Goal: Information Seeking & Learning: Learn about a topic

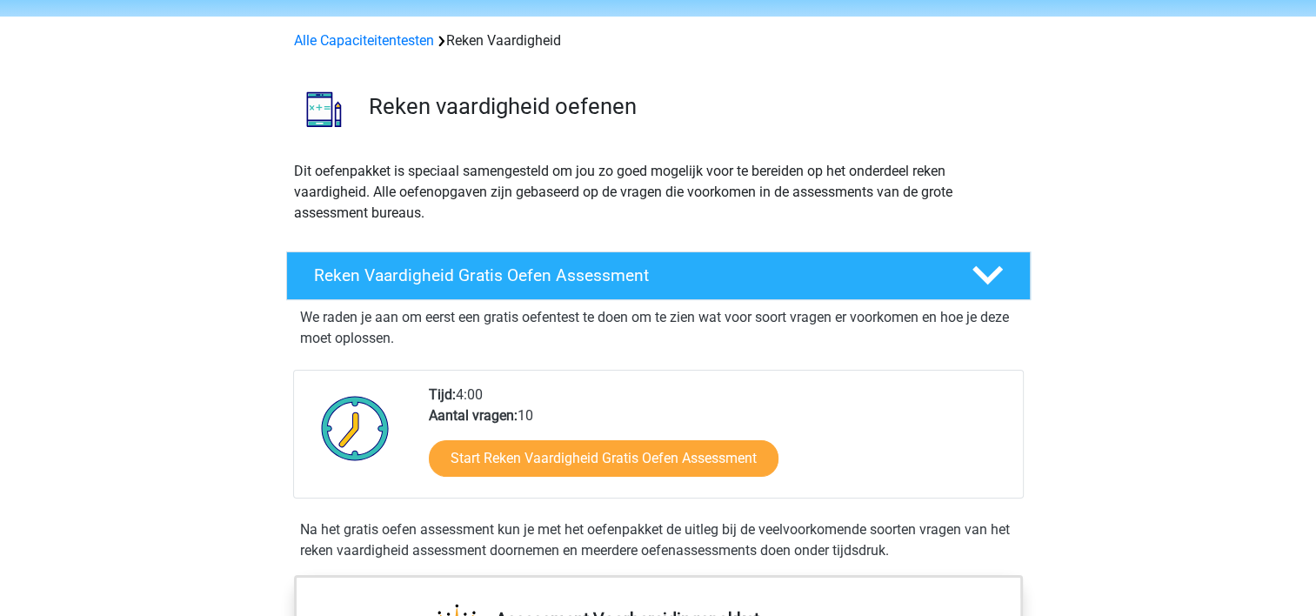
scroll to position [87, 0]
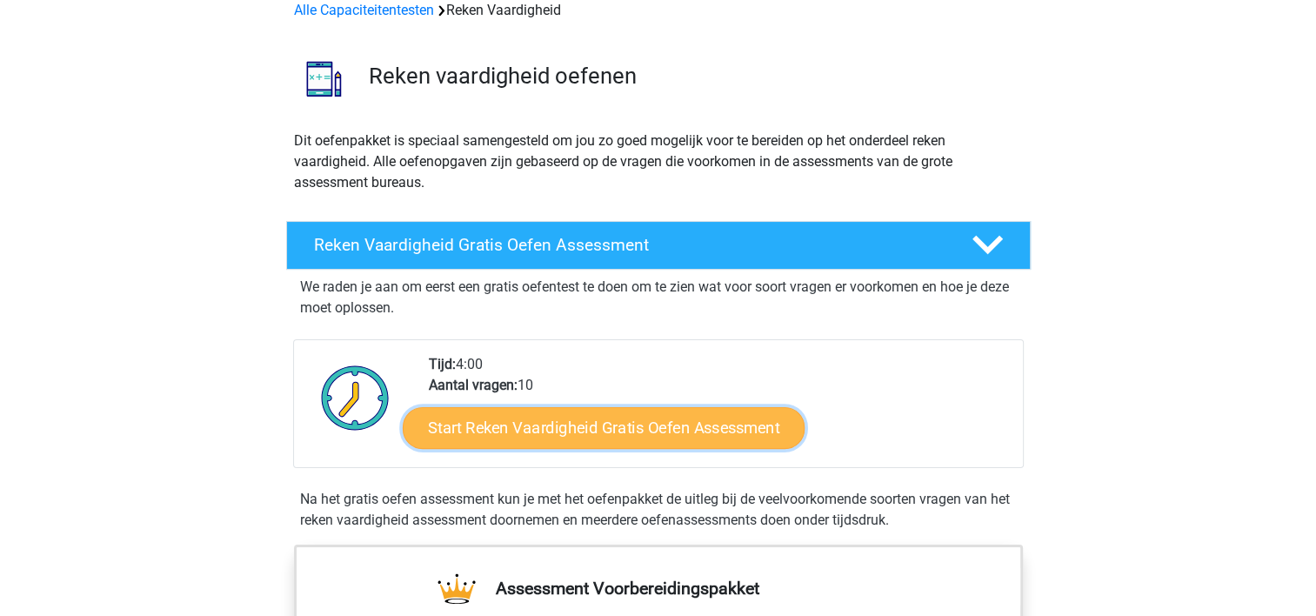
click at [529, 417] on link "Start Reken Vaardigheid Gratis Oefen Assessment" at bounding box center [604, 427] width 402 height 42
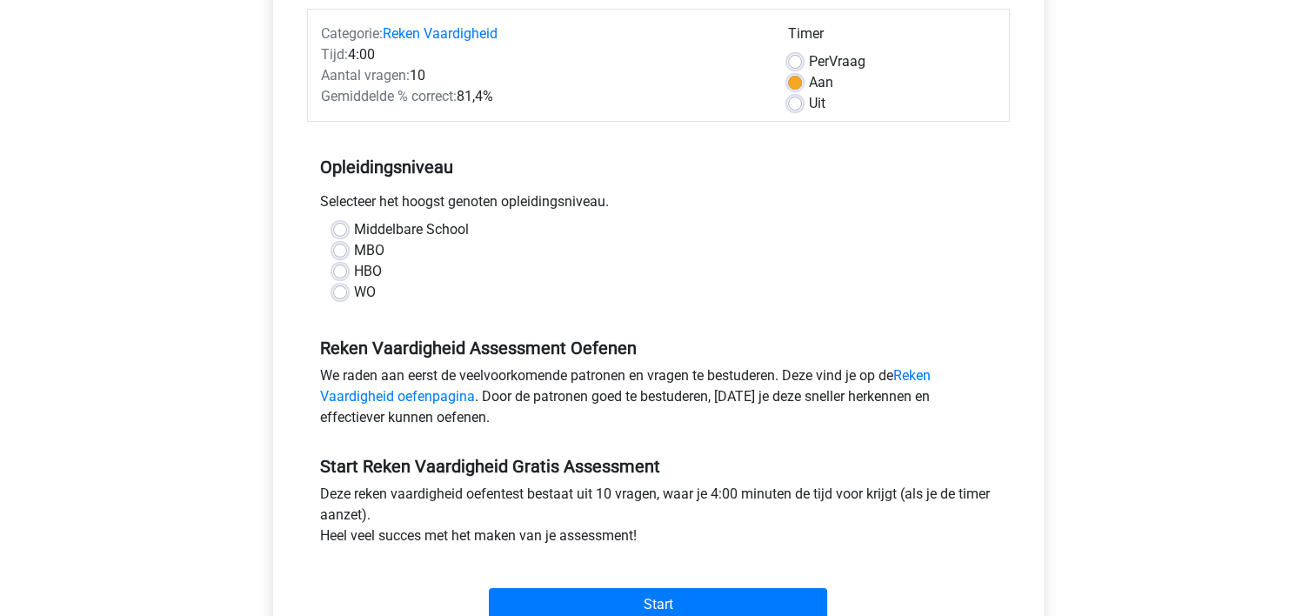
scroll to position [261, 0]
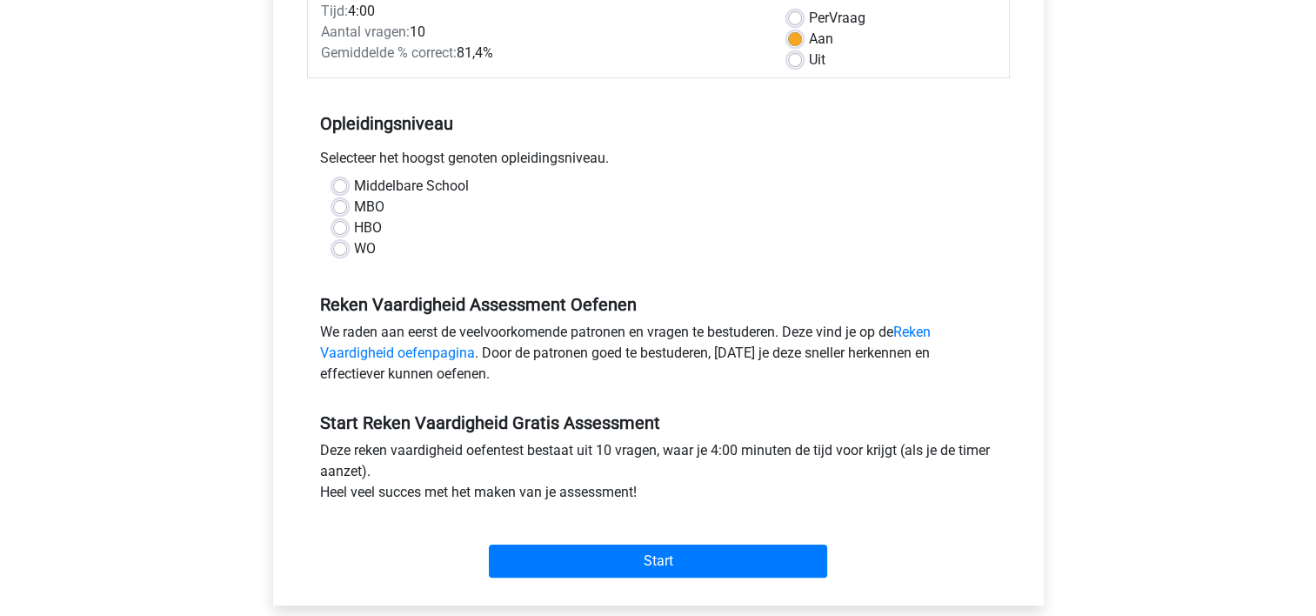
click at [354, 207] on label "MBO" at bounding box center [369, 207] width 30 height 21
click at [343, 207] on input "MBO" at bounding box center [340, 205] width 14 height 17
radio input "true"
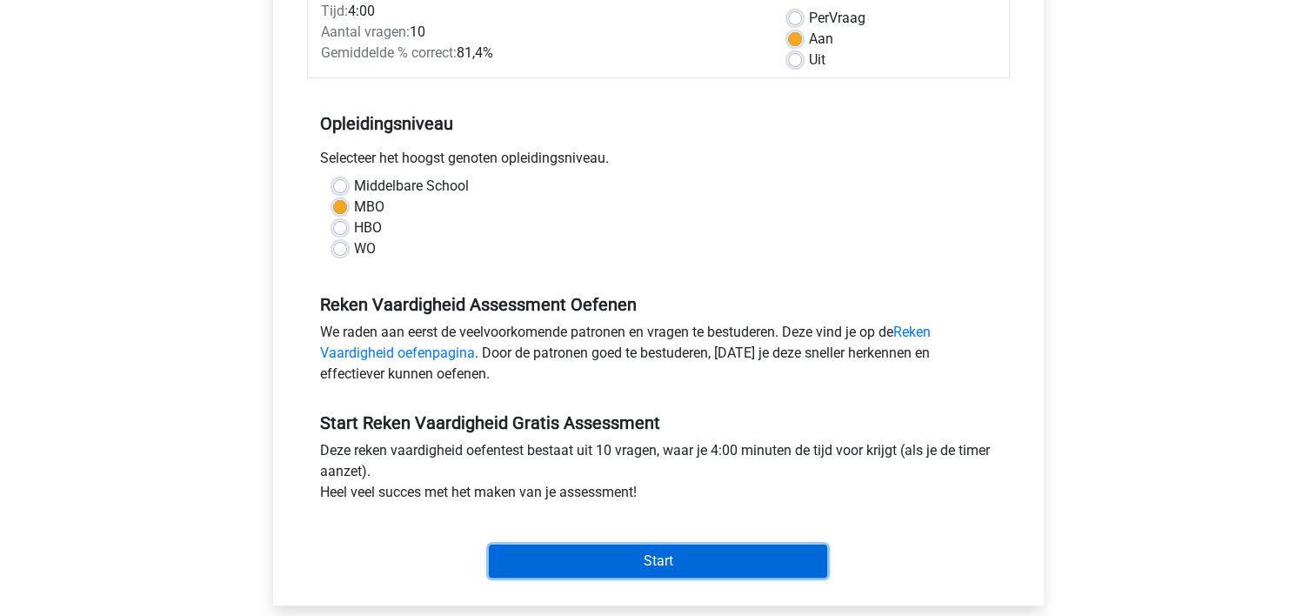
click at [665, 564] on input "Start" at bounding box center [658, 561] width 338 height 33
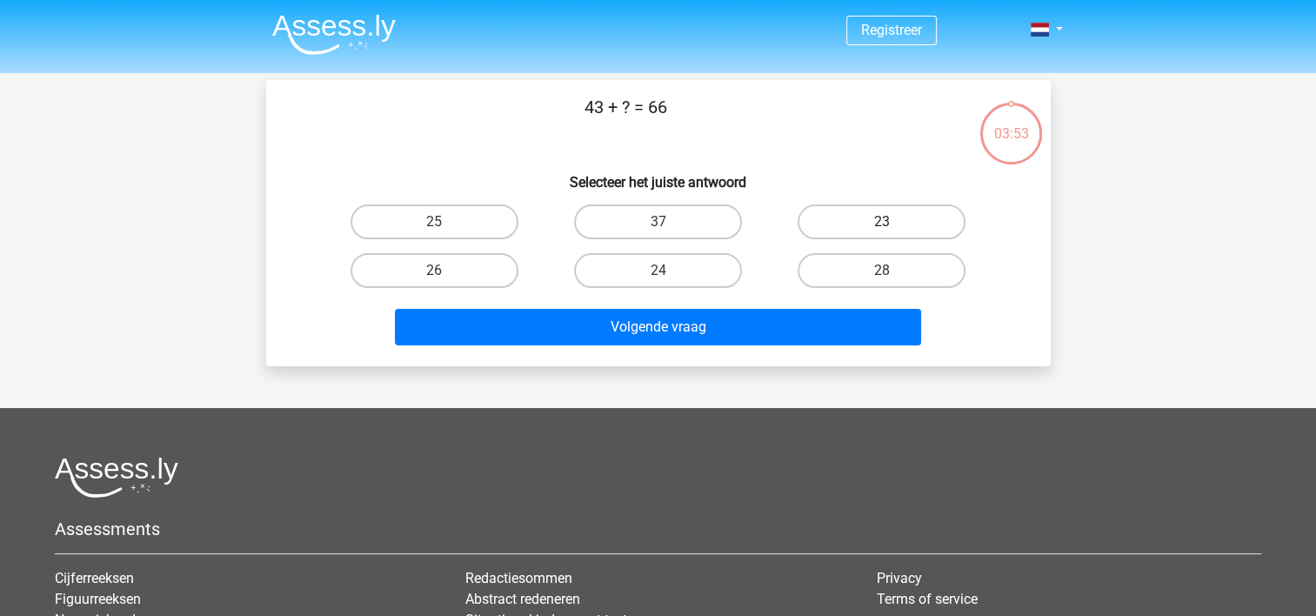
click at [878, 222] on label "23" at bounding box center [882, 221] width 168 height 35
click at [882, 222] on input "23" at bounding box center [887, 227] width 11 height 11
radio input "true"
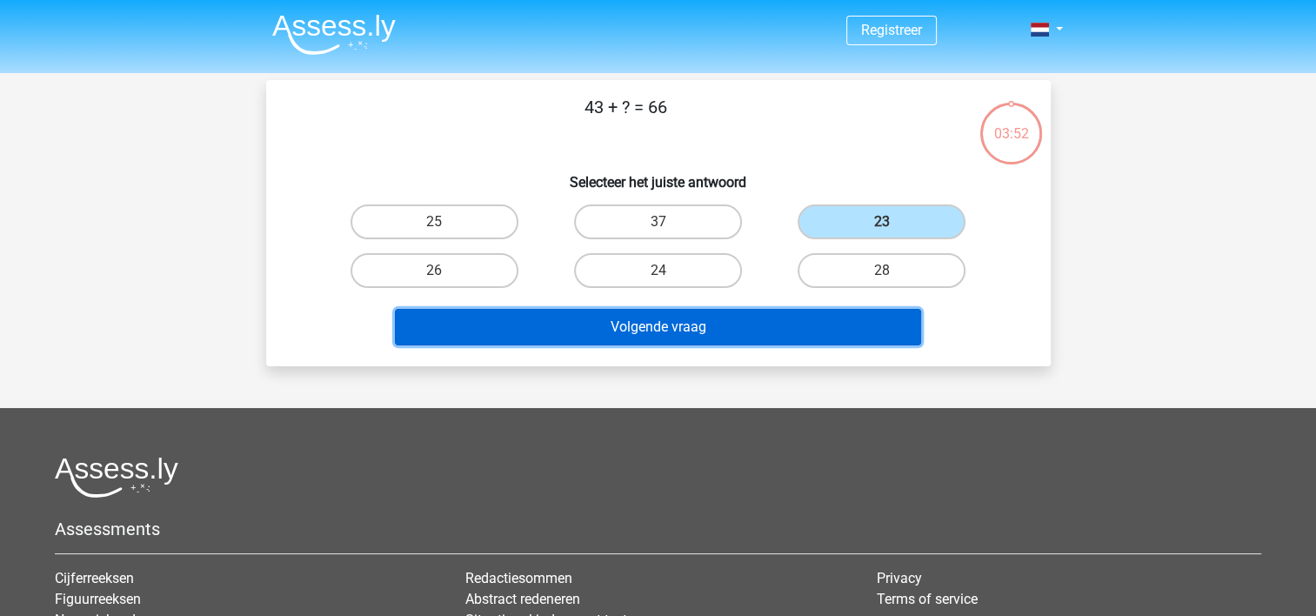
click at [679, 323] on button "Volgende vraag" at bounding box center [658, 327] width 526 height 37
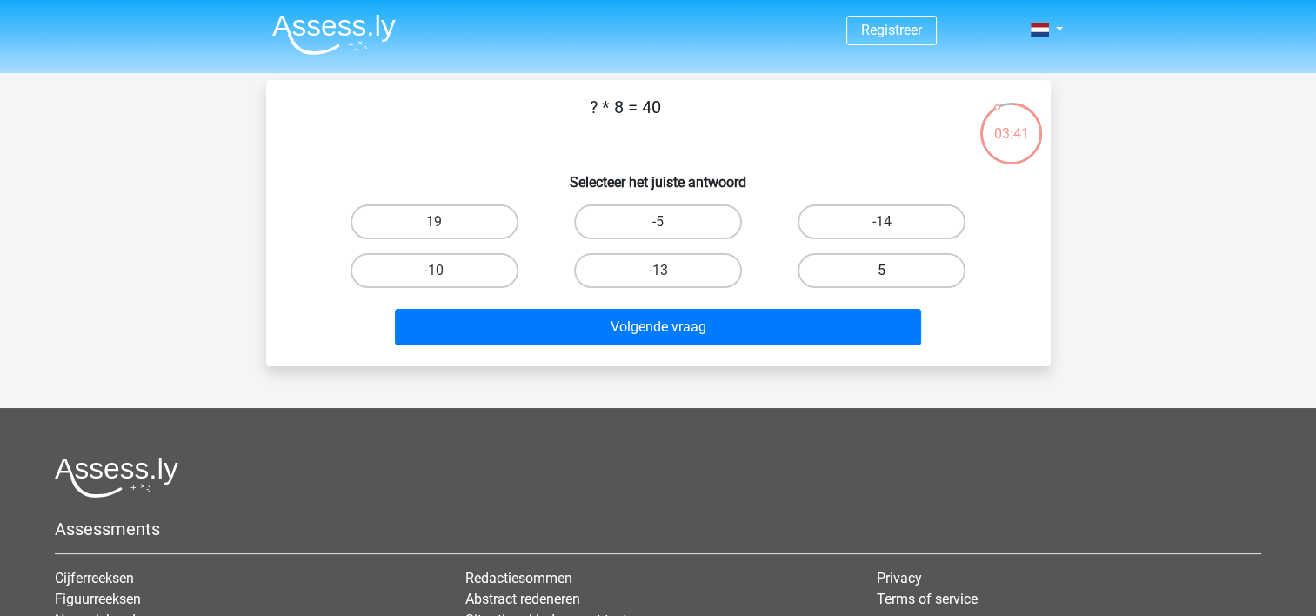
click at [834, 268] on label "5" at bounding box center [882, 270] width 168 height 35
click at [882, 271] on input "5" at bounding box center [887, 276] width 11 height 11
radio input "true"
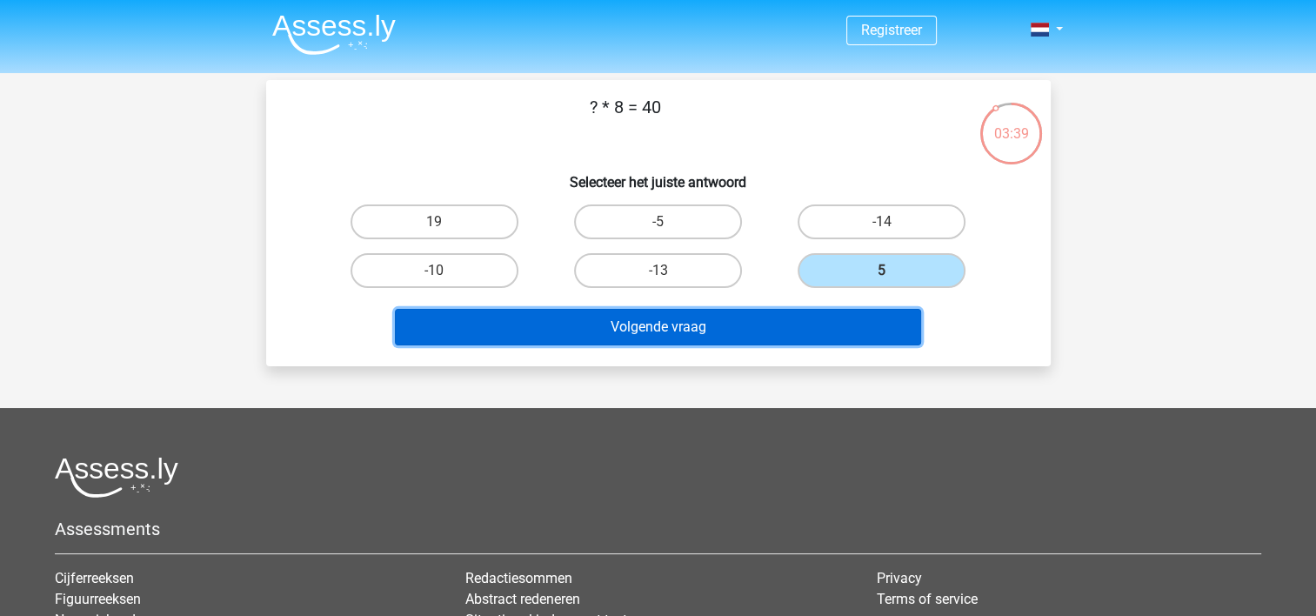
click at [699, 320] on button "Volgende vraag" at bounding box center [658, 327] width 526 height 37
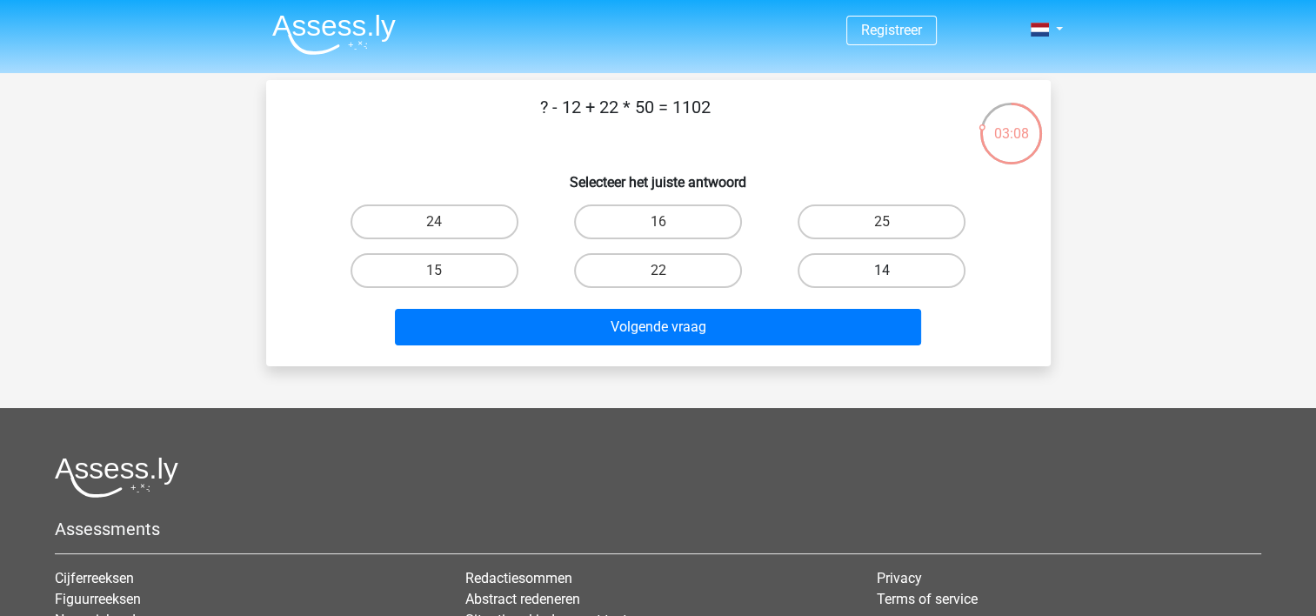
click at [814, 273] on label "14" at bounding box center [882, 270] width 168 height 35
click at [882, 273] on input "14" at bounding box center [887, 276] width 11 height 11
radio input "true"
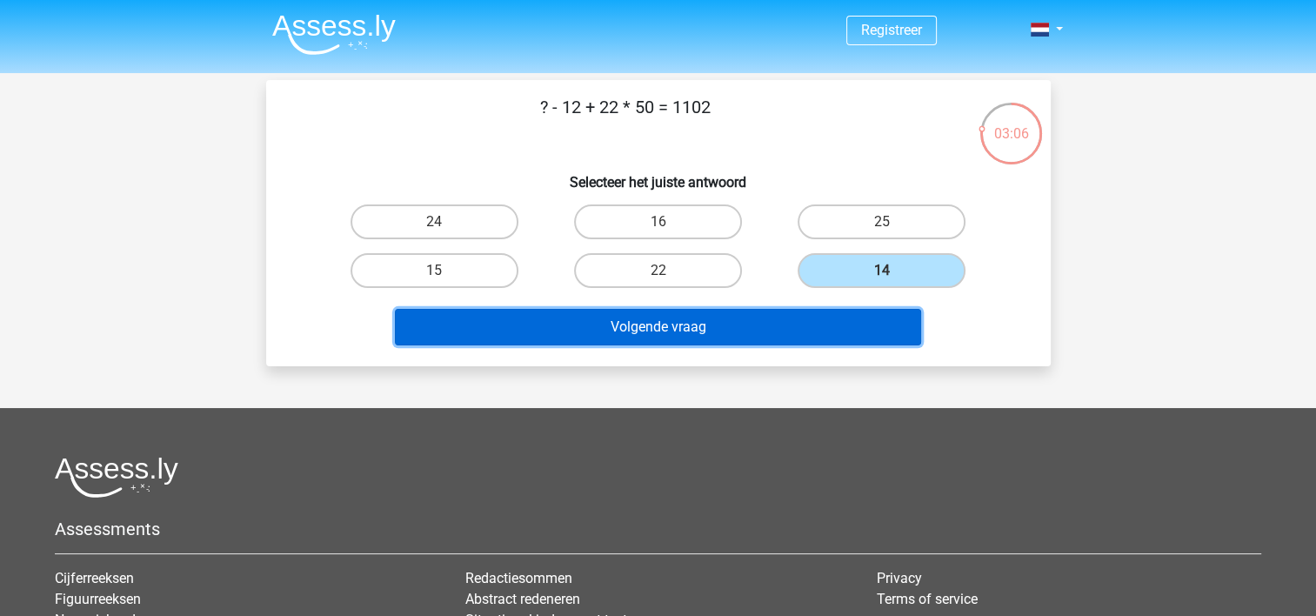
click at [683, 327] on button "Volgende vraag" at bounding box center [658, 327] width 526 height 37
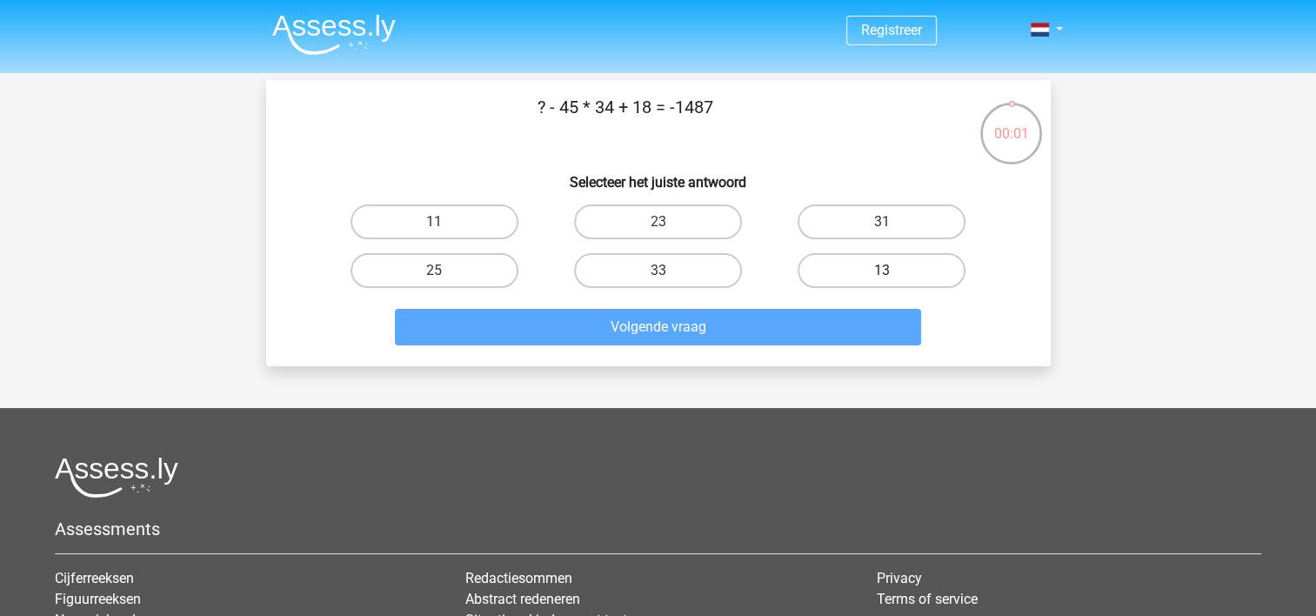
click at [848, 267] on label "13" at bounding box center [882, 270] width 168 height 35
click at [882, 271] on input "13" at bounding box center [887, 276] width 11 height 11
radio input "true"
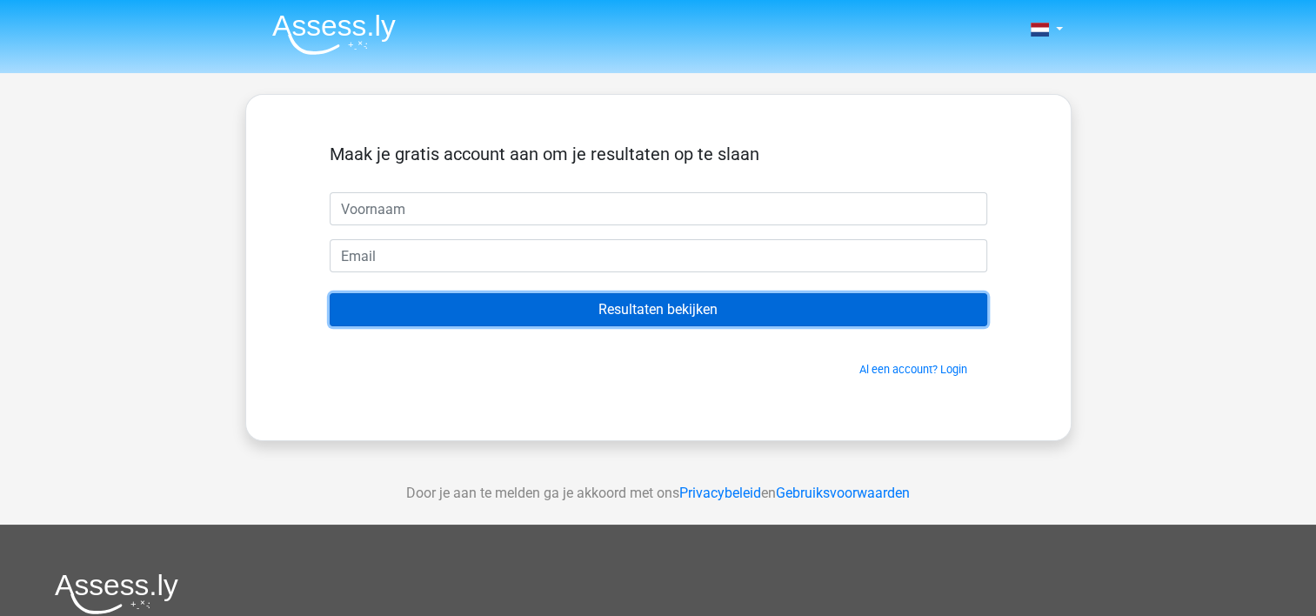
click at [650, 315] on input "Resultaten bekijken" at bounding box center [659, 309] width 658 height 33
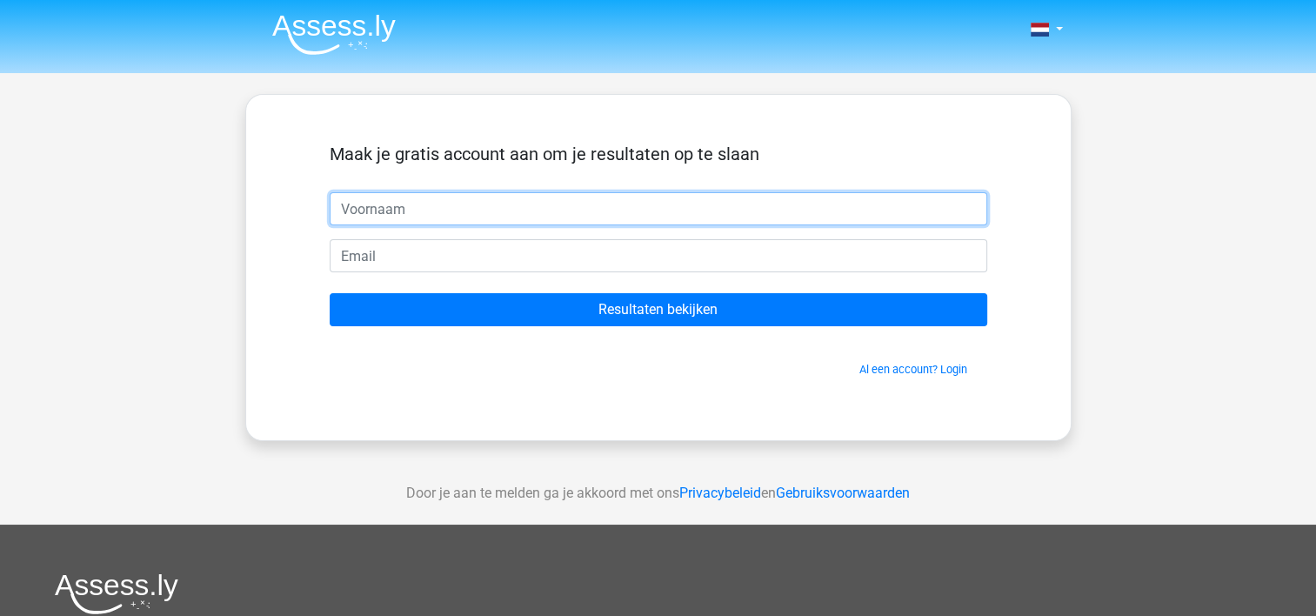
click at [479, 215] on input "text" at bounding box center [659, 208] width 658 height 33
type input "Sybren"
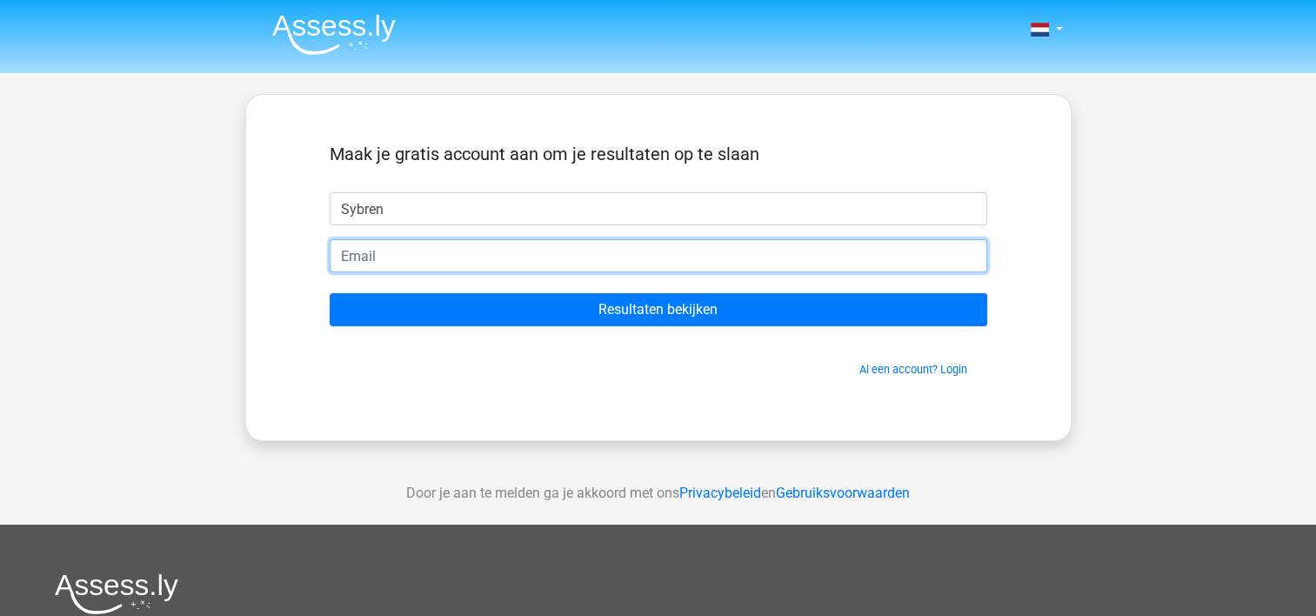
click at [385, 253] on input "email" at bounding box center [659, 255] width 658 height 33
type input "[EMAIL_ADDRESS][DOMAIN_NAME]"
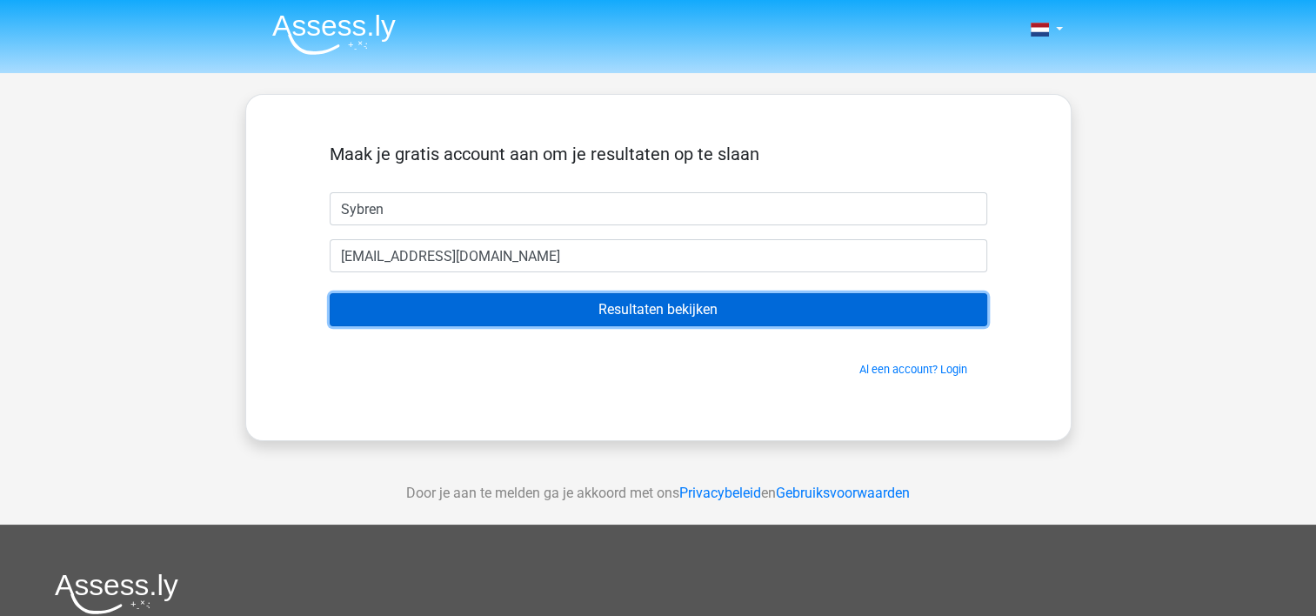
click at [511, 314] on input "Resultaten bekijken" at bounding box center [659, 309] width 658 height 33
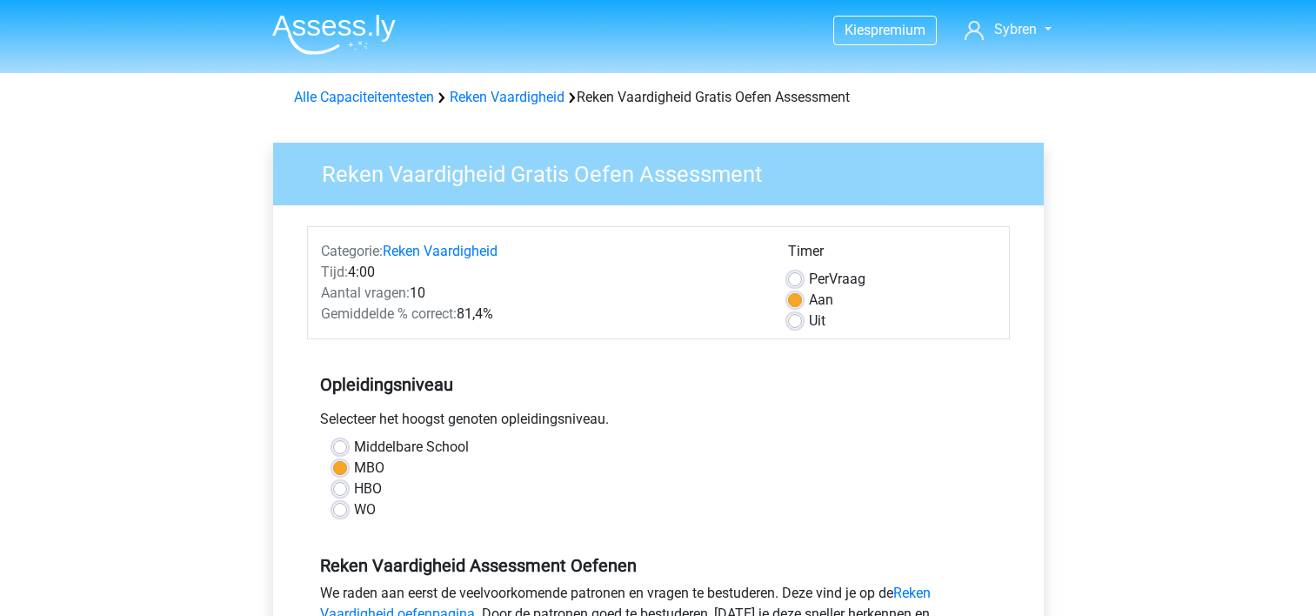
scroll to position [261, 0]
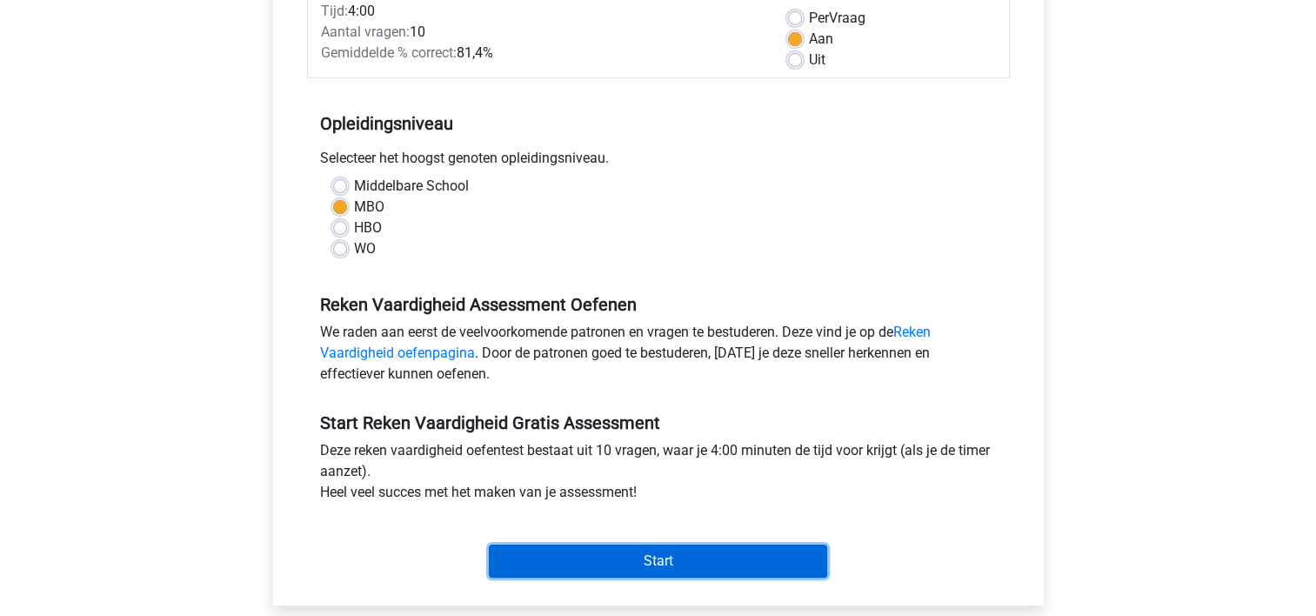
click at [669, 561] on input "Start" at bounding box center [658, 561] width 338 height 33
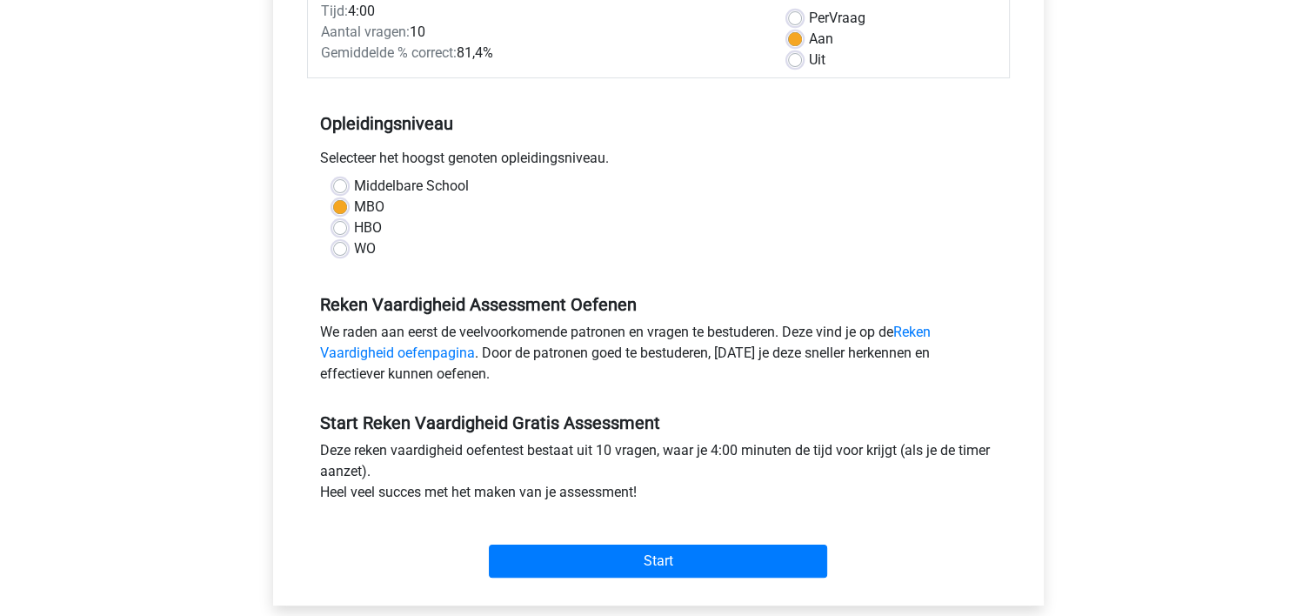
click at [354, 223] on label "HBO" at bounding box center [368, 228] width 28 height 21
click at [336, 223] on input "HBO" at bounding box center [340, 226] width 14 height 17
radio input "true"
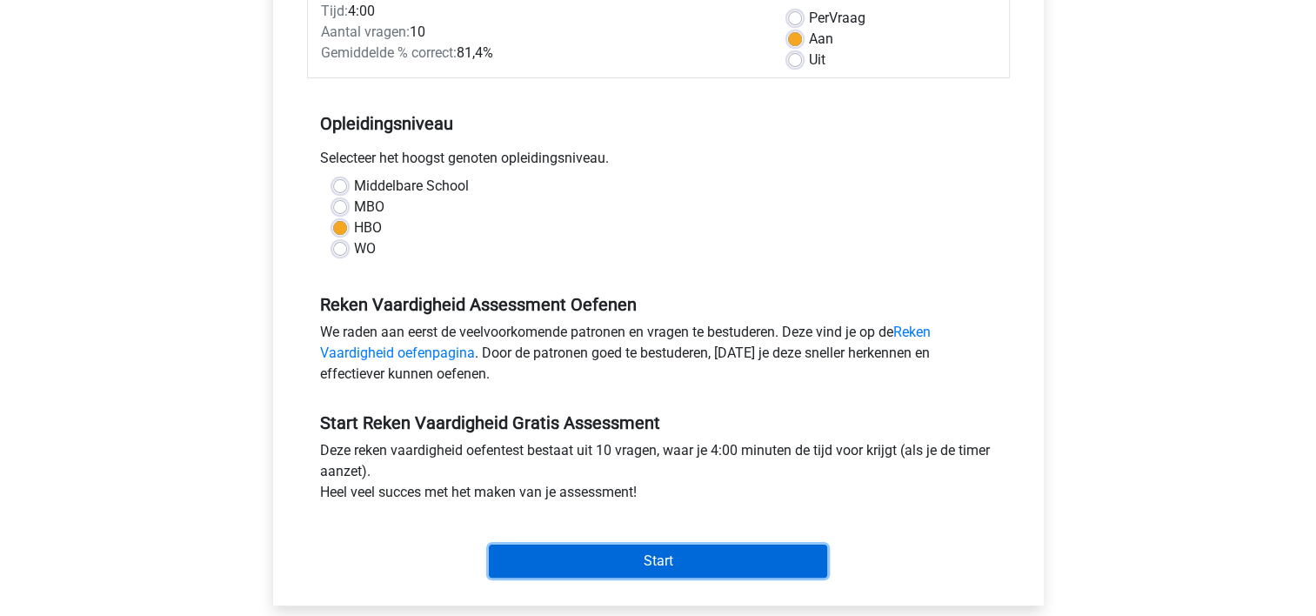
click at [640, 549] on input "Start" at bounding box center [658, 561] width 338 height 33
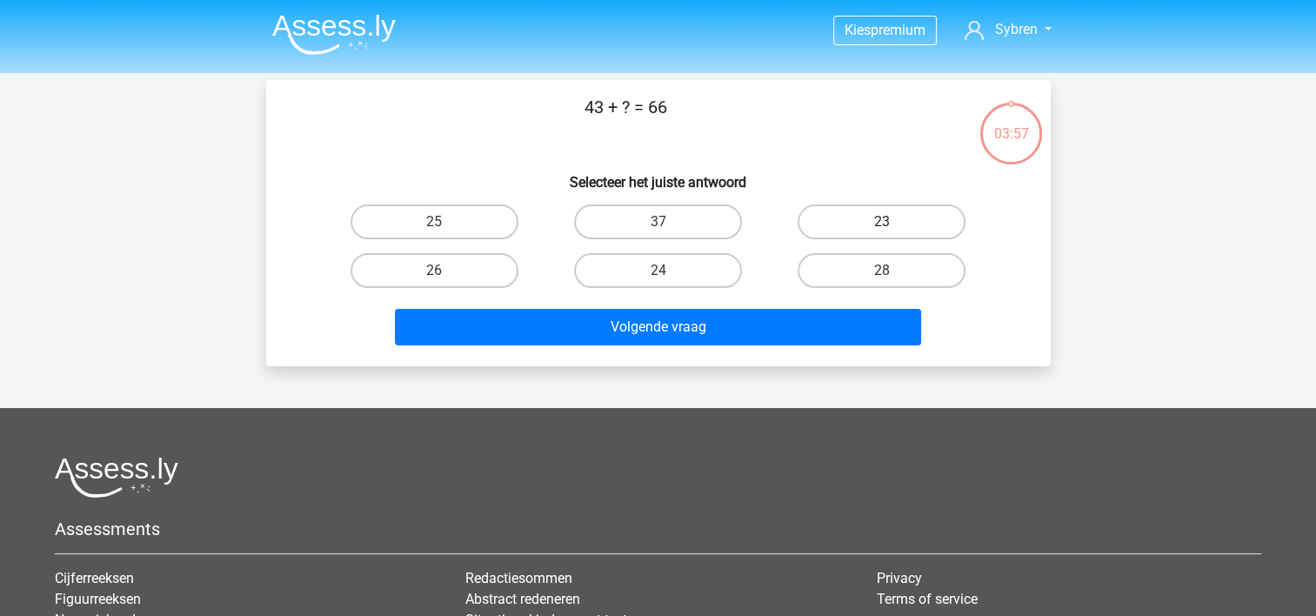
drag, startPoint x: 848, startPoint y: 231, endPoint x: 804, endPoint y: 244, distance: 46.0
click at [847, 231] on label "23" at bounding box center [882, 221] width 168 height 35
click at [882, 231] on input "23" at bounding box center [887, 227] width 11 height 11
radio input "true"
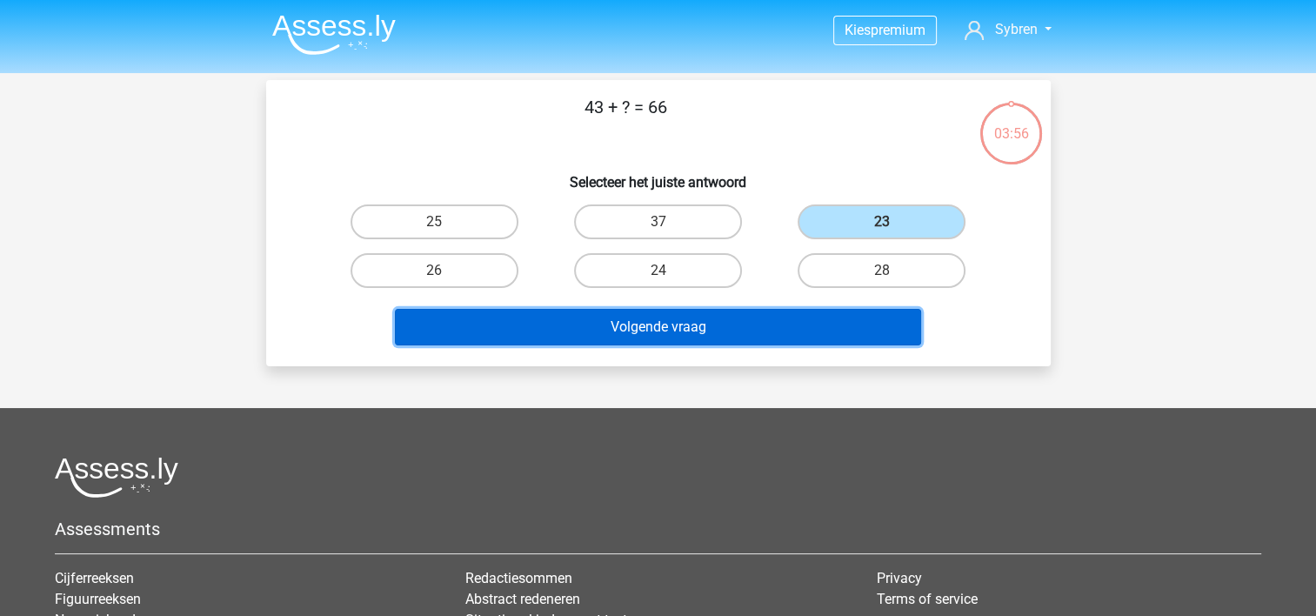
click at [728, 324] on button "Volgende vraag" at bounding box center [658, 327] width 526 height 37
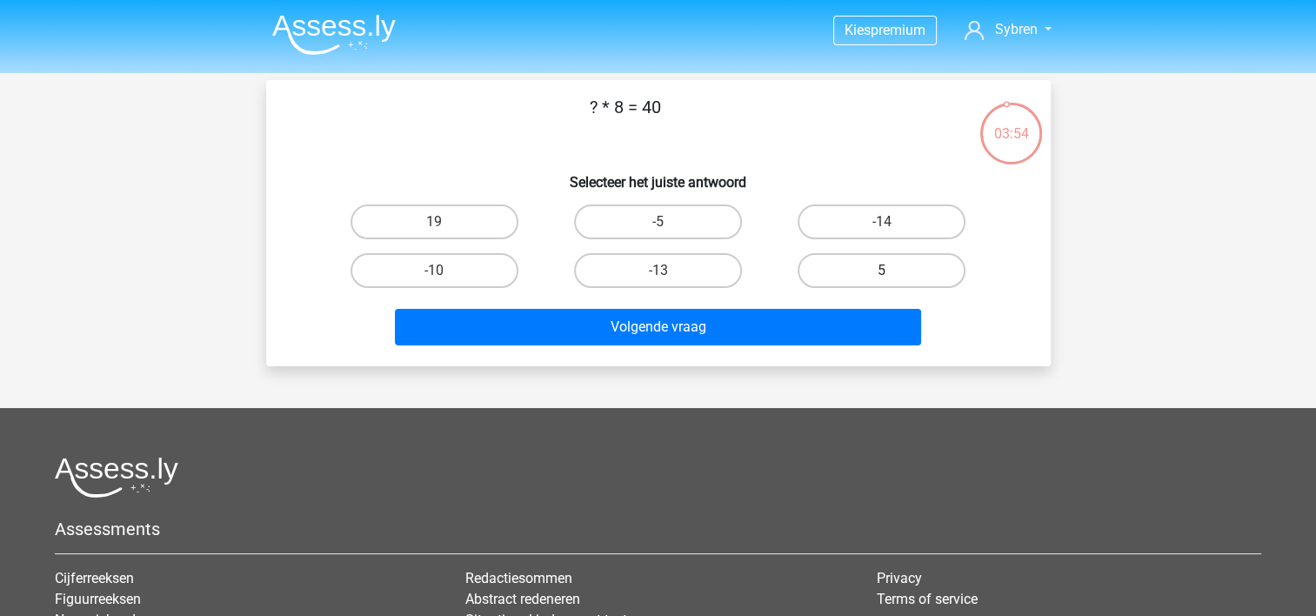
click at [927, 275] on label "5" at bounding box center [882, 270] width 168 height 35
click at [894, 275] on input "5" at bounding box center [887, 276] width 11 height 11
radio input "true"
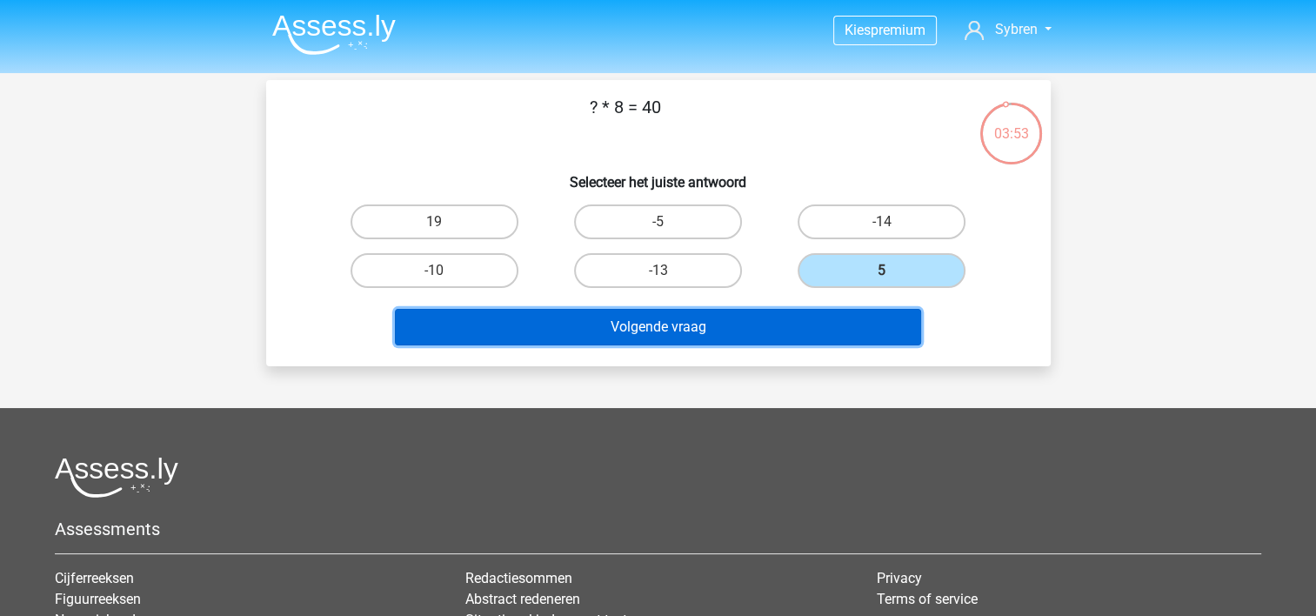
click at [752, 314] on button "Volgende vraag" at bounding box center [658, 327] width 526 height 37
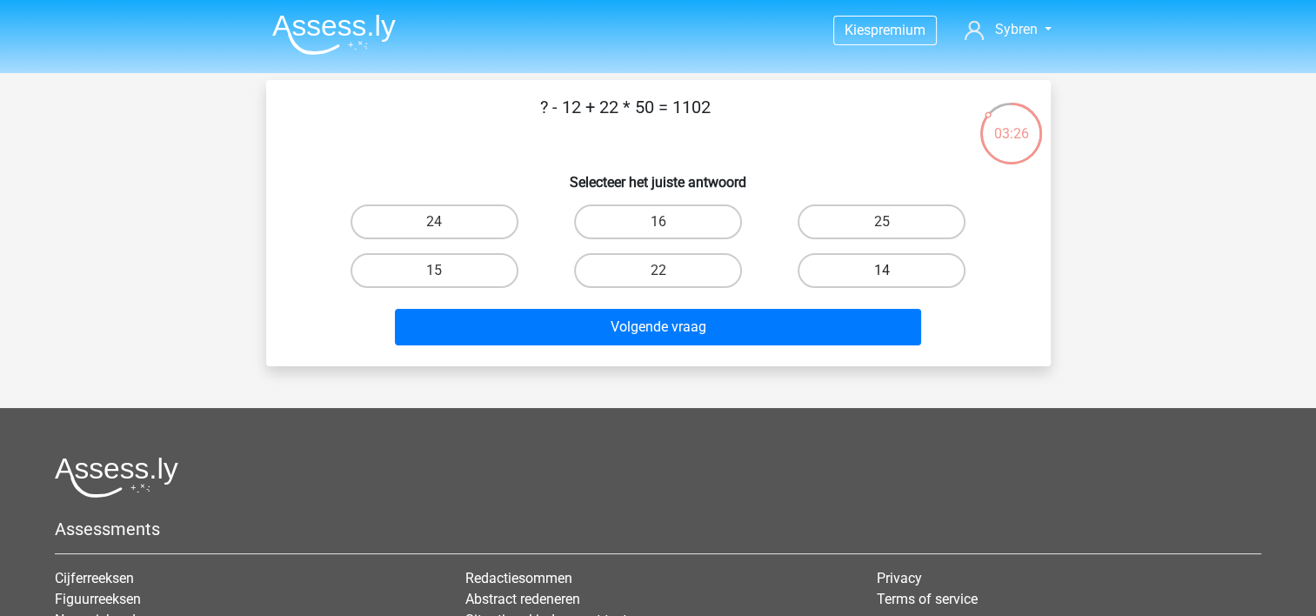
click at [828, 275] on label "14" at bounding box center [882, 270] width 168 height 35
click at [882, 275] on input "14" at bounding box center [887, 276] width 11 height 11
radio input "true"
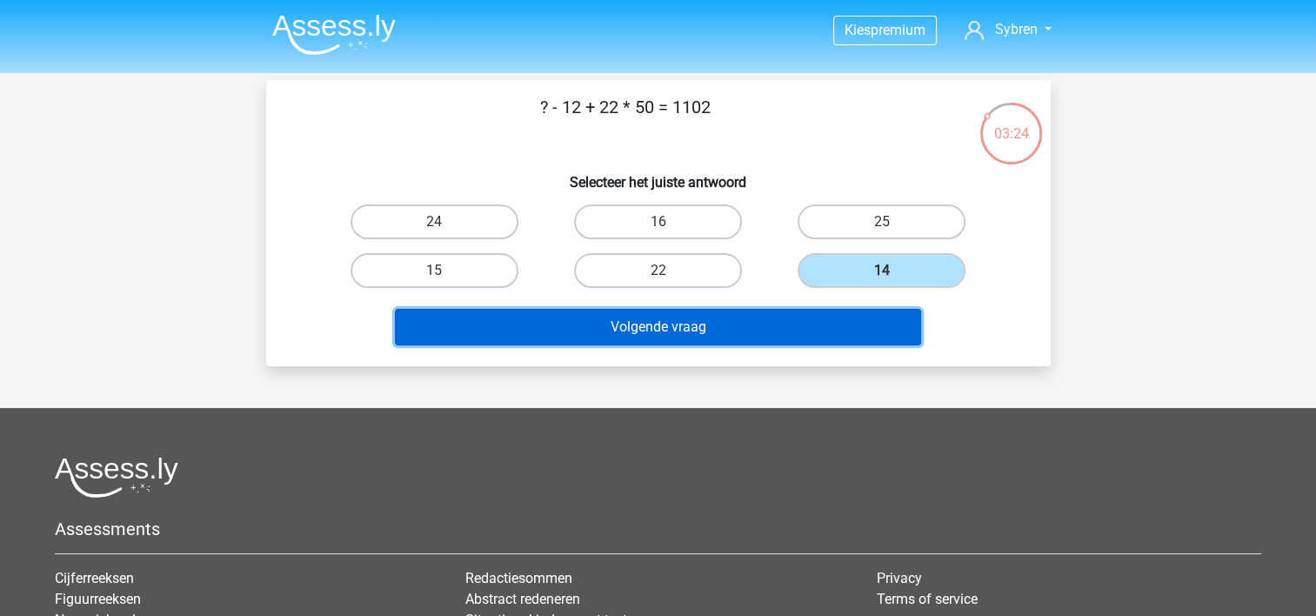
click at [660, 327] on button "Volgende vraag" at bounding box center [658, 327] width 526 height 37
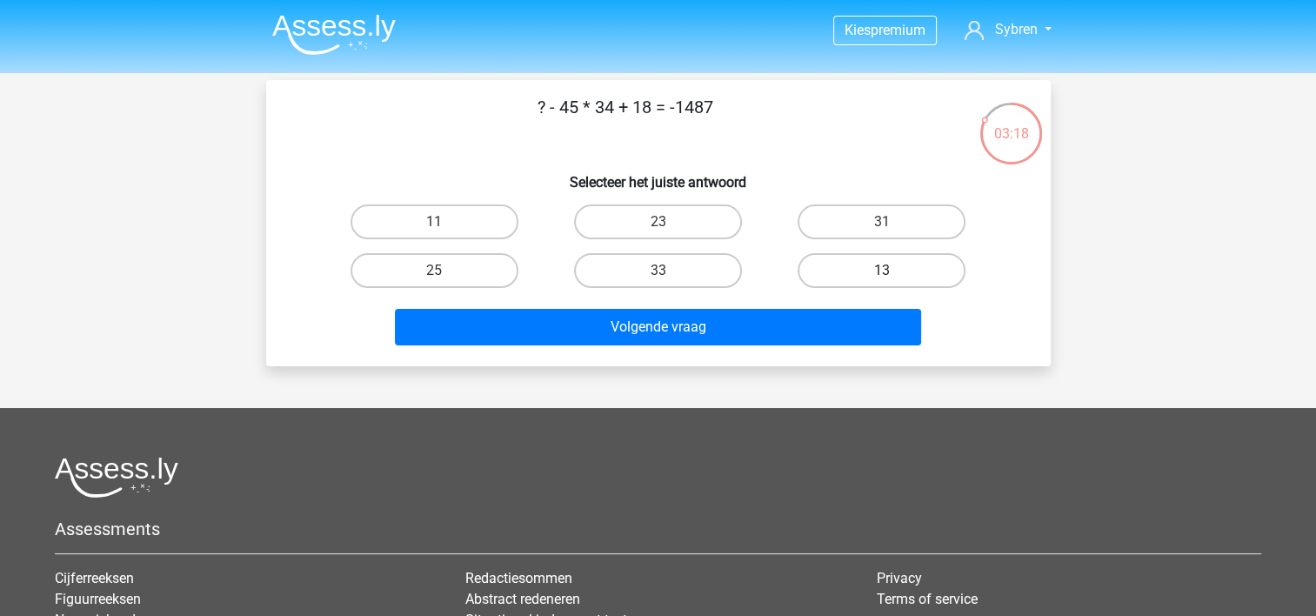
click at [811, 267] on label "13" at bounding box center [882, 270] width 168 height 35
click at [882, 271] on input "13" at bounding box center [887, 276] width 11 height 11
radio input "true"
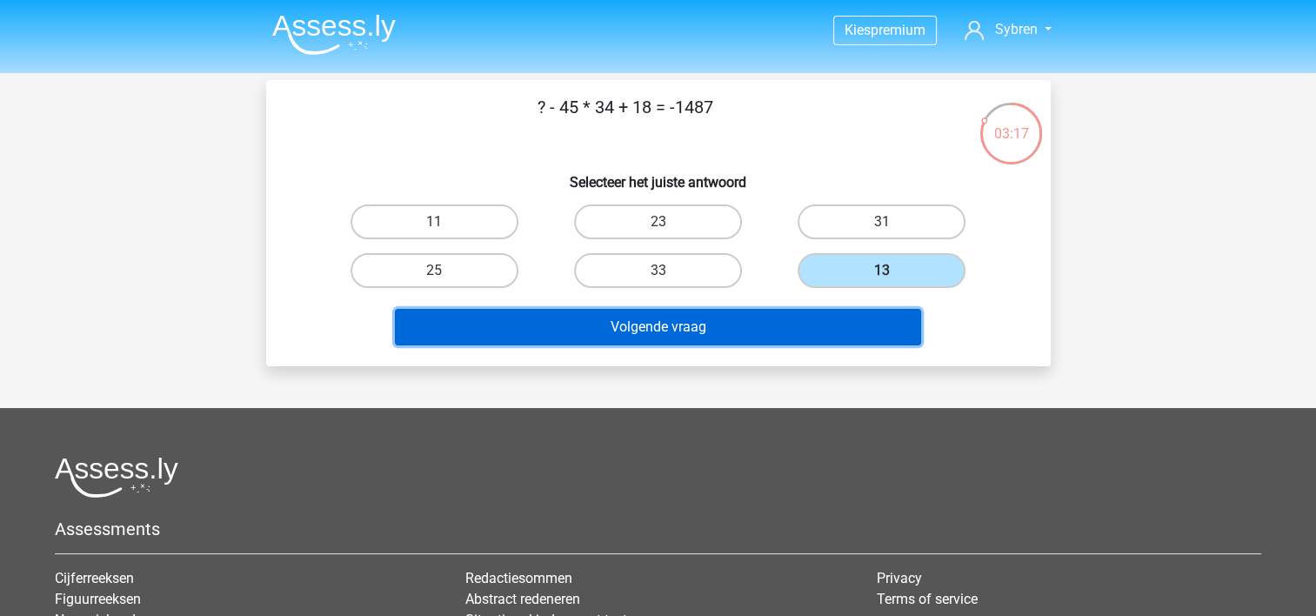
click at [685, 329] on button "Volgende vraag" at bounding box center [658, 327] width 526 height 37
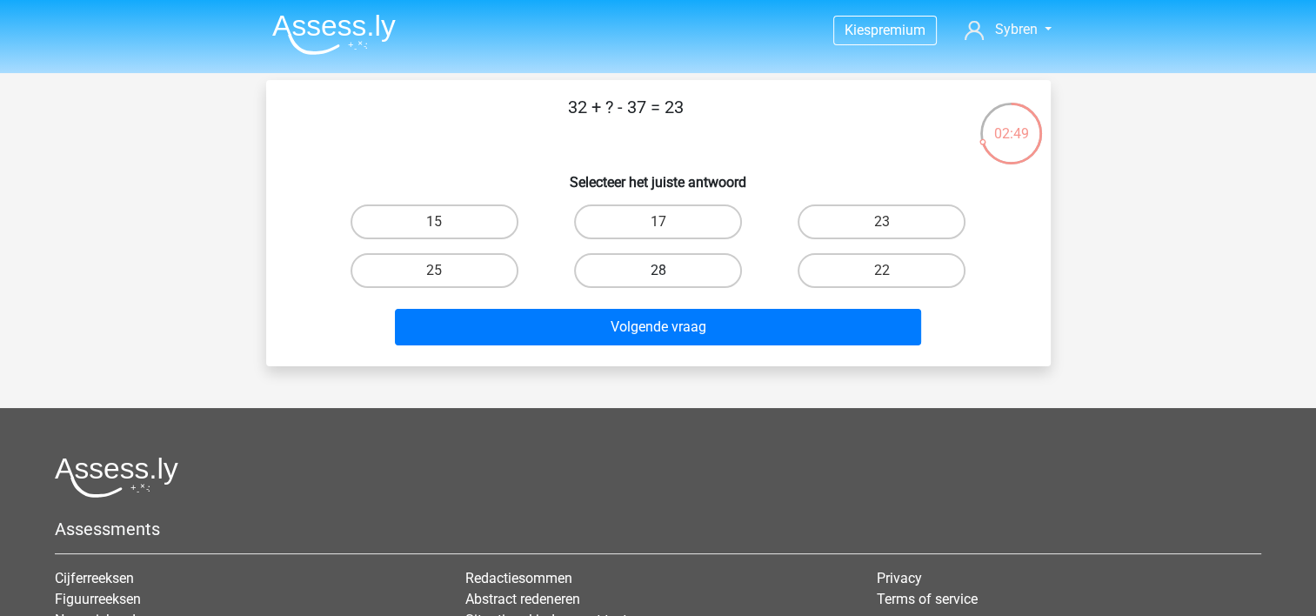
click at [714, 266] on label "28" at bounding box center [658, 270] width 168 height 35
click at [669, 271] on input "28" at bounding box center [663, 276] width 11 height 11
radio input "true"
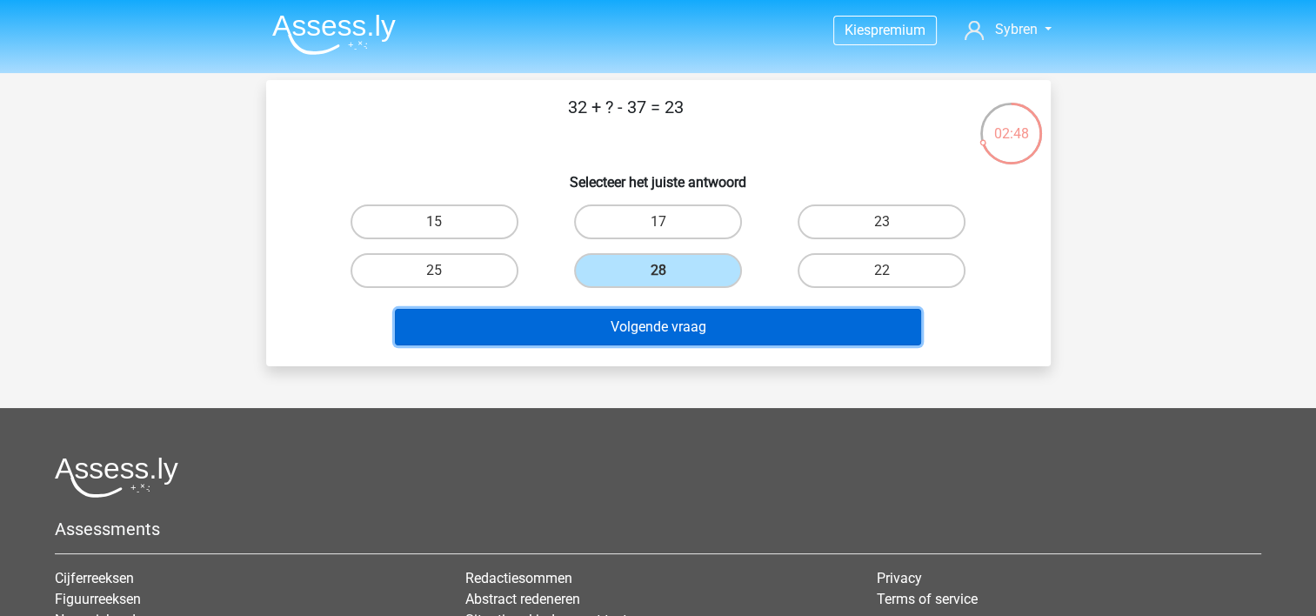
click at [700, 318] on button "Volgende vraag" at bounding box center [658, 327] width 526 height 37
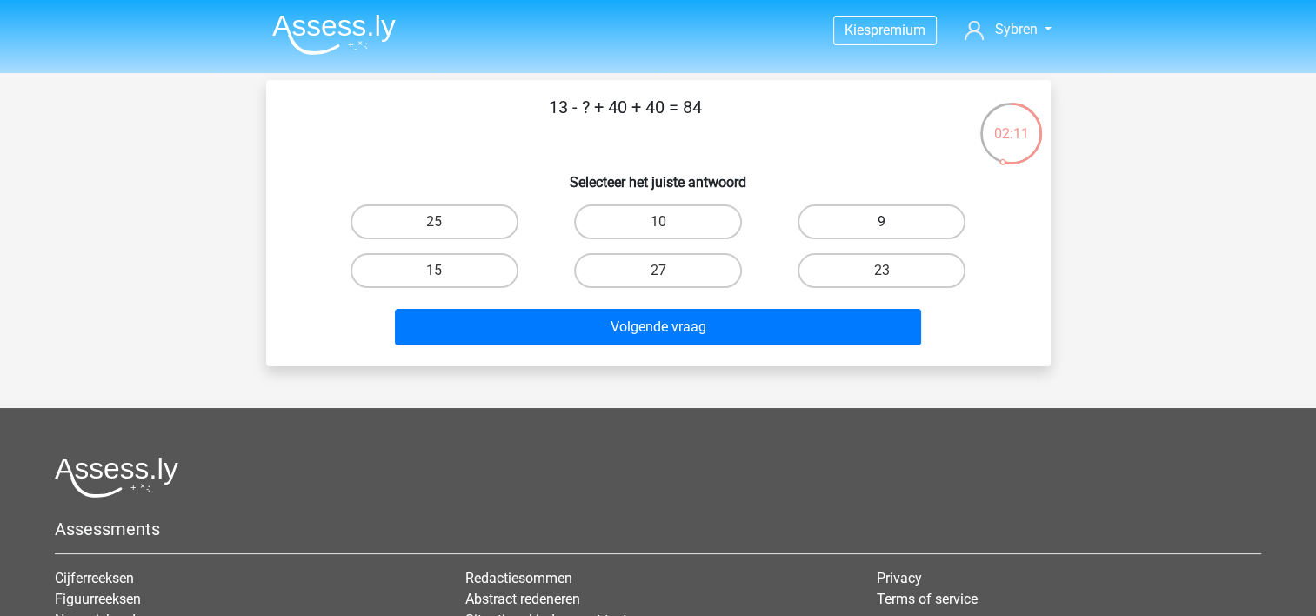
click at [874, 214] on label "9" at bounding box center [882, 221] width 168 height 35
click at [882, 222] on input "9" at bounding box center [887, 227] width 11 height 11
radio input "true"
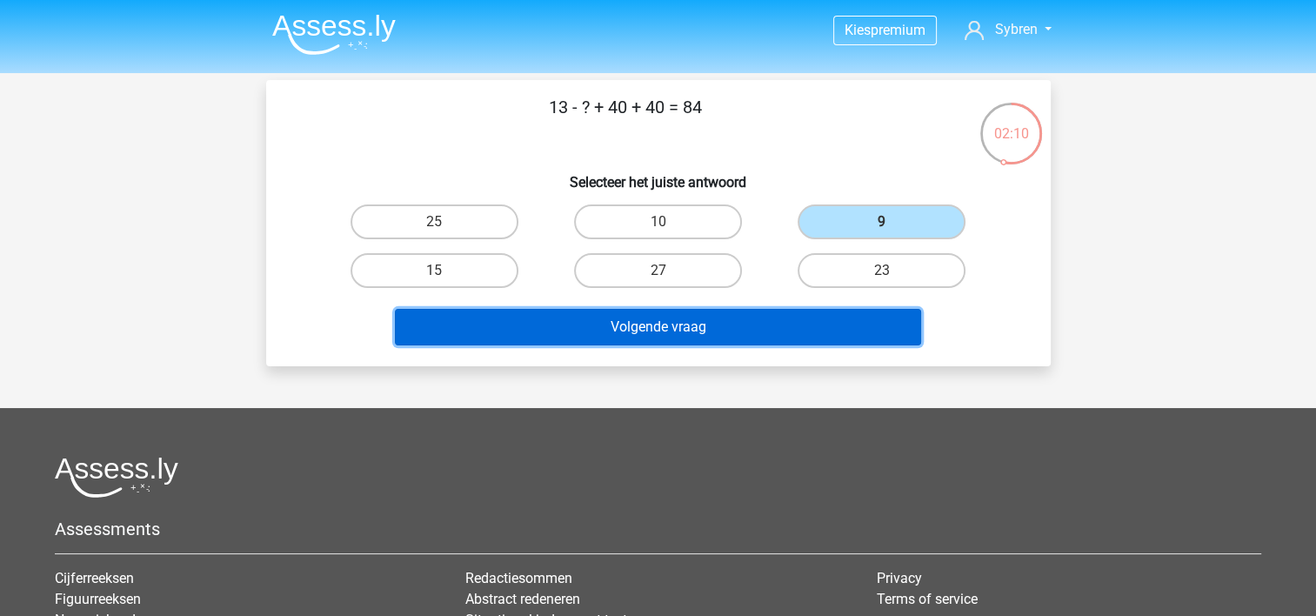
click at [717, 318] on button "Volgende vraag" at bounding box center [658, 327] width 526 height 37
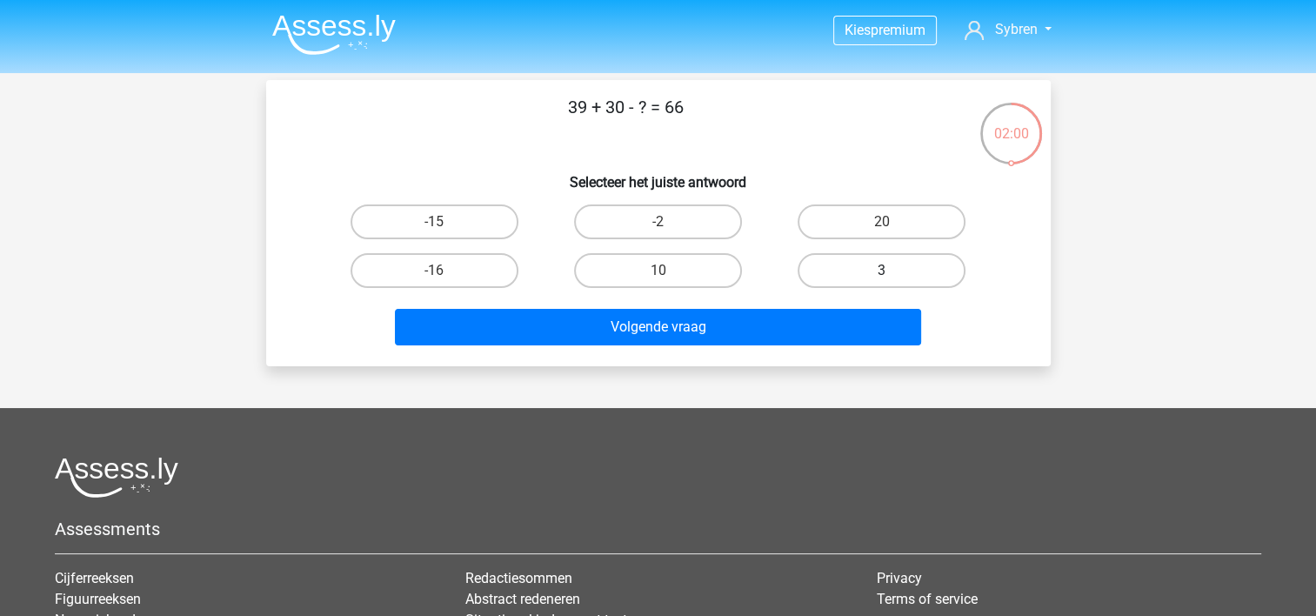
click at [834, 276] on label "3" at bounding box center [882, 270] width 168 height 35
click at [882, 276] on input "3" at bounding box center [887, 276] width 11 height 11
radio input "true"
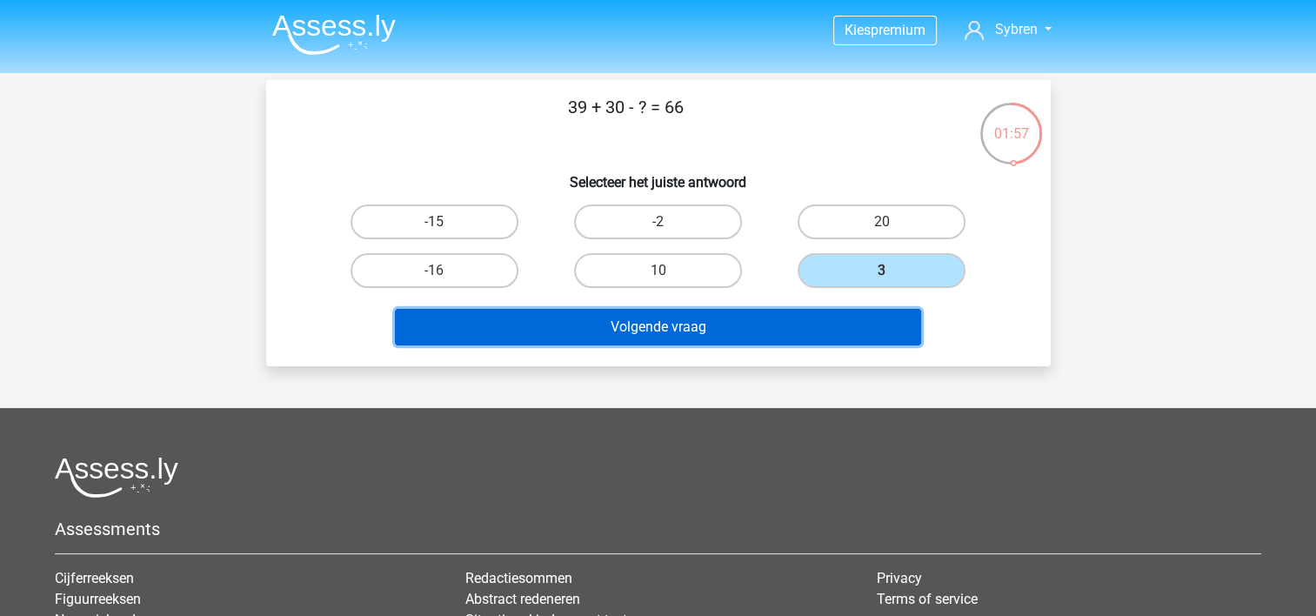
click at [752, 310] on button "Volgende vraag" at bounding box center [658, 327] width 526 height 37
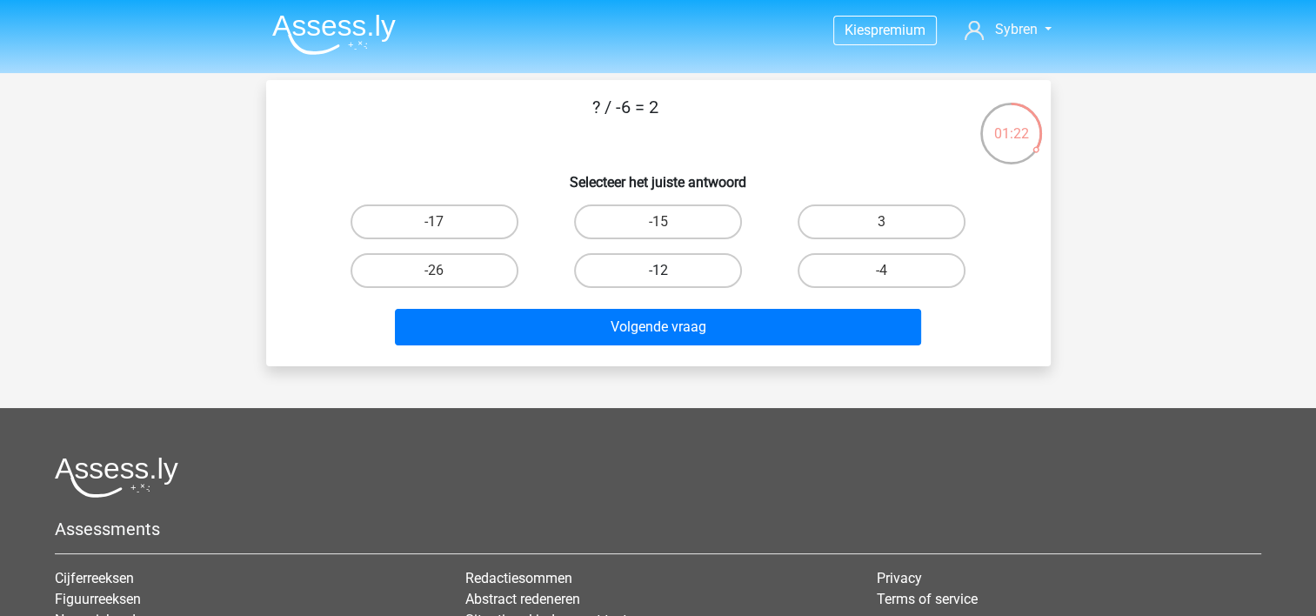
click at [686, 268] on label "-12" at bounding box center [658, 270] width 168 height 35
click at [669, 271] on input "-12" at bounding box center [663, 276] width 11 height 11
radio input "true"
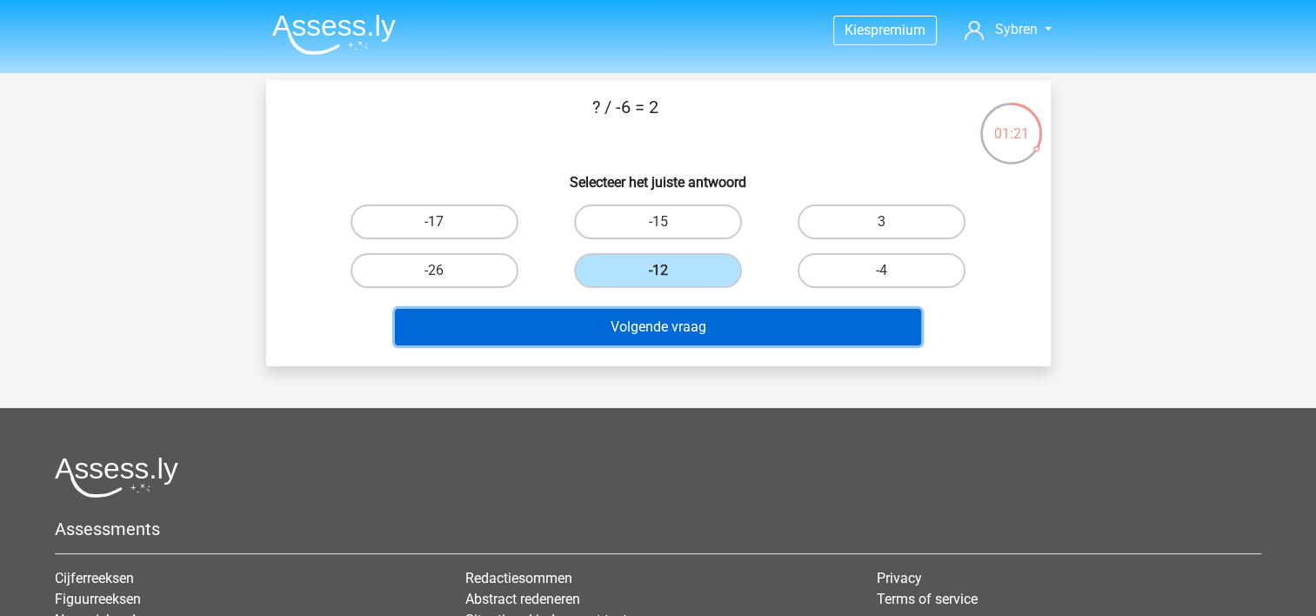
click at [713, 322] on button "Volgende vraag" at bounding box center [658, 327] width 526 height 37
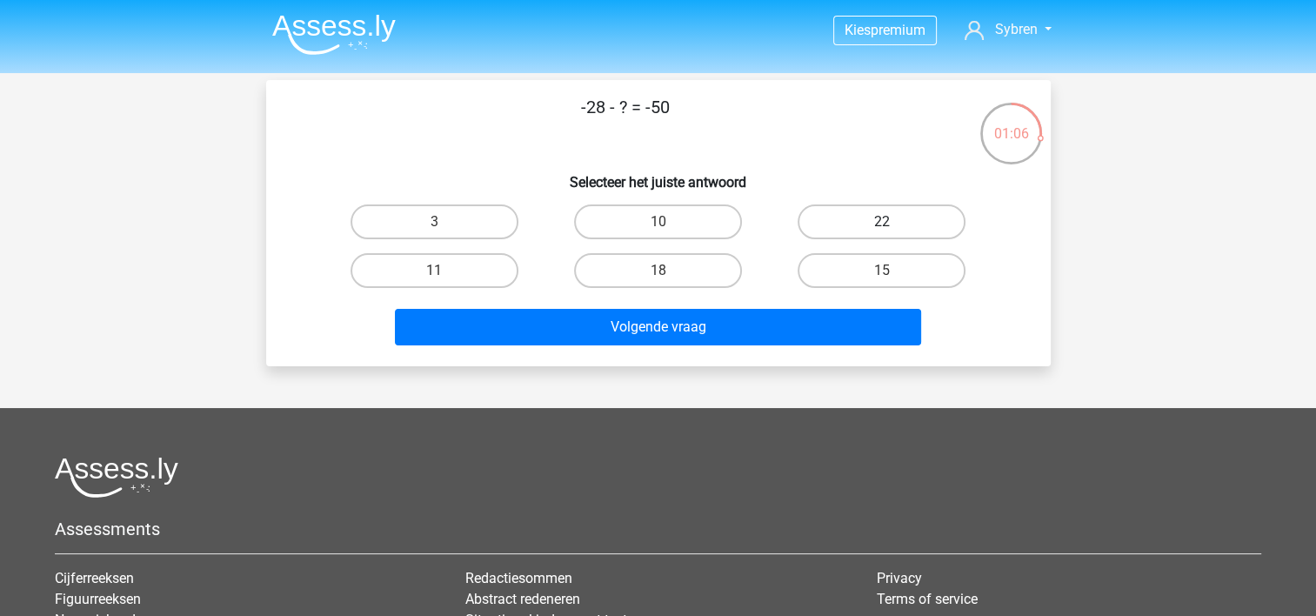
click at [837, 231] on label "22" at bounding box center [882, 221] width 168 height 35
click at [882, 231] on input "22" at bounding box center [887, 227] width 11 height 11
radio input "true"
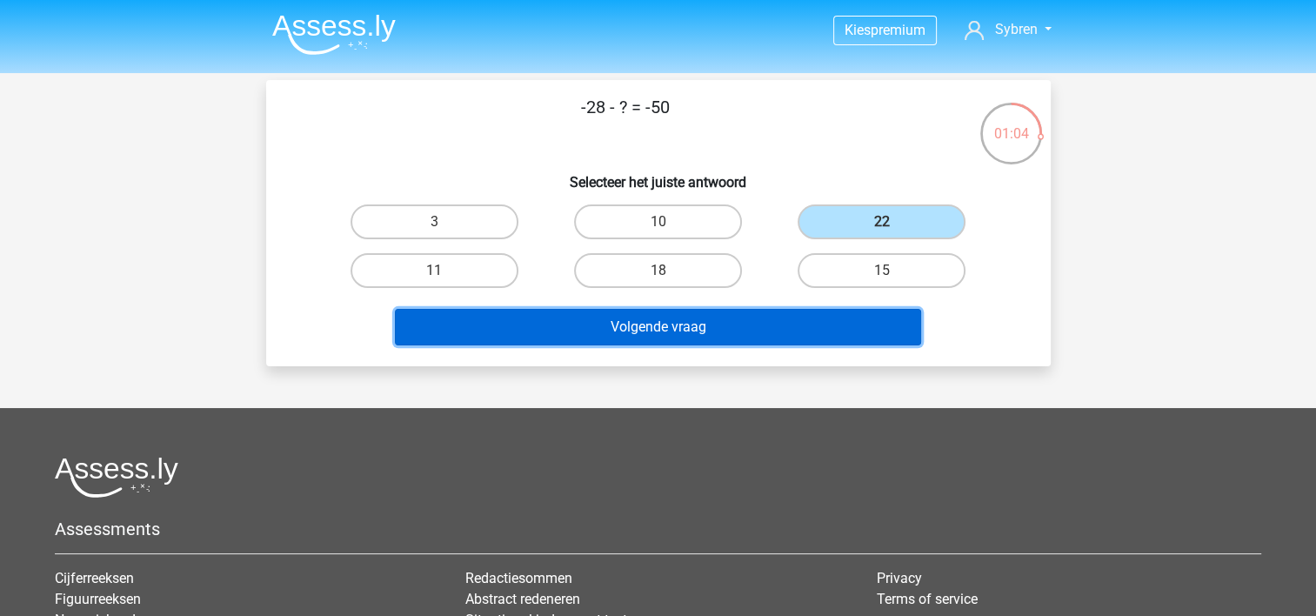
click at [734, 317] on button "Volgende vraag" at bounding box center [658, 327] width 526 height 37
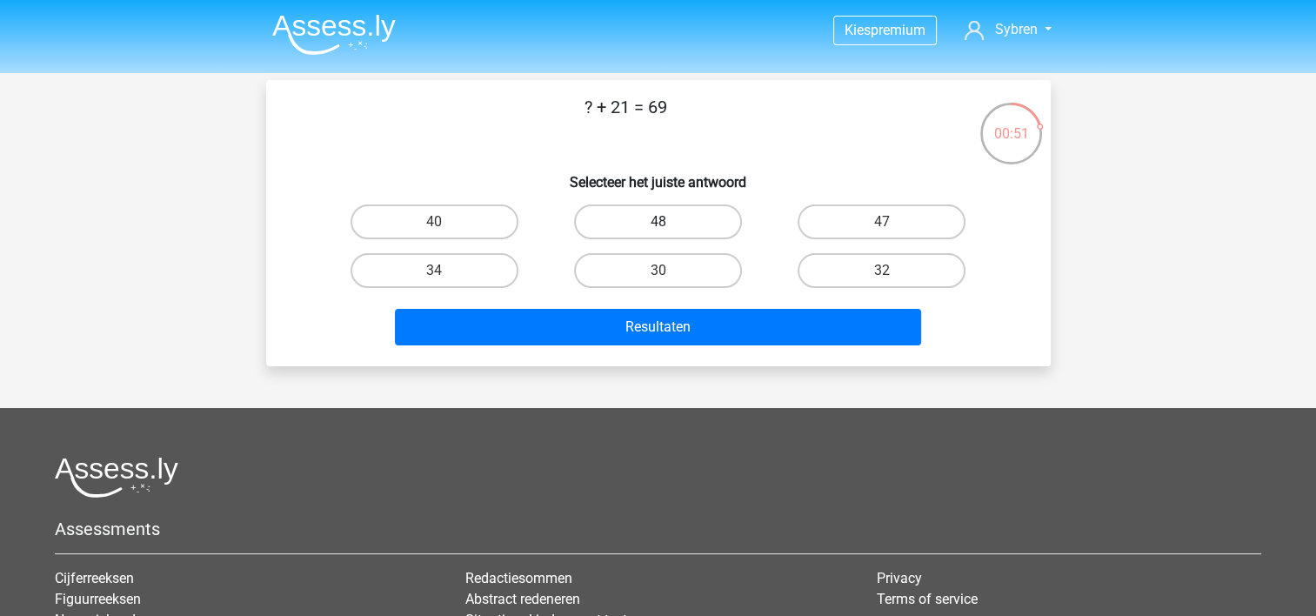
click at [643, 227] on label "48" at bounding box center [658, 221] width 168 height 35
click at [658, 227] on input "48" at bounding box center [663, 227] width 11 height 11
radio input "true"
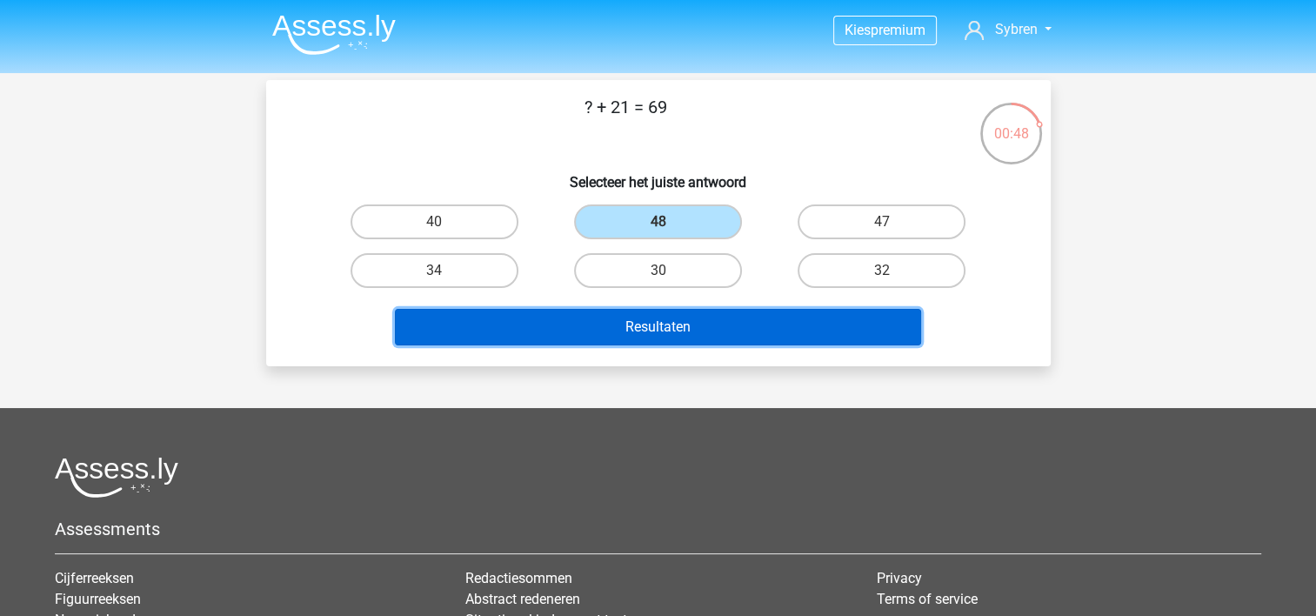
click at [664, 325] on button "Resultaten" at bounding box center [658, 327] width 526 height 37
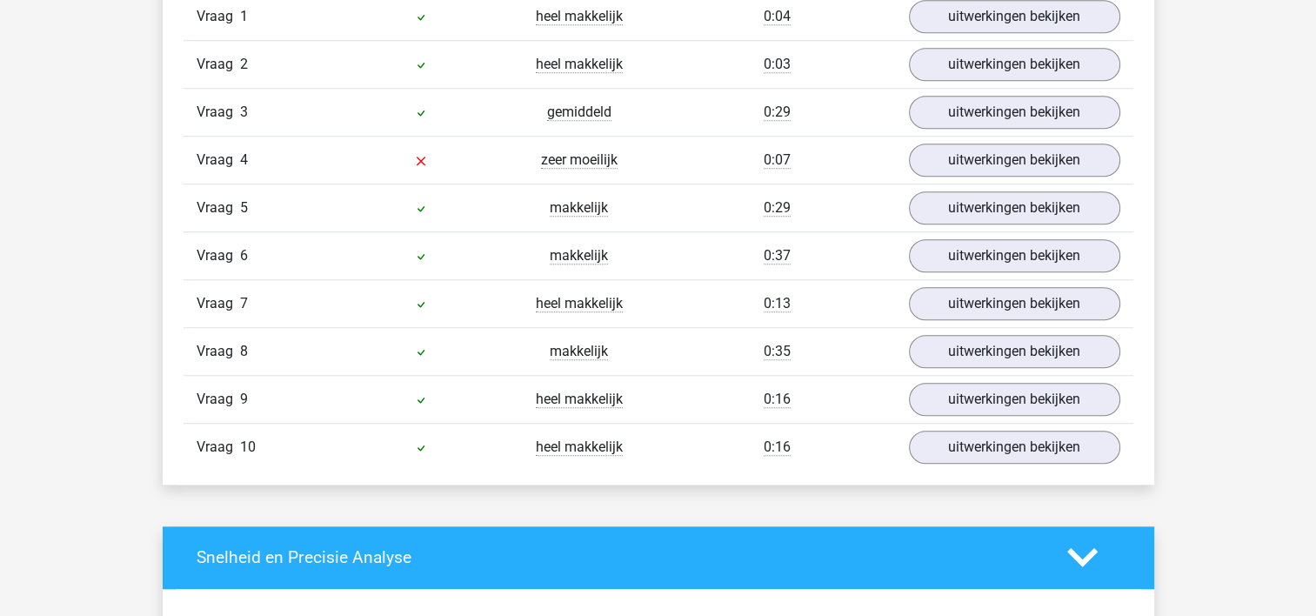
scroll to position [1479, 0]
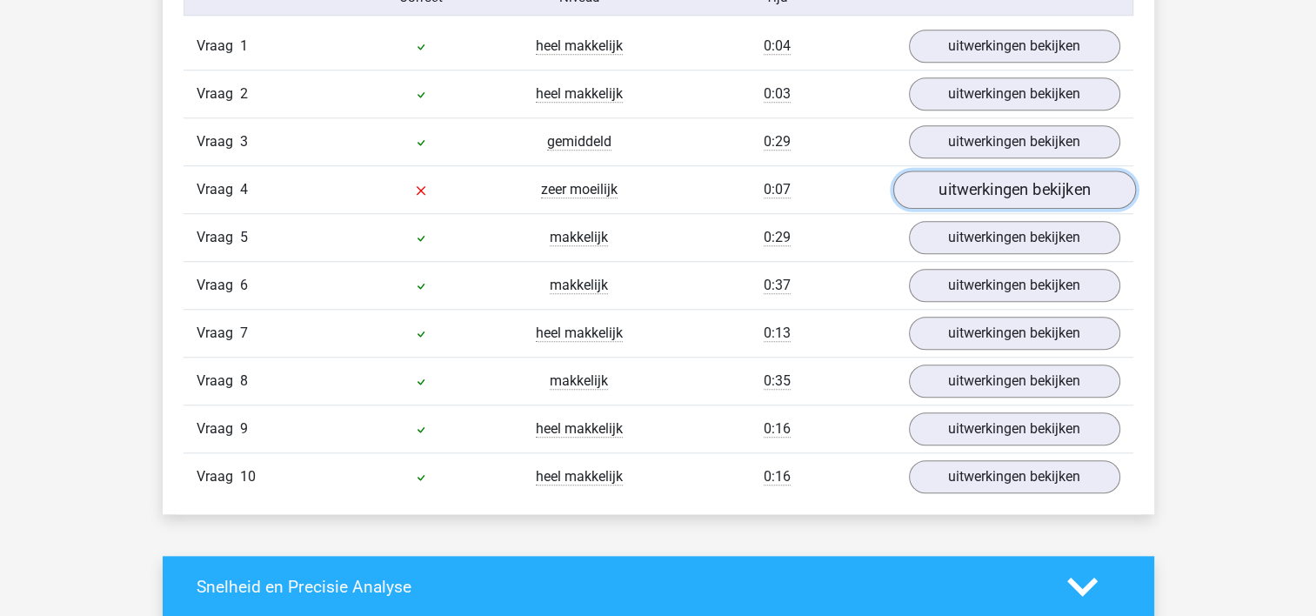
click at [921, 195] on link "uitwerkingen bekijken" at bounding box center [1014, 190] width 243 height 38
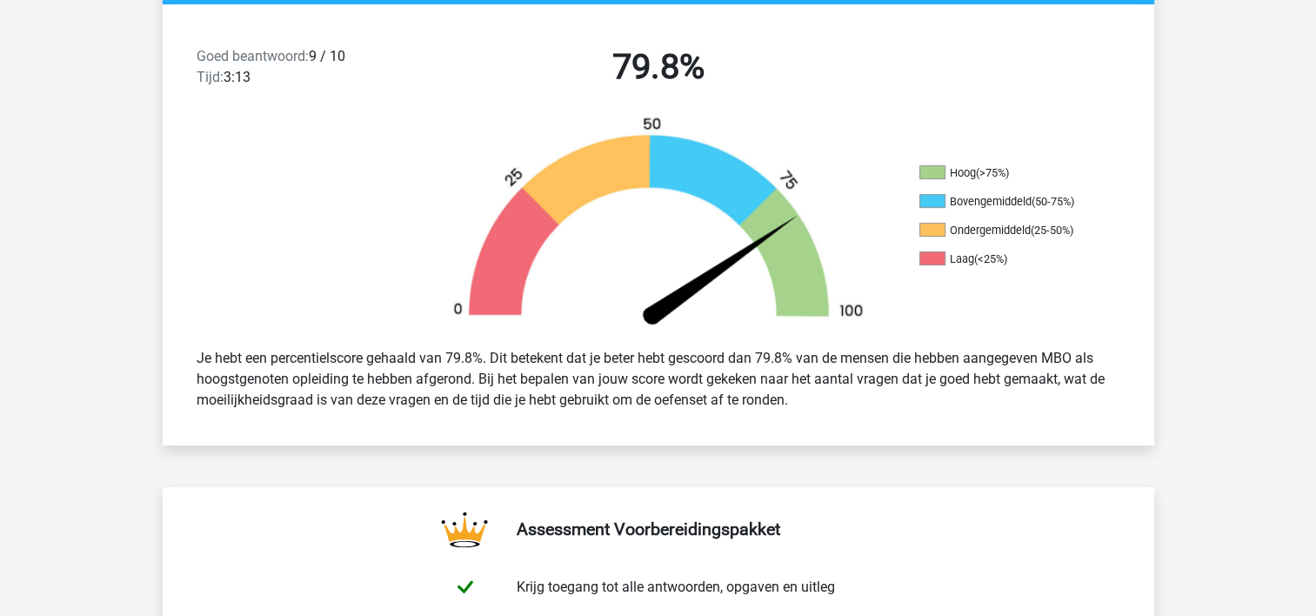
scroll to position [0, 0]
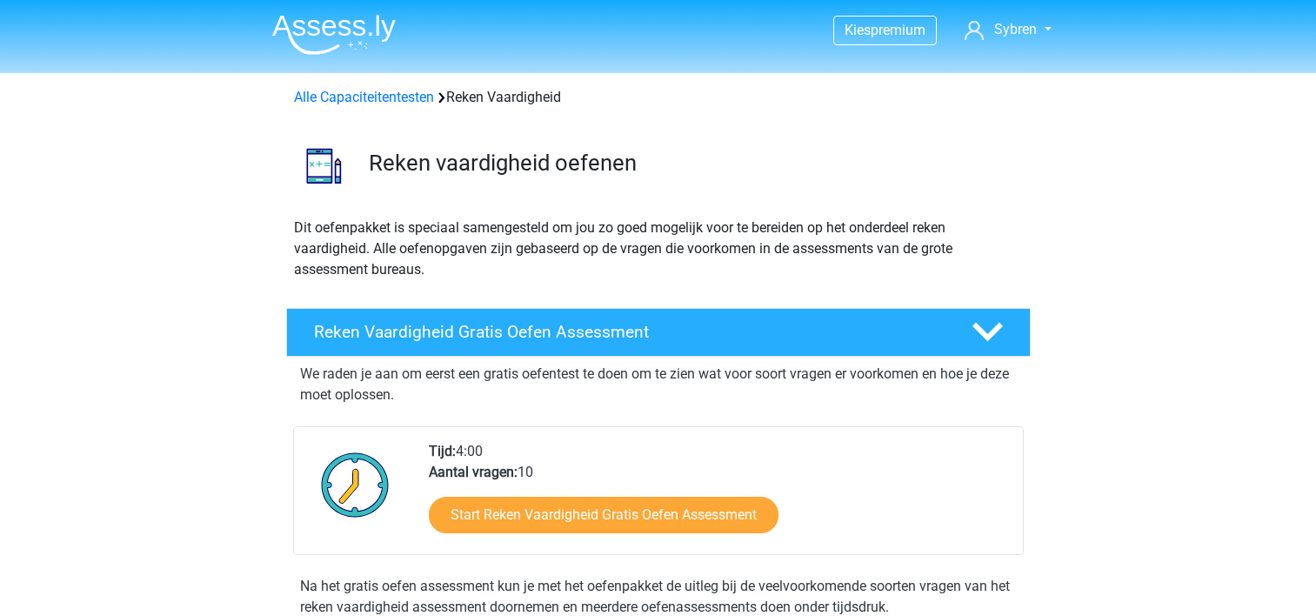
scroll to position [87, 0]
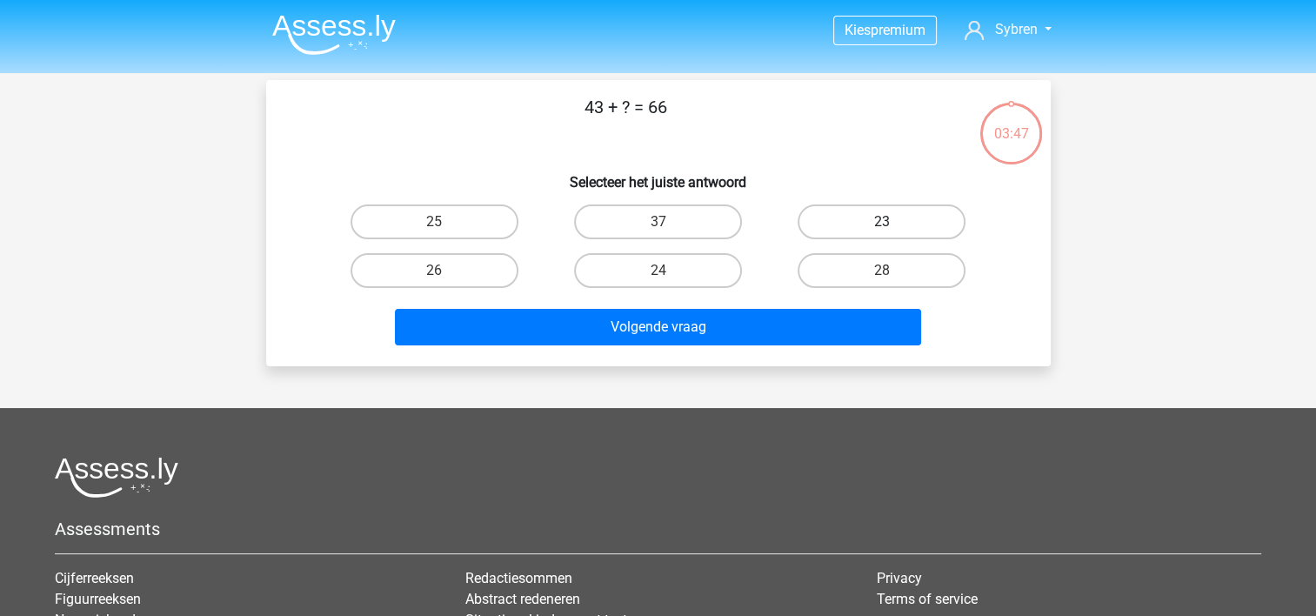
click at [848, 223] on label "23" at bounding box center [882, 221] width 168 height 35
click at [882, 223] on input "23" at bounding box center [887, 227] width 11 height 11
radio input "true"
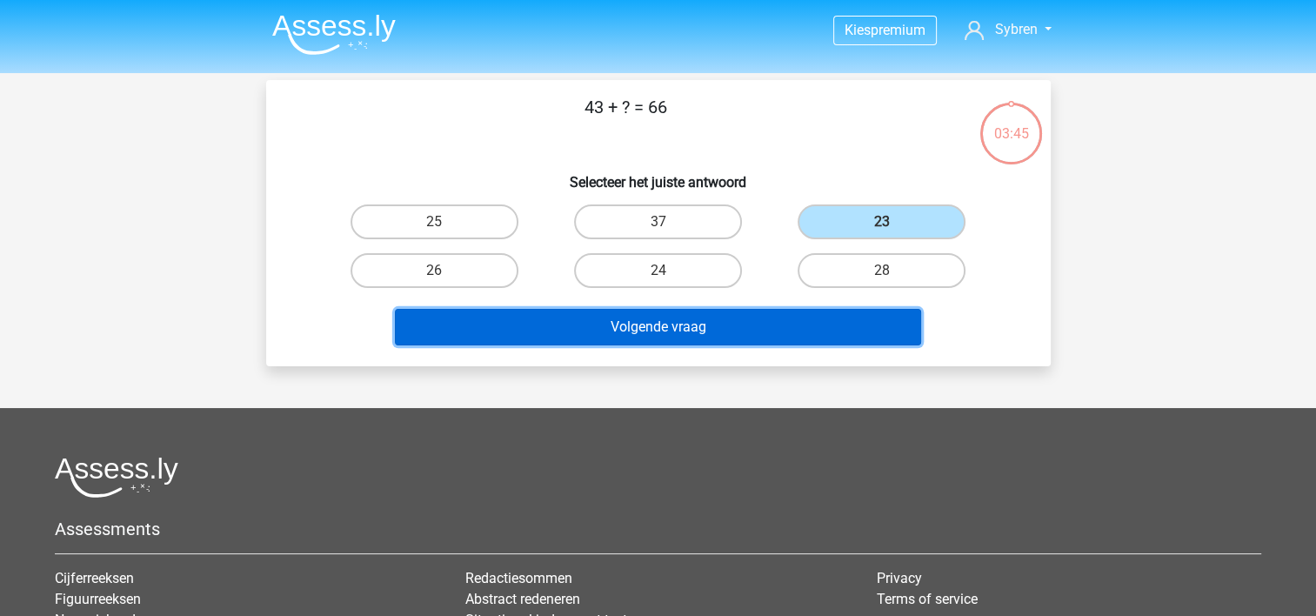
click at [682, 328] on button "Volgende vraag" at bounding box center [658, 327] width 526 height 37
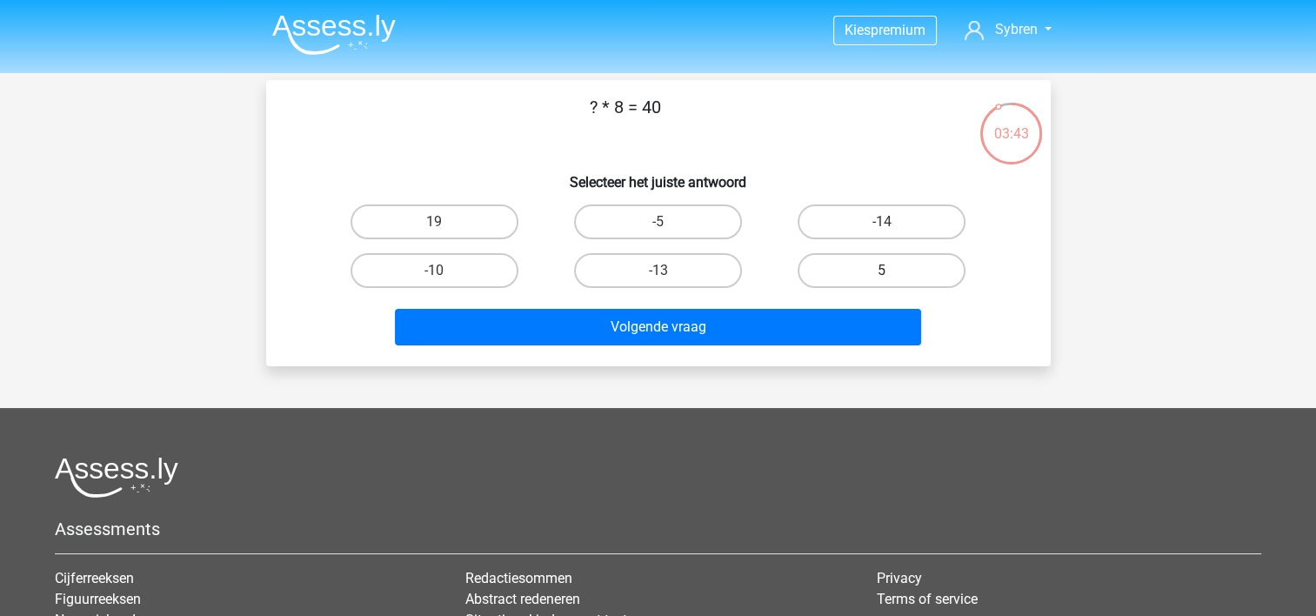
click at [851, 273] on label "5" at bounding box center [882, 270] width 168 height 35
click at [882, 273] on input "5" at bounding box center [887, 276] width 11 height 11
radio input "true"
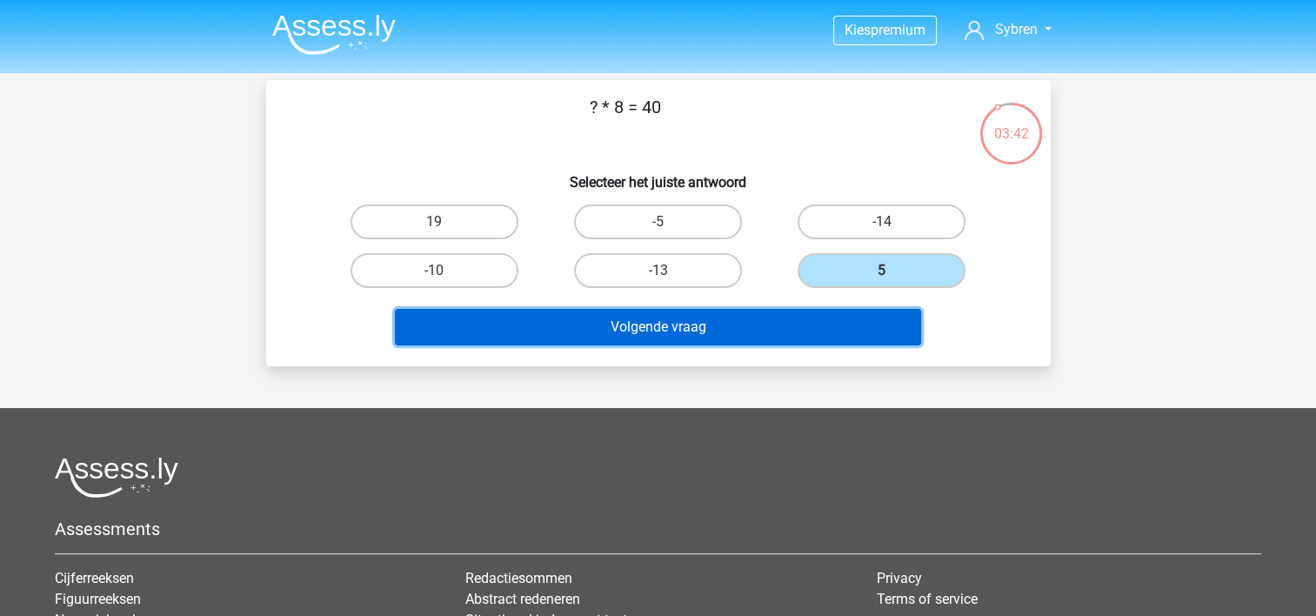
click at [721, 331] on button "Volgende vraag" at bounding box center [658, 327] width 526 height 37
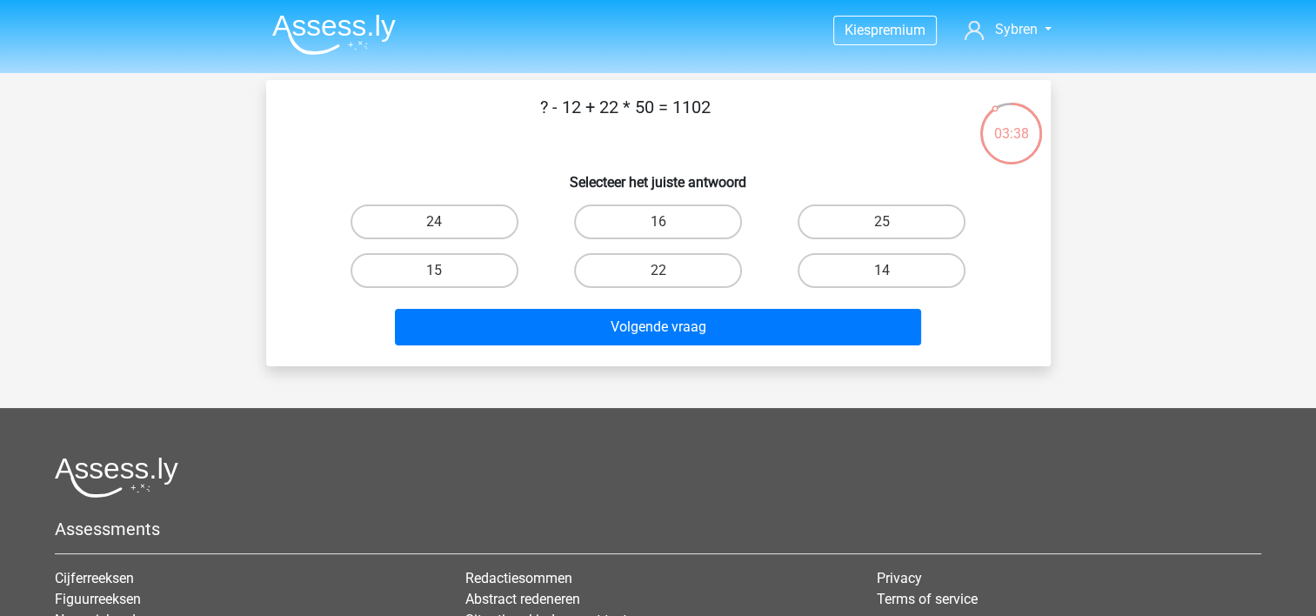
drag, startPoint x: 832, startPoint y: 274, endPoint x: 799, endPoint y: 278, distance: 33.3
click at [832, 273] on label "14" at bounding box center [882, 270] width 168 height 35
click at [882, 273] on input "14" at bounding box center [887, 276] width 11 height 11
radio input "true"
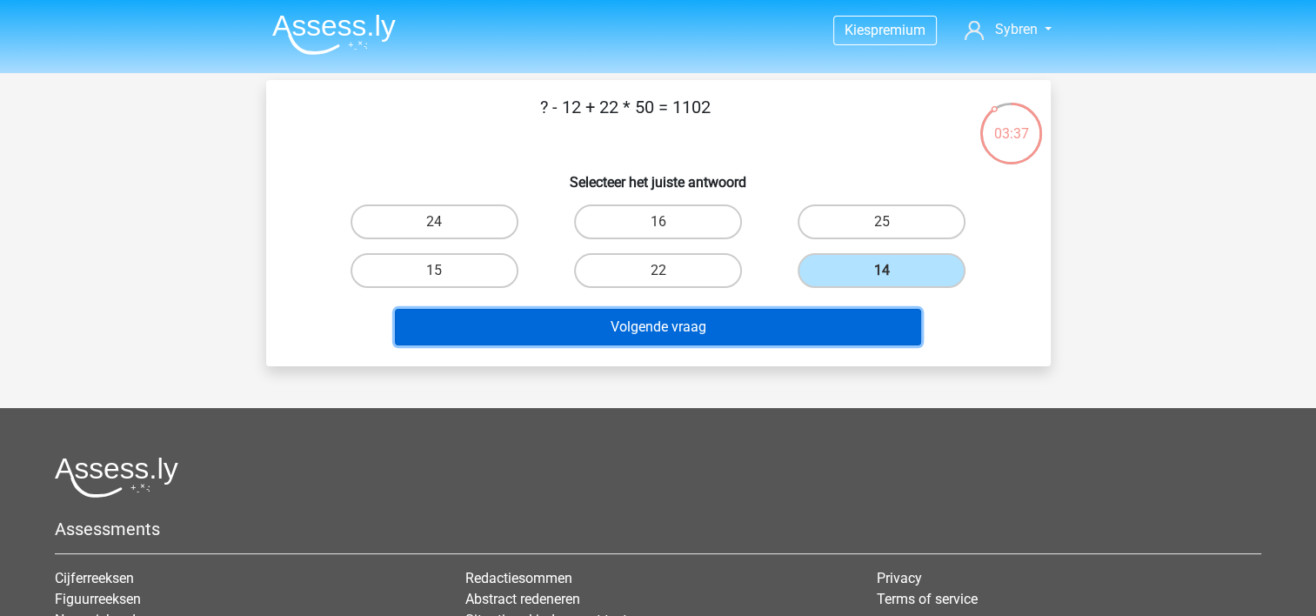
click at [713, 324] on button "Volgende vraag" at bounding box center [658, 327] width 526 height 37
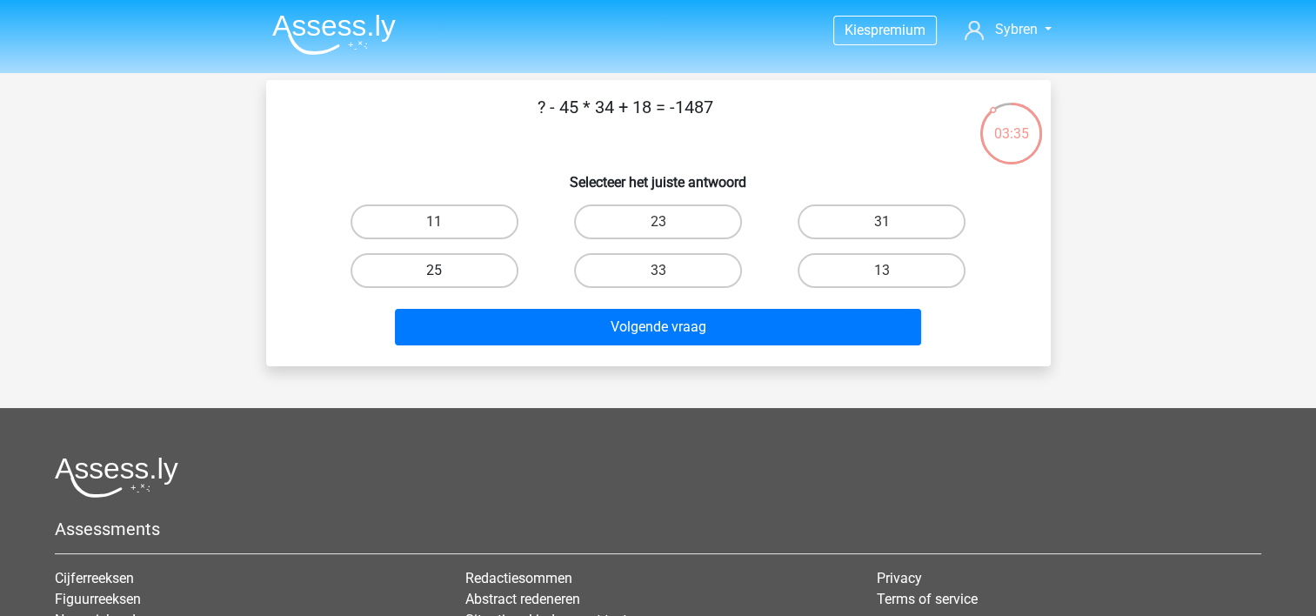
click at [479, 262] on label "25" at bounding box center [435, 270] width 168 height 35
click at [445, 271] on input "25" at bounding box center [439, 276] width 11 height 11
radio input "true"
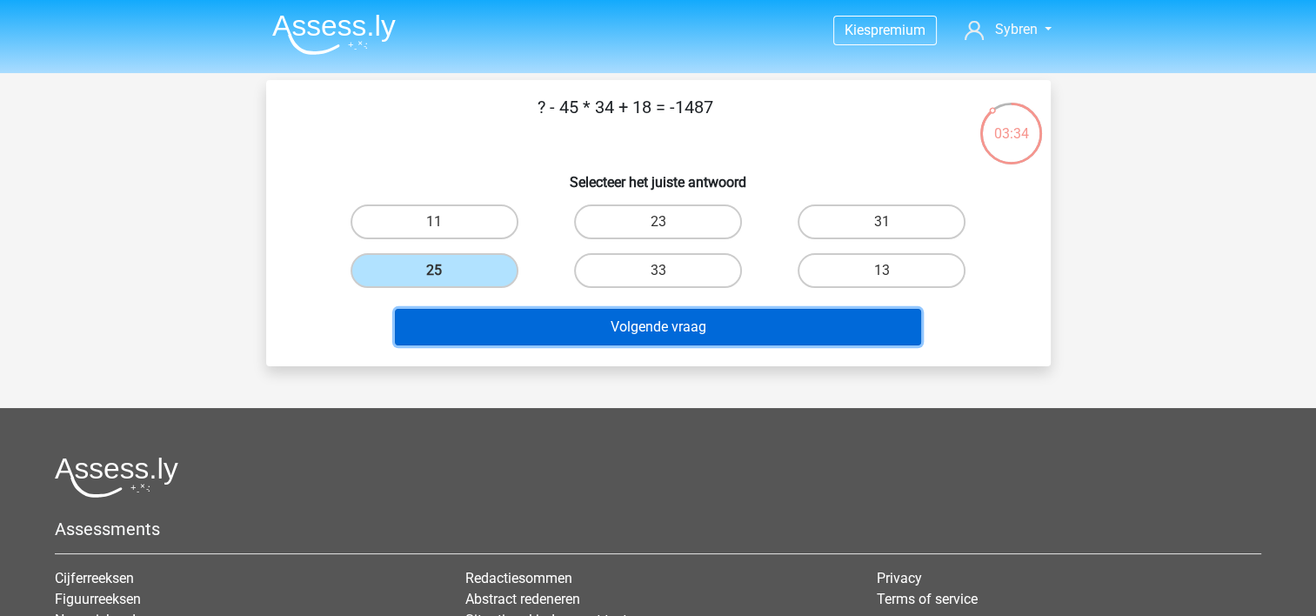
click at [514, 310] on button "Volgende vraag" at bounding box center [658, 327] width 526 height 37
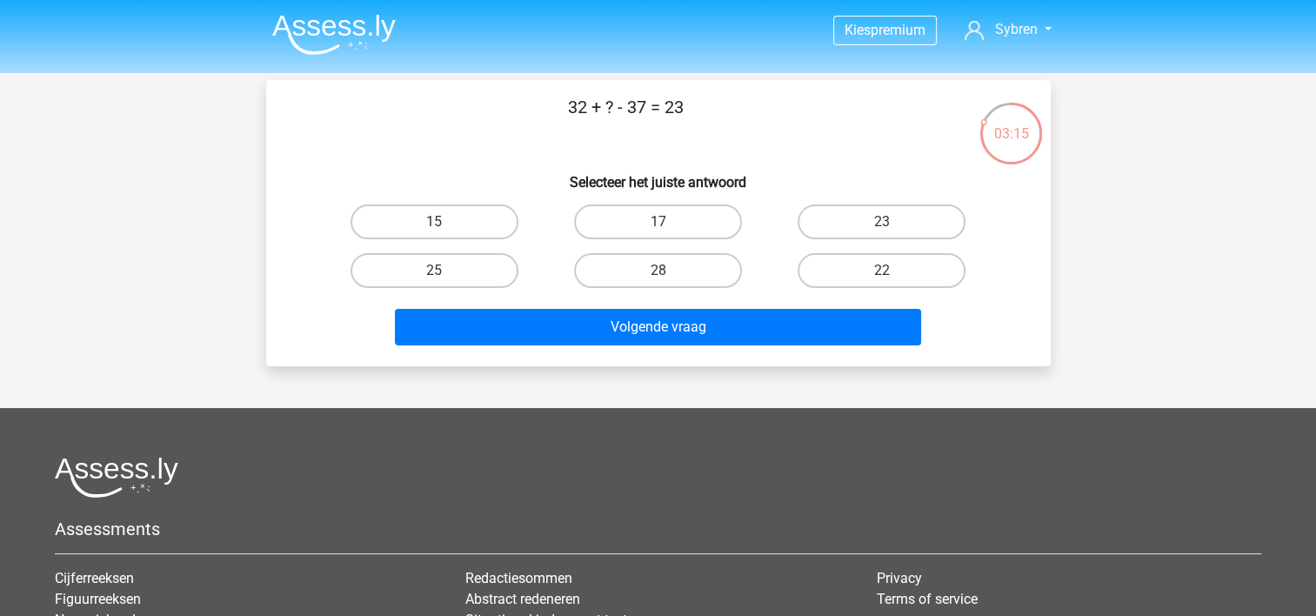
click at [668, 271] on input "28" at bounding box center [663, 276] width 11 height 11
radio input "true"
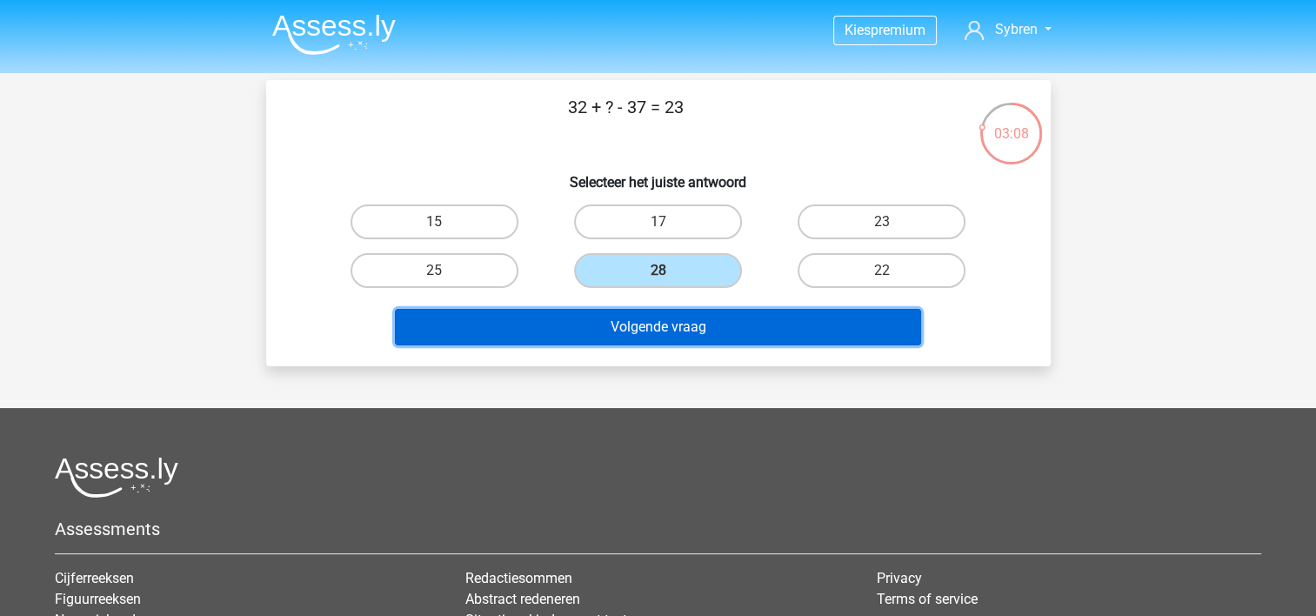
click at [662, 320] on button "Volgende vraag" at bounding box center [658, 327] width 526 height 37
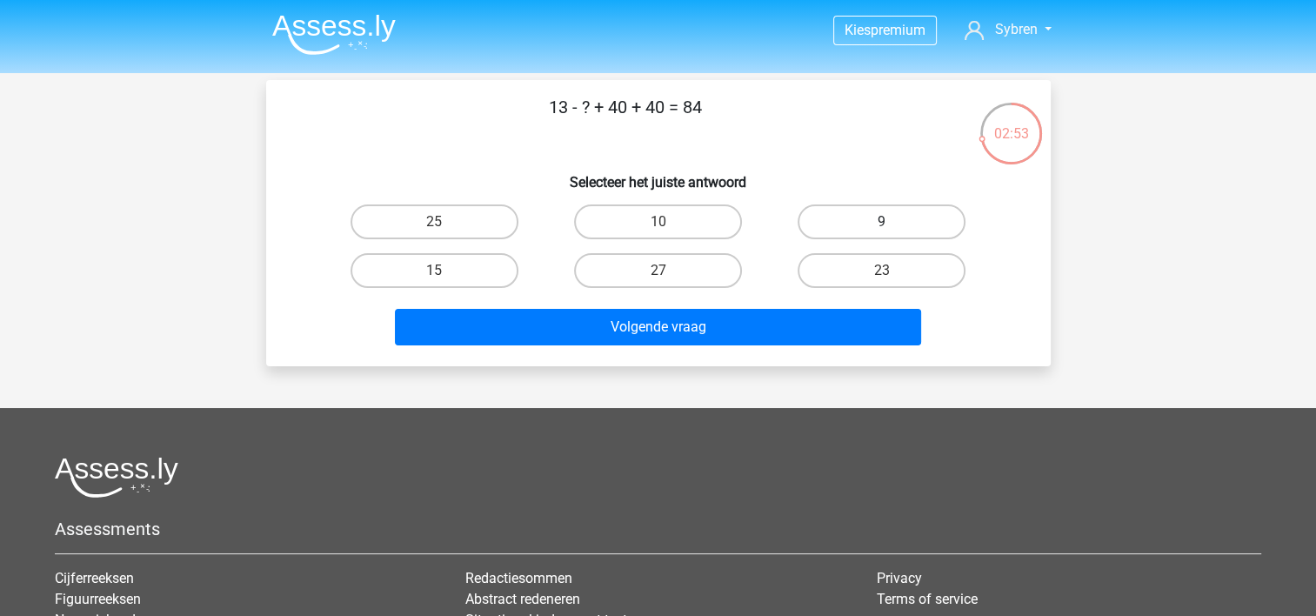
click at [849, 228] on label "9" at bounding box center [882, 221] width 168 height 35
click at [882, 228] on input "9" at bounding box center [887, 227] width 11 height 11
radio input "true"
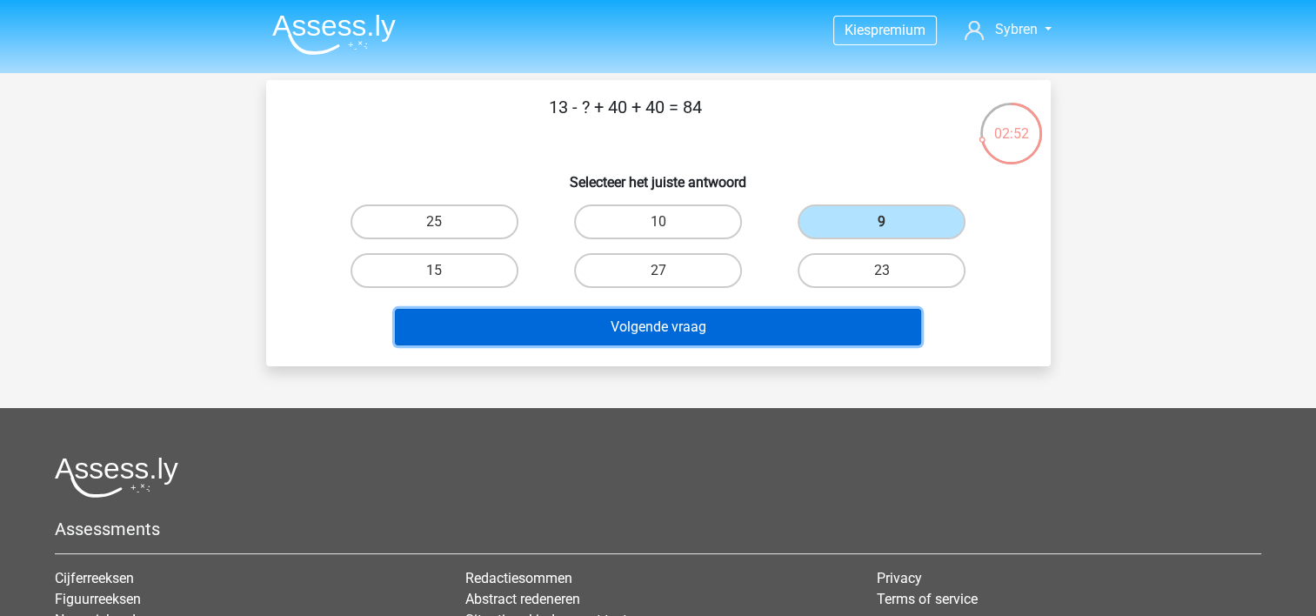
click at [769, 320] on button "Volgende vraag" at bounding box center [658, 327] width 526 height 37
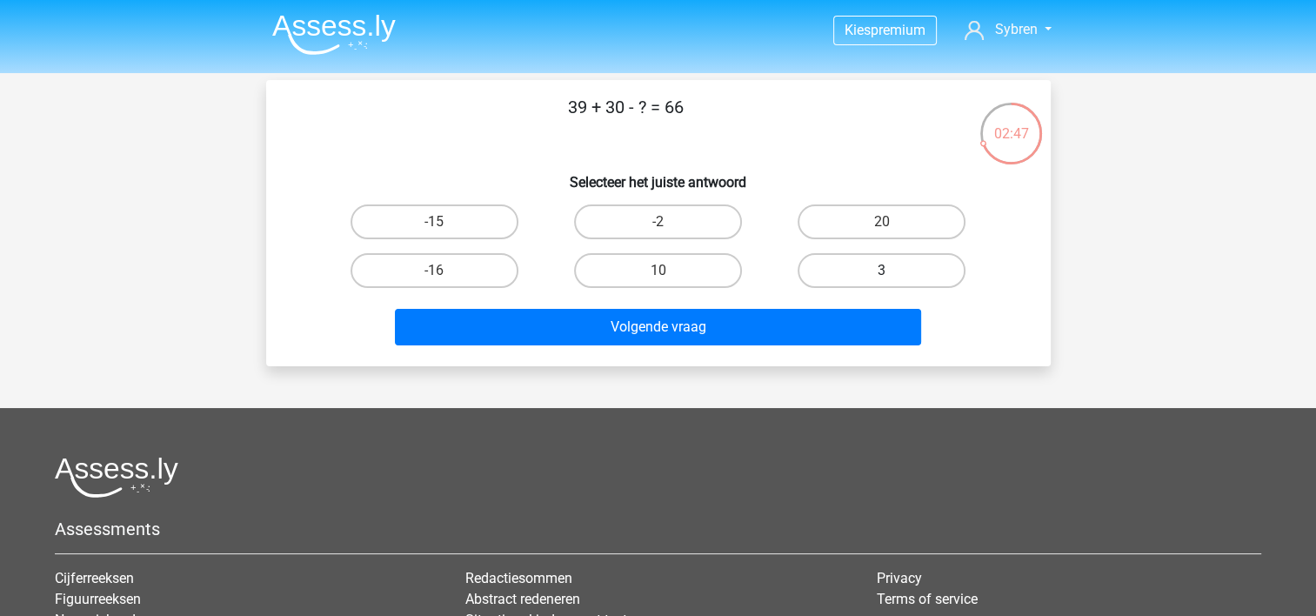
click at [814, 268] on label "3" at bounding box center [882, 270] width 168 height 35
click at [882, 271] on input "3" at bounding box center [887, 276] width 11 height 11
radio input "true"
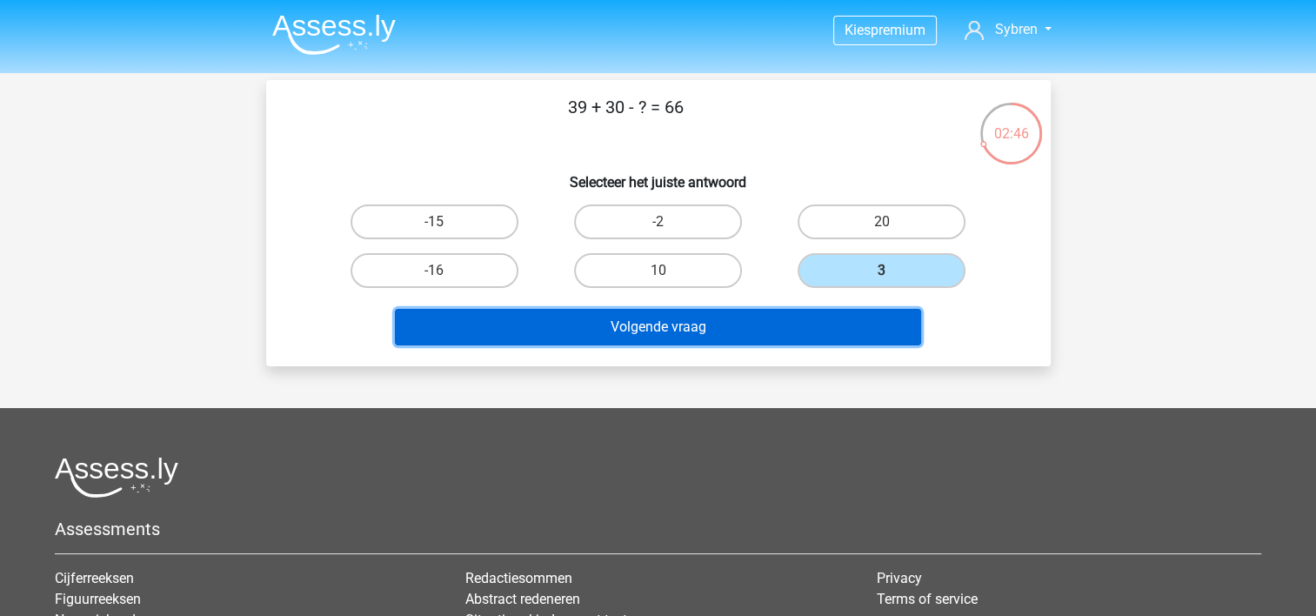
click at [742, 343] on button "Volgende vraag" at bounding box center [658, 327] width 526 height 37
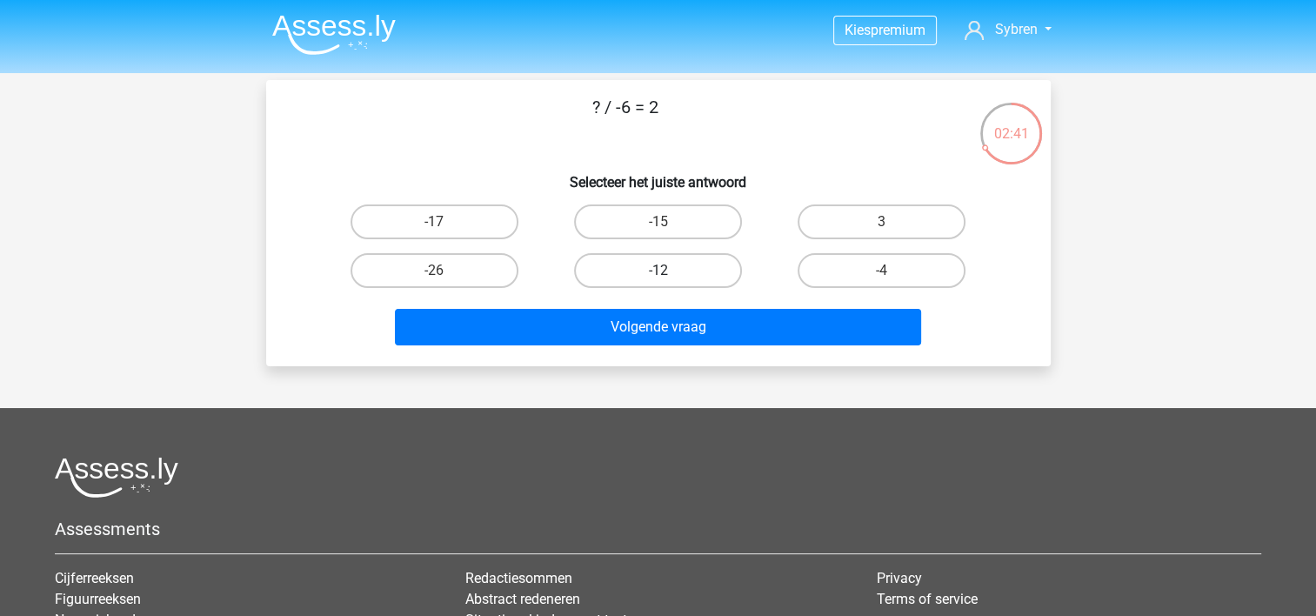
click at [638, 272] on label "-12" at bounding box center [658, 270] width 168 height 35
click at [658, 272] on input "-12" at bounding box center [663, 276] width 11 height 11
radio input "true"
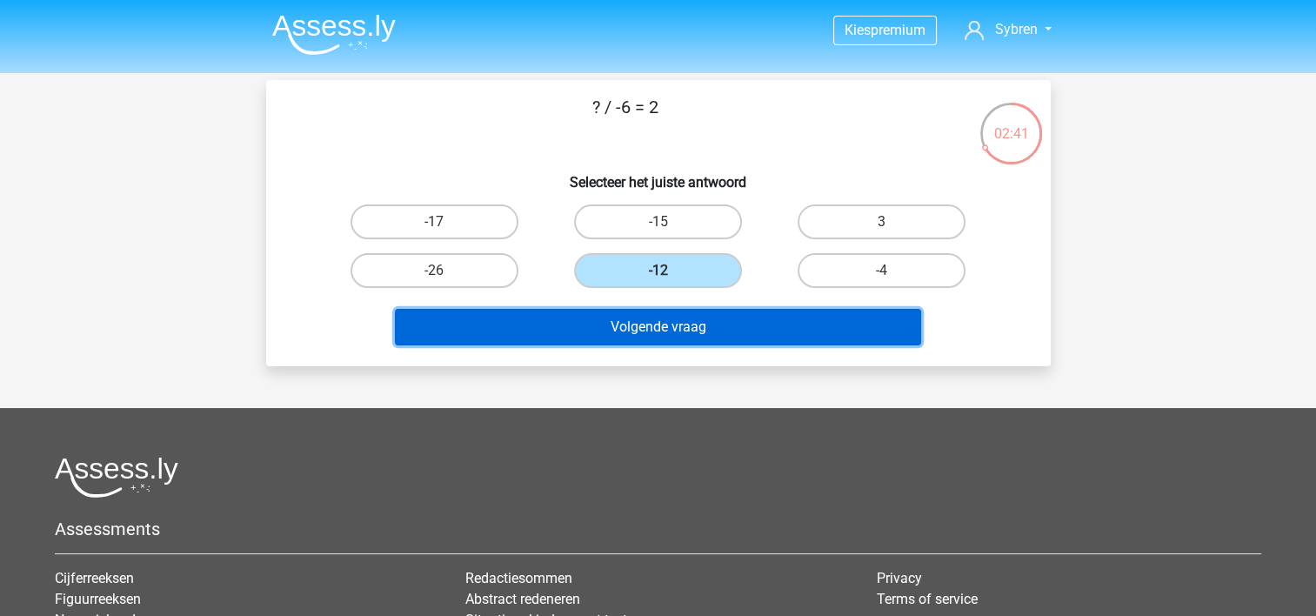
click at [633, 322] on button "Volgende vraag" at bounding box center [658, 327] width 526 height 37
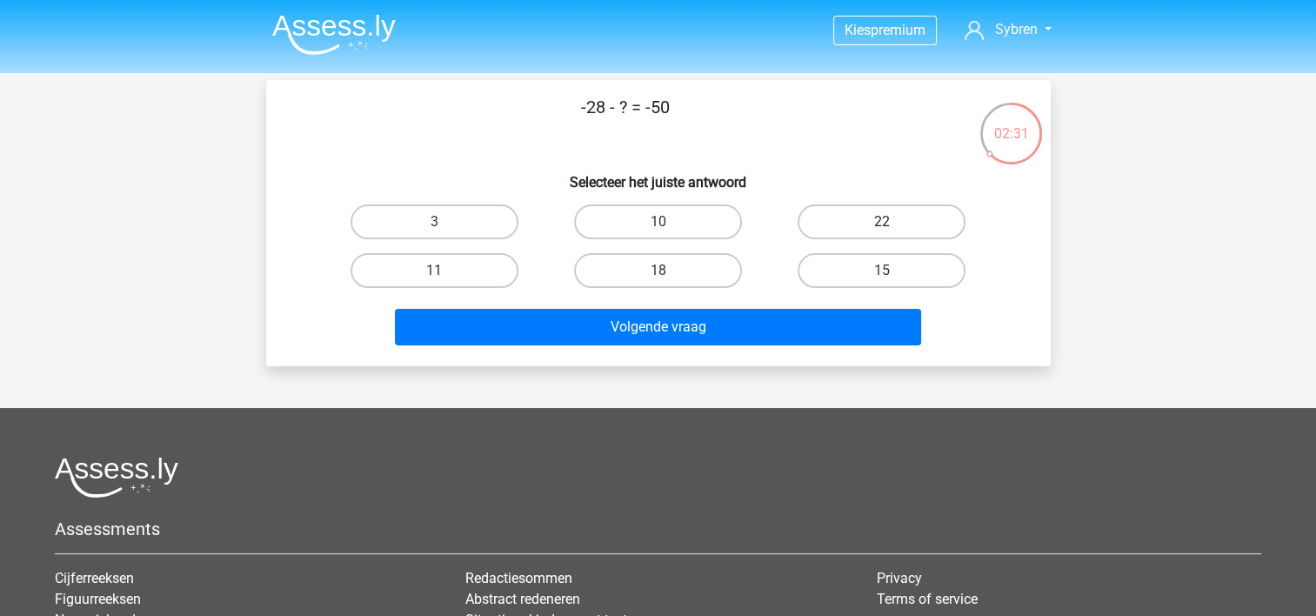
click at [824, 230] on label "22" at bounding box center [882, 221] width 168 height 35
click at [882, 230] on input "22" at bounding box center [887, 227] width 11 height 11
radio input "true"
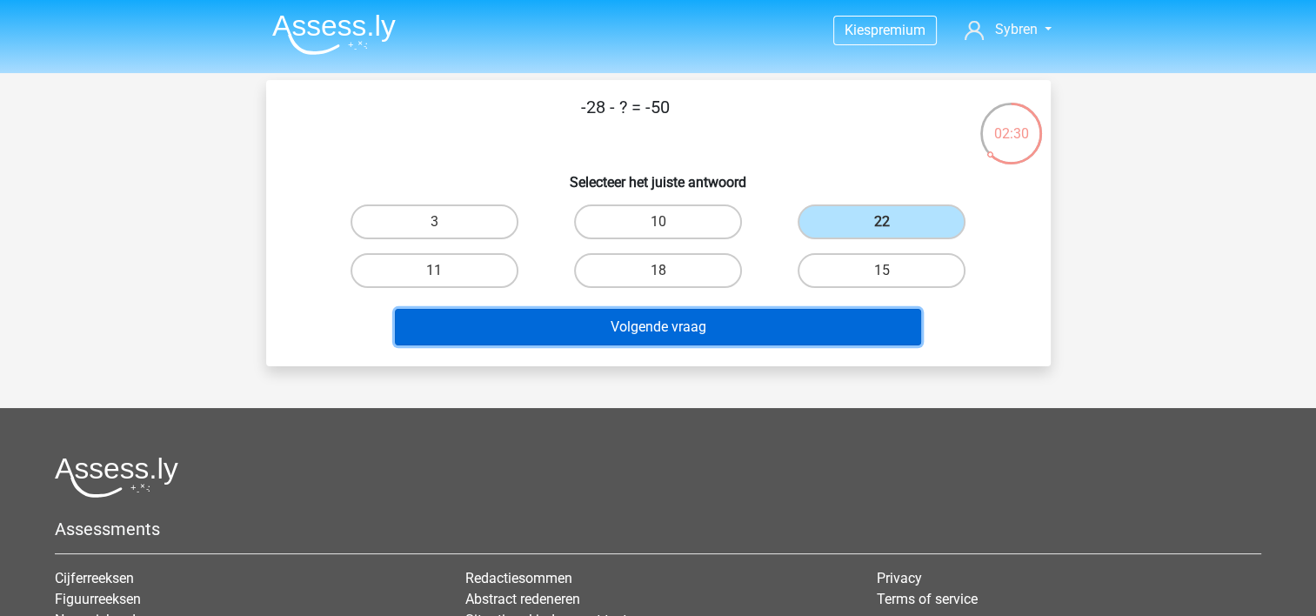
click at [673, 334] on button "Volgende vraag" at bounding box center [658, 327] width 526 height 37
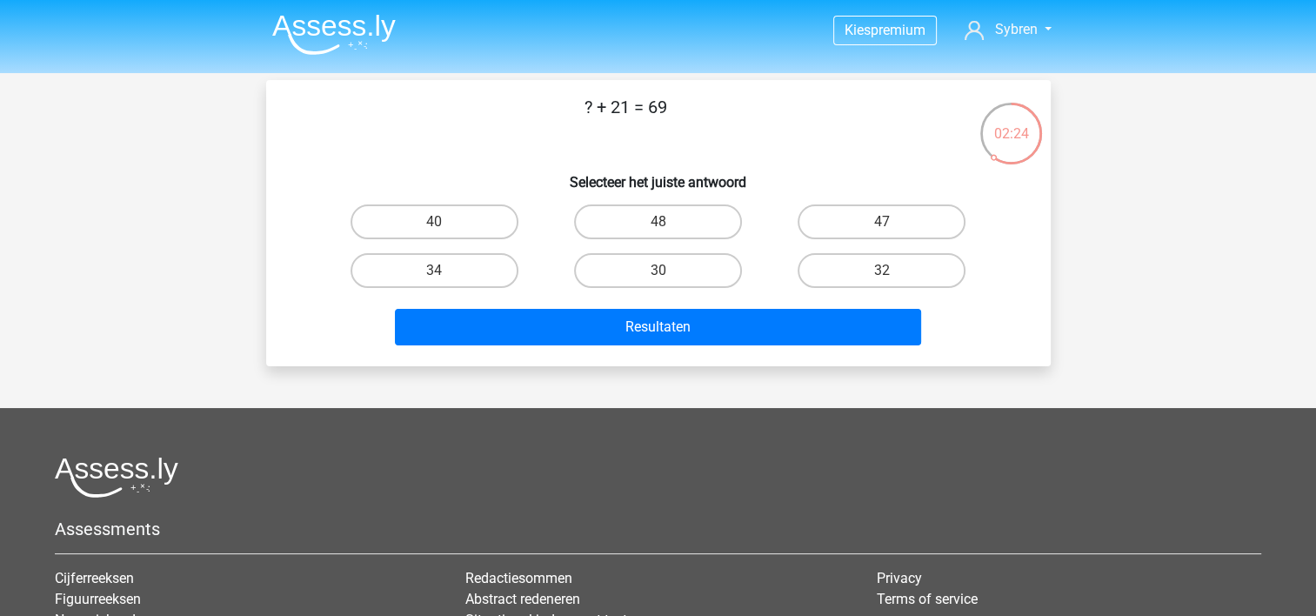
click at [658, 226] on input "48" at bounding box center [663, 227] width 11 height 11
radio input "true"
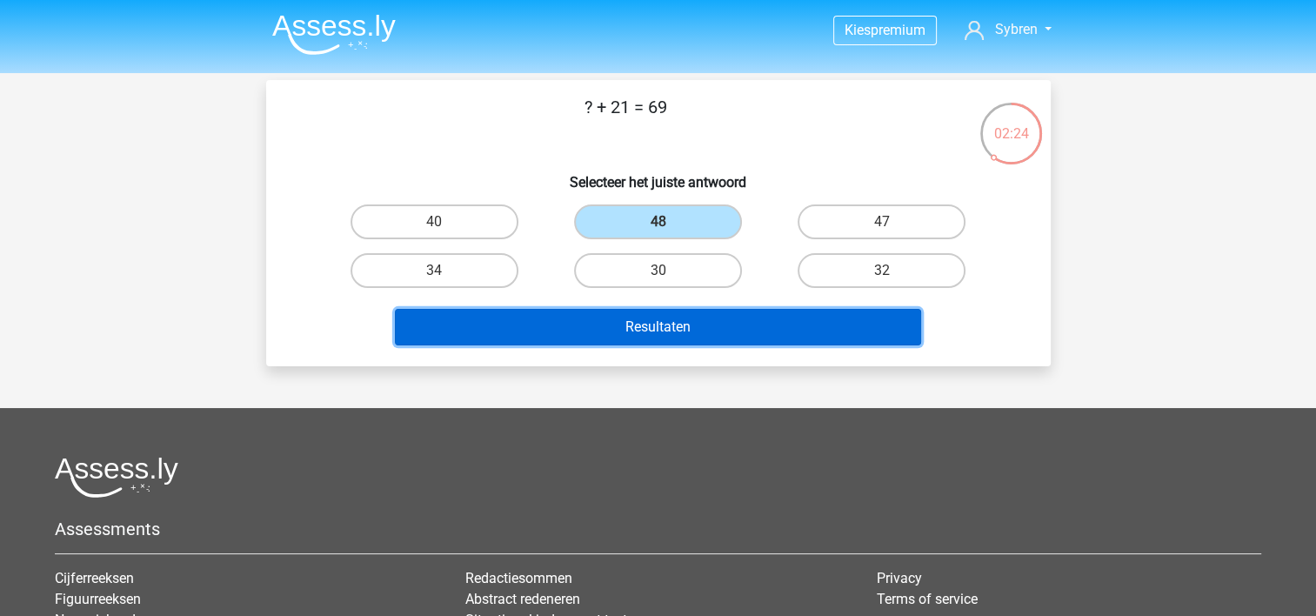
click at [648, 320] on button "Resultaten" at bounding box center [658, 327] width 526 height 37
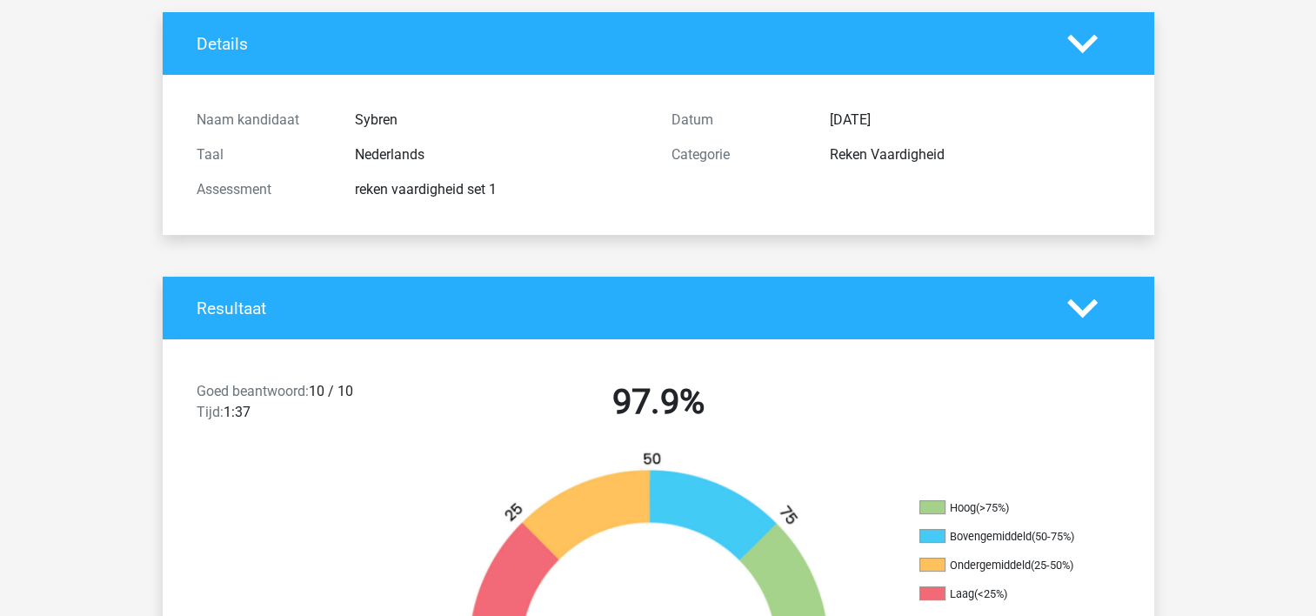
scroll to position [87, 0]
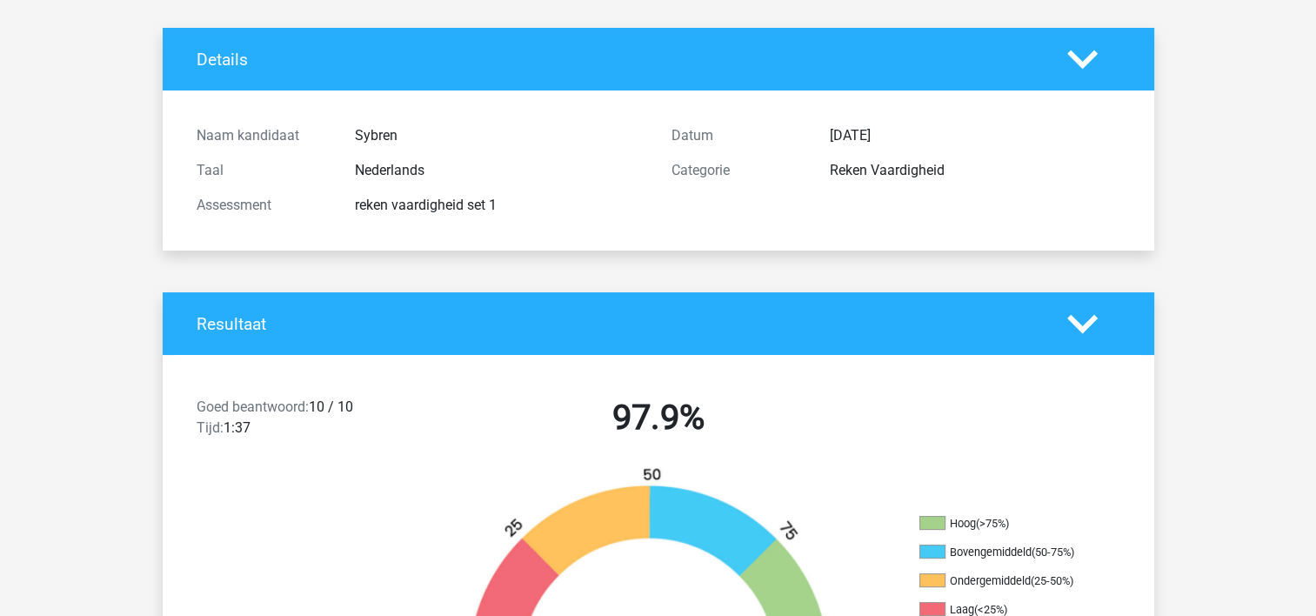
click at [1070, 318] on polygon at bounding box center [1083, 323] width 30 height 19
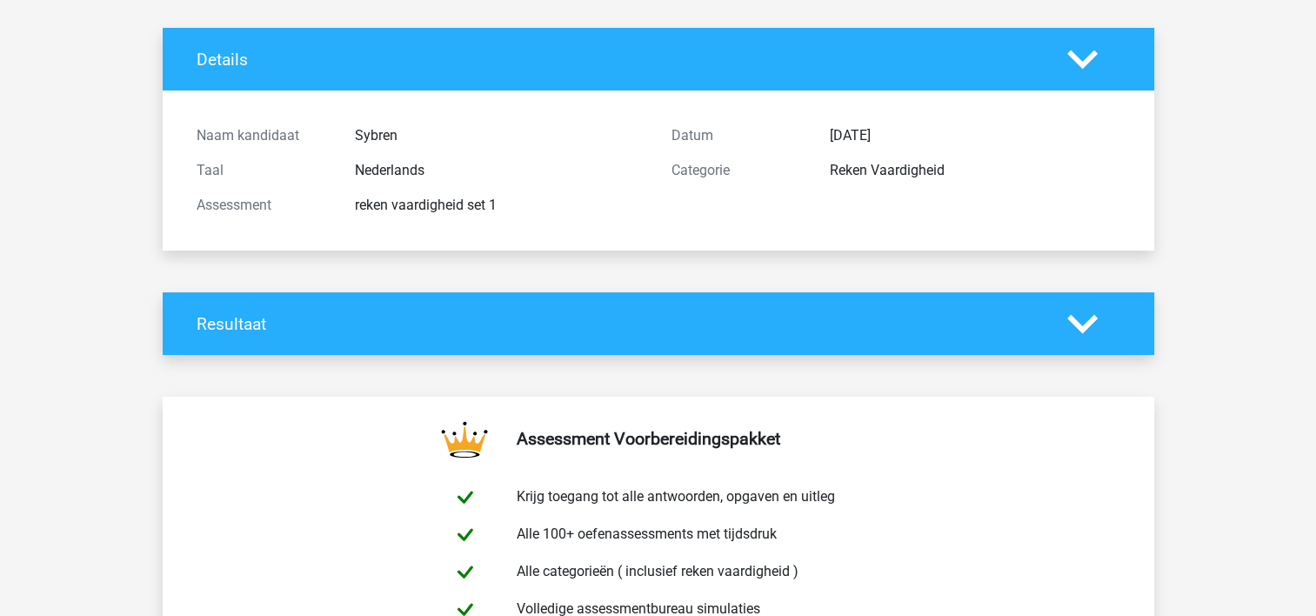
click at [1068, 318] on polygon at bounding box center [1083, 323] width 30 height 19
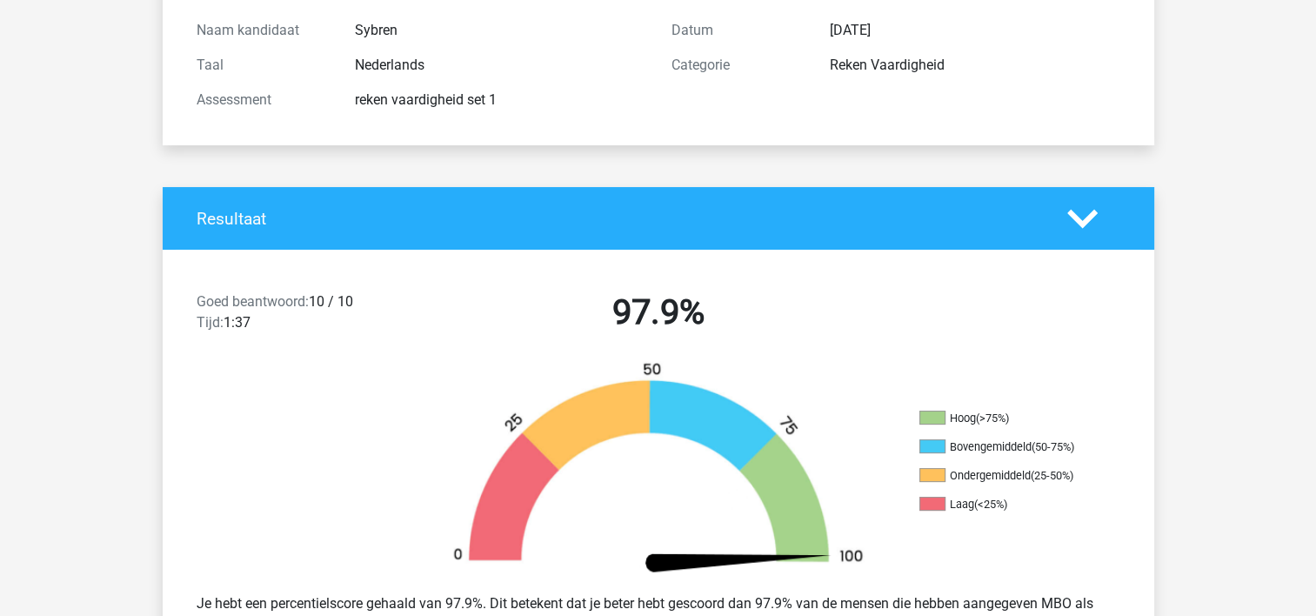
scroll to position [0, 0]
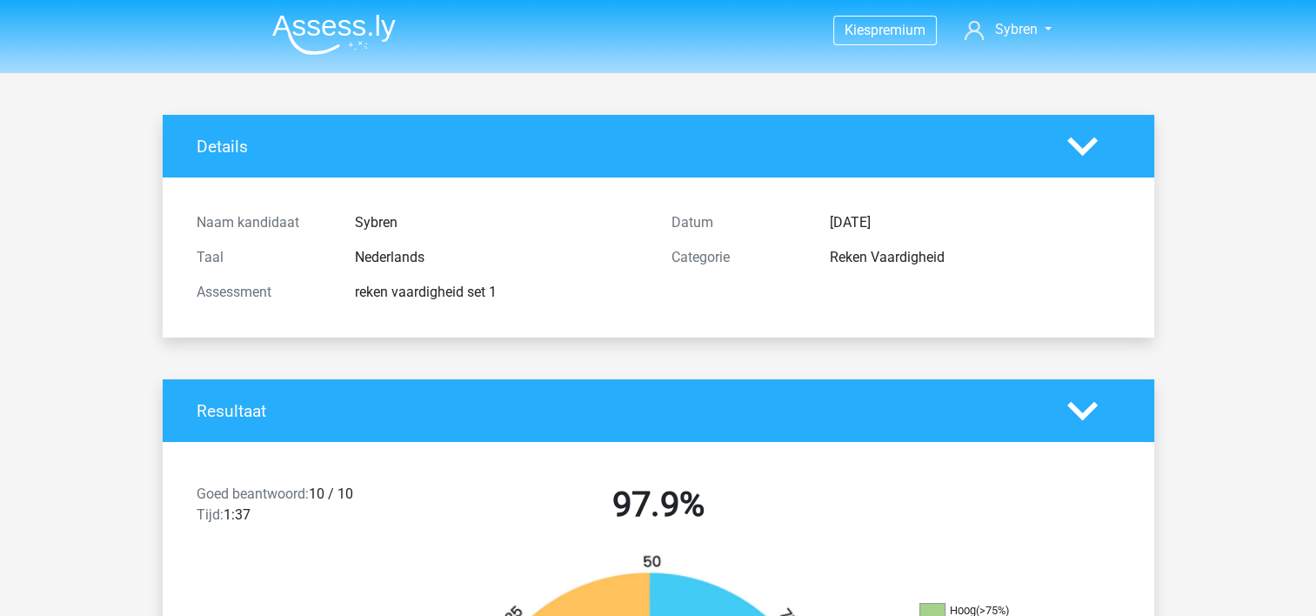
click at [330, 36] on img at bounding box center [334, 34] width 124 height 41
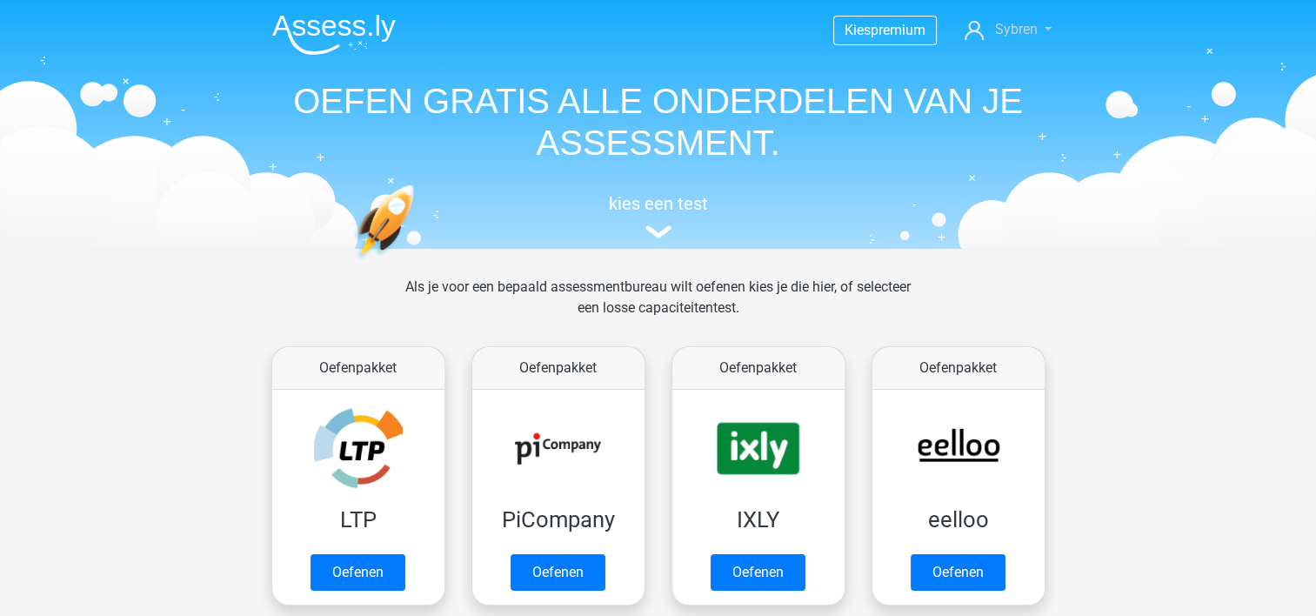
click at [980, 23] on icon at bounding box center [974, 30] width 19 height 19
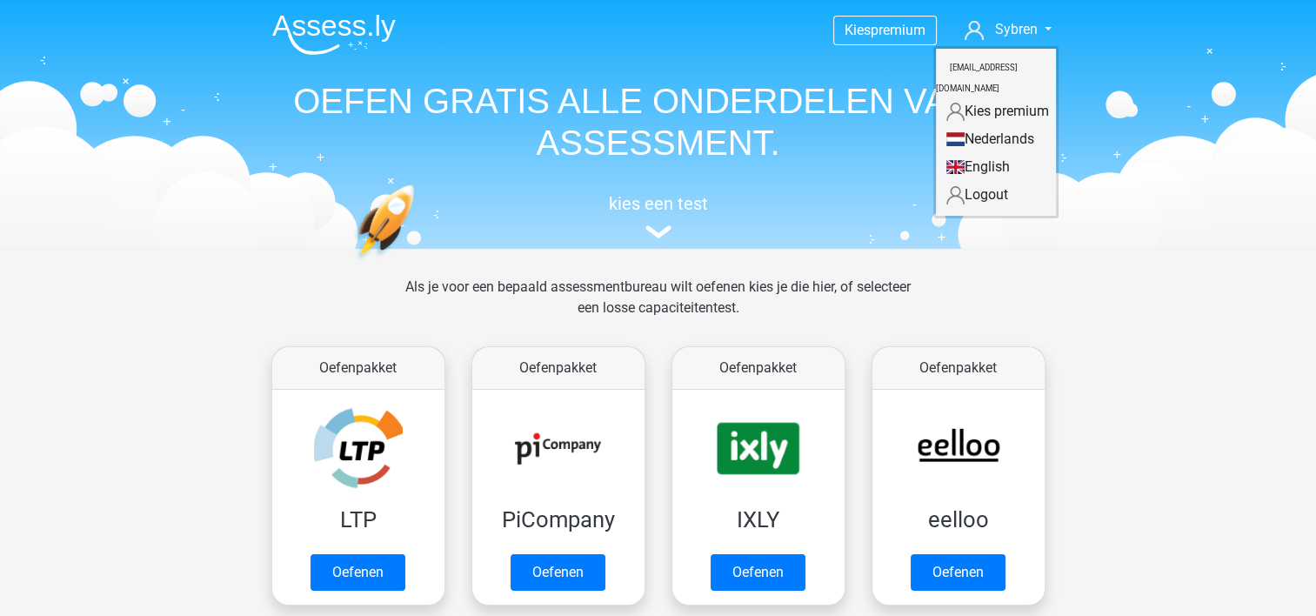
click at [980, 125] on link "Nederlands" at bounding box center [996, 139] width 120 height 28
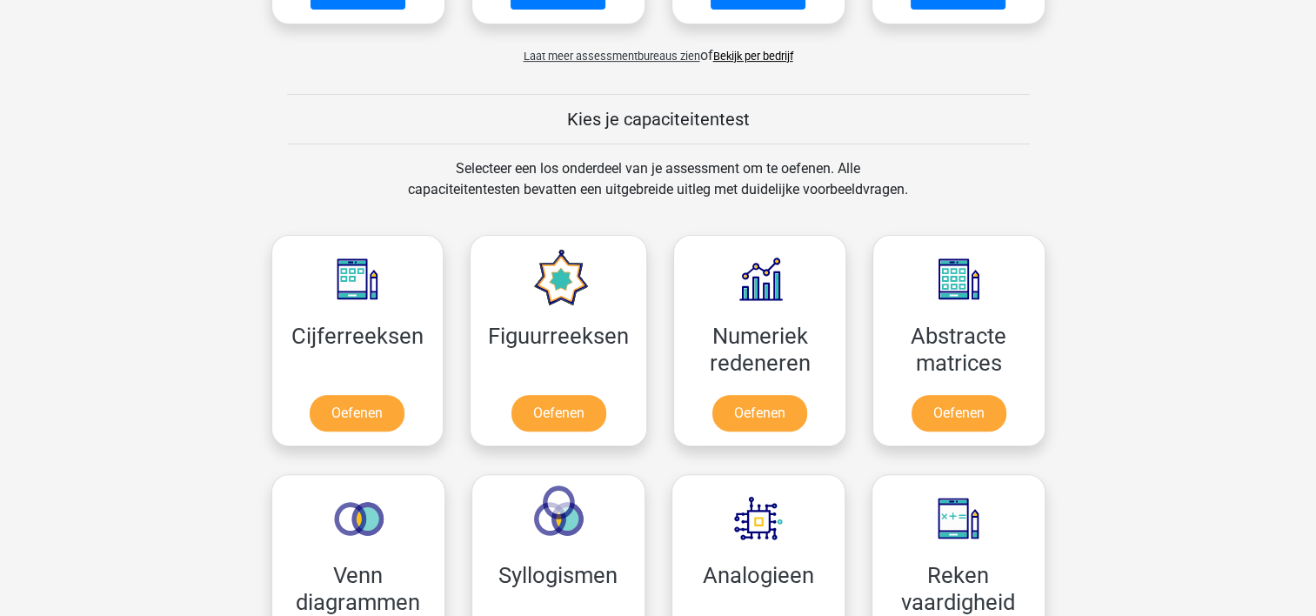
scroll to position [609, 0]
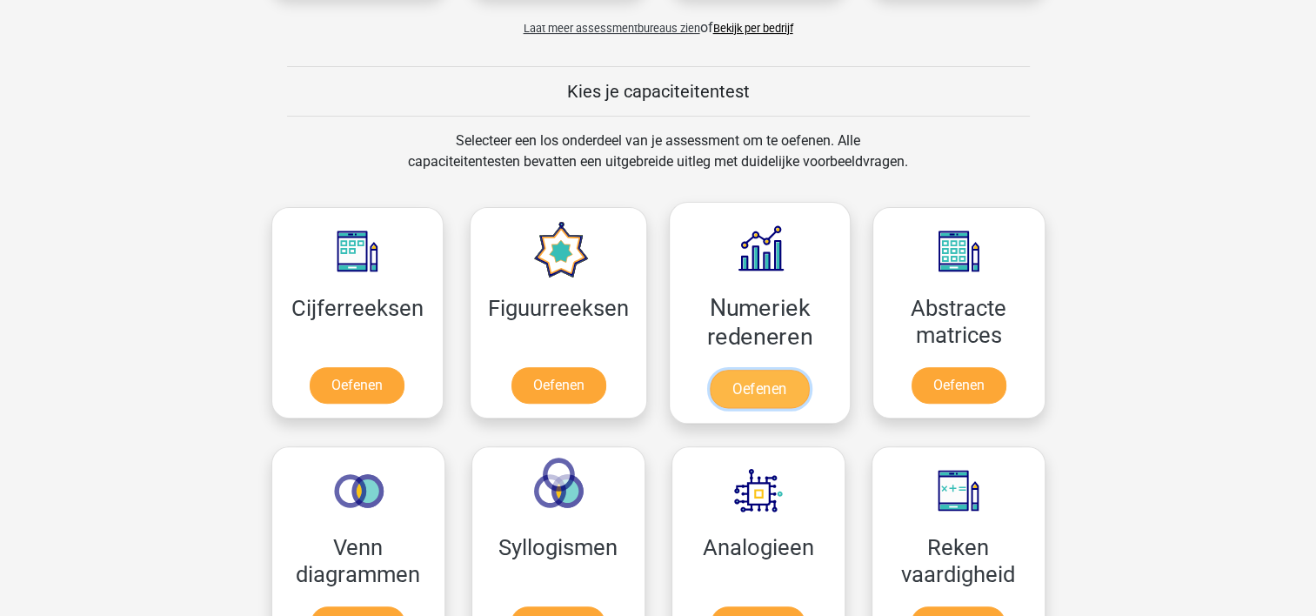
click at [777, 378] on link "Oefenen" at bounding box center [759, 389] width 99 height 38
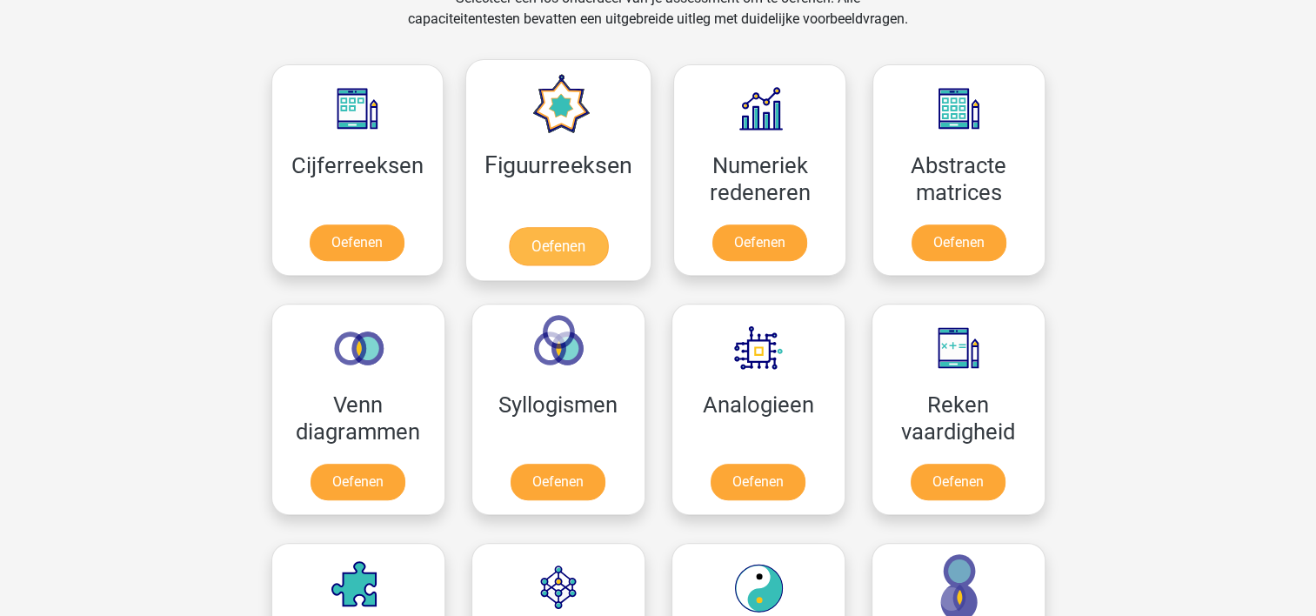
scroll to position [783, 0]
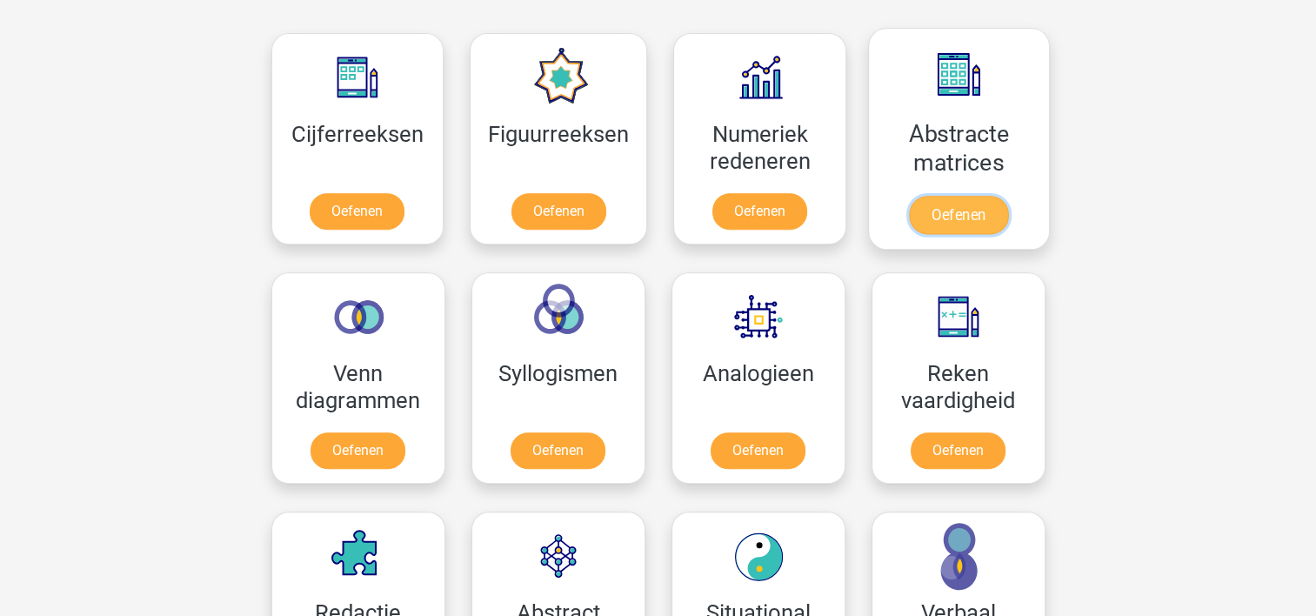
click at [954, 196] on link "Oefenen" at bounding box center [958, 215] width 99 height 38
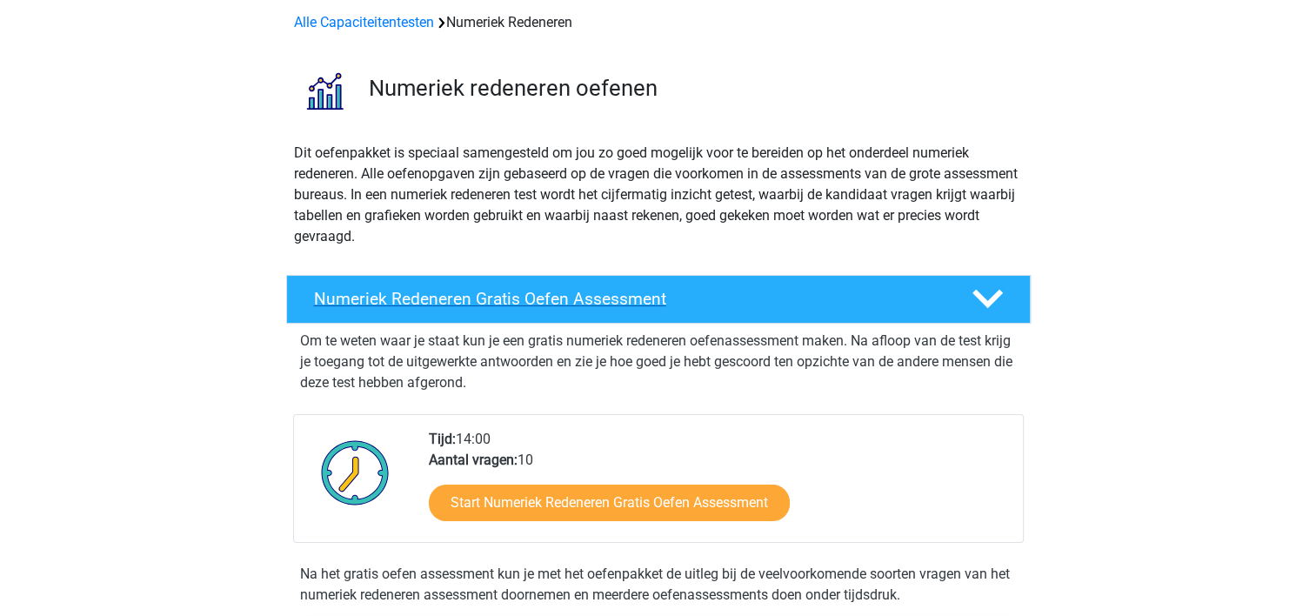
scroll to position [174, 0]
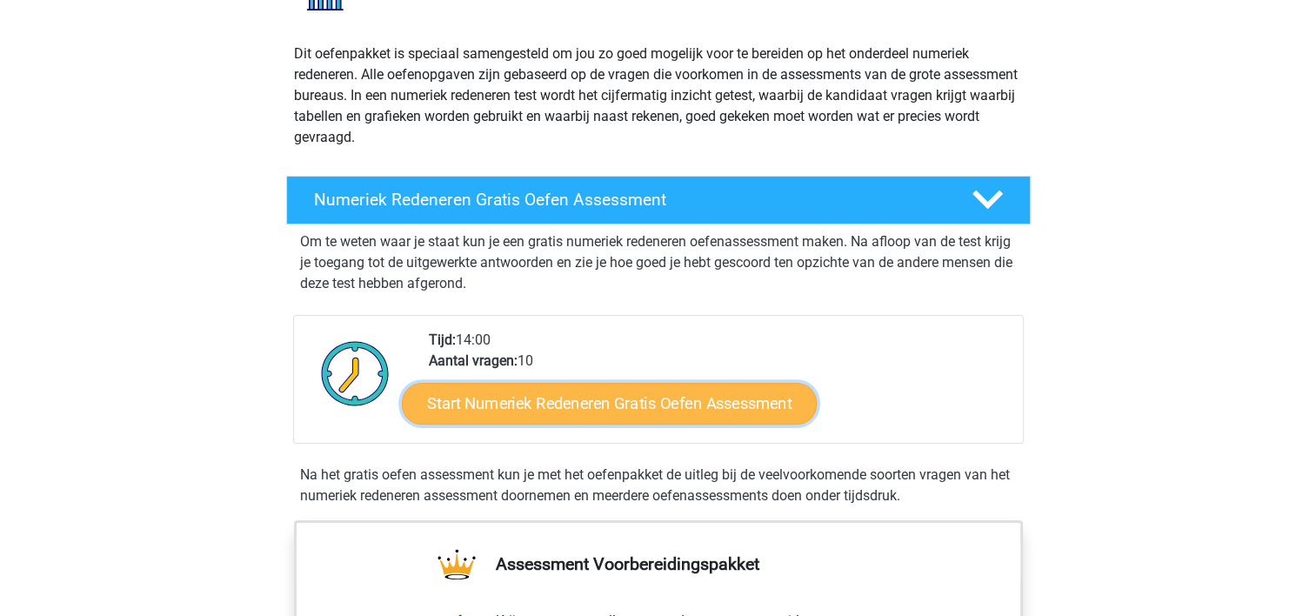
click at [756, 396] on link "Start Numeriek Redeneren Gratis Oefen Assessment" at bounding box center [609, 403] width 415 height 42
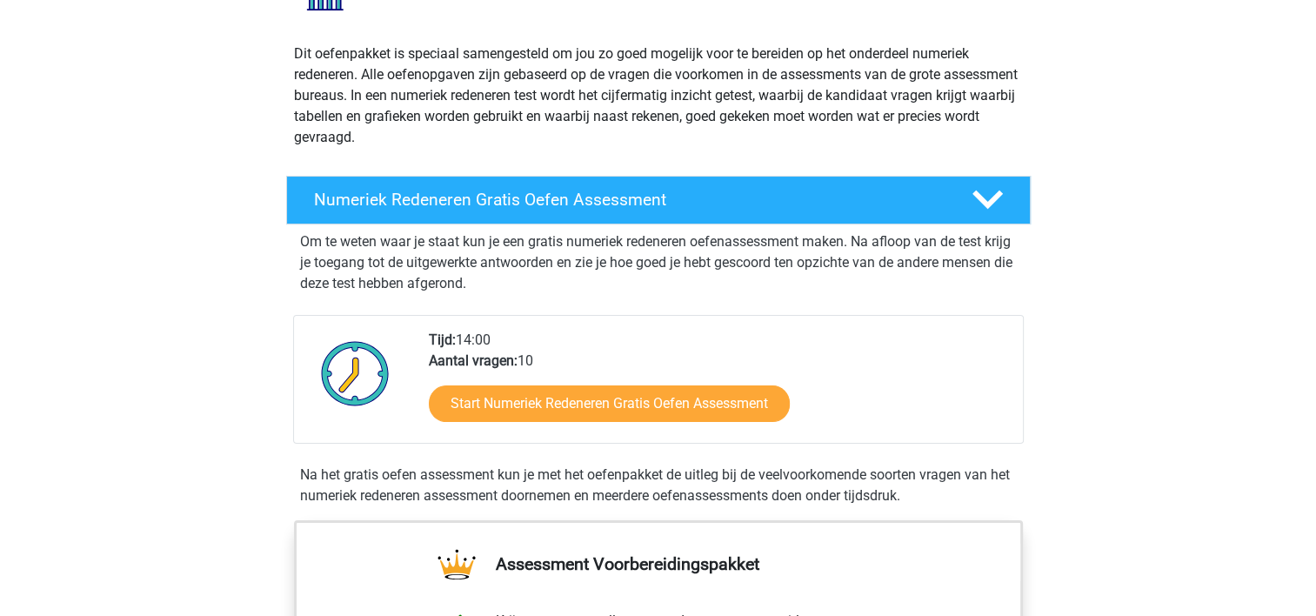
scroll to position [261, 0]
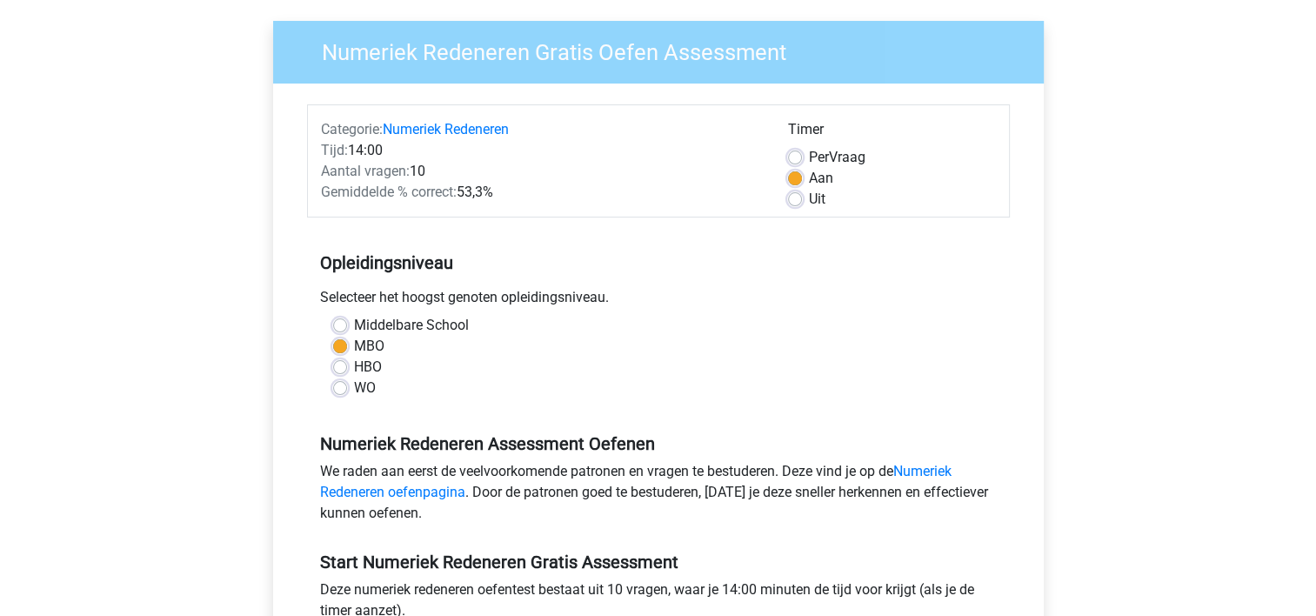
scroll to position [174, 0]
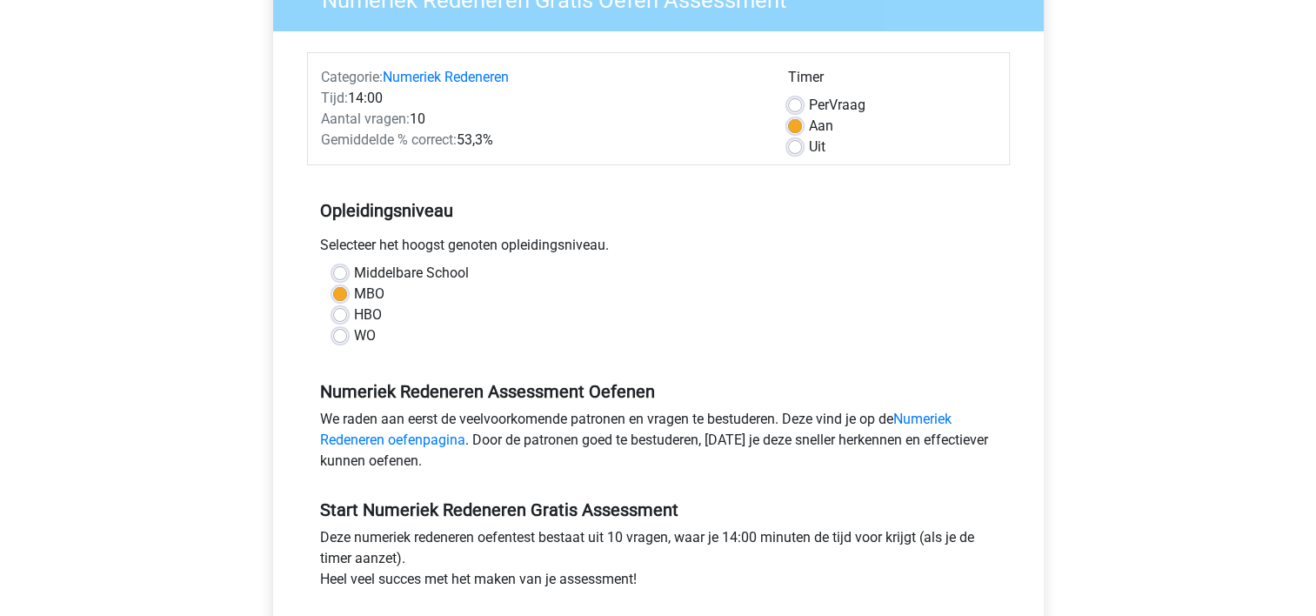
click at [354, 318] on label "HBO" at bounding box center [368, 315] width 28 height 21
click at [341, 318] on input "HBO" at bounding box center [340, 313] width 14 height 17
radio input "true"
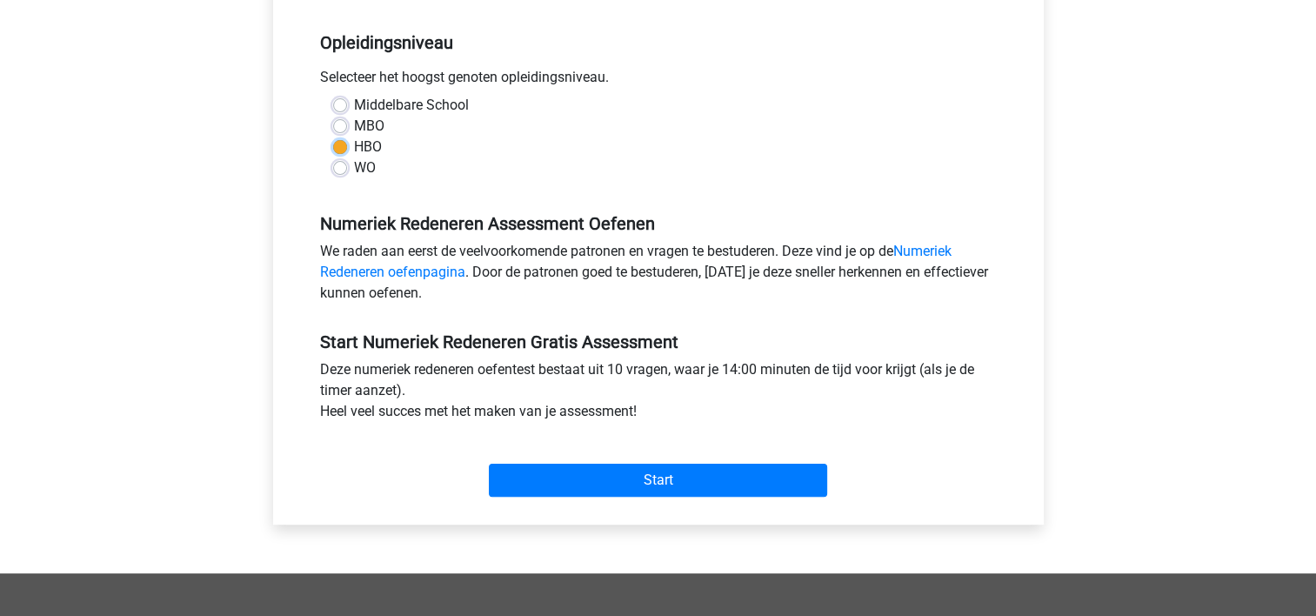
scroll to position [348, 0]
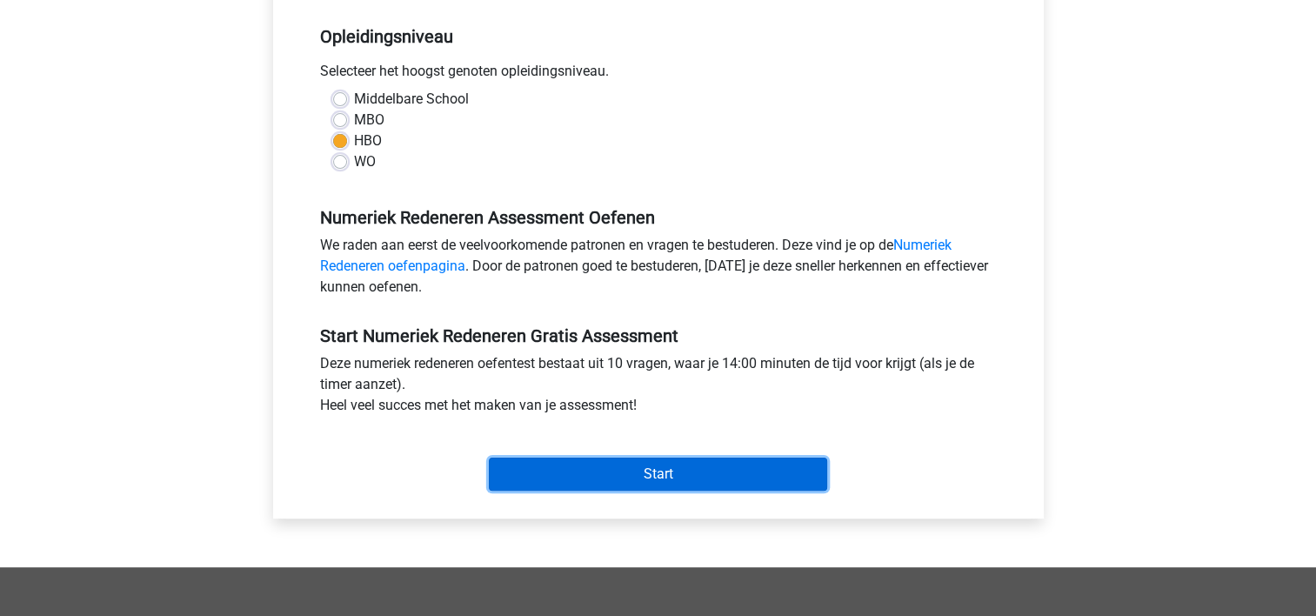
click at [618, 465] on input "Start" at bounding box center [658, 474] width 338 height 33
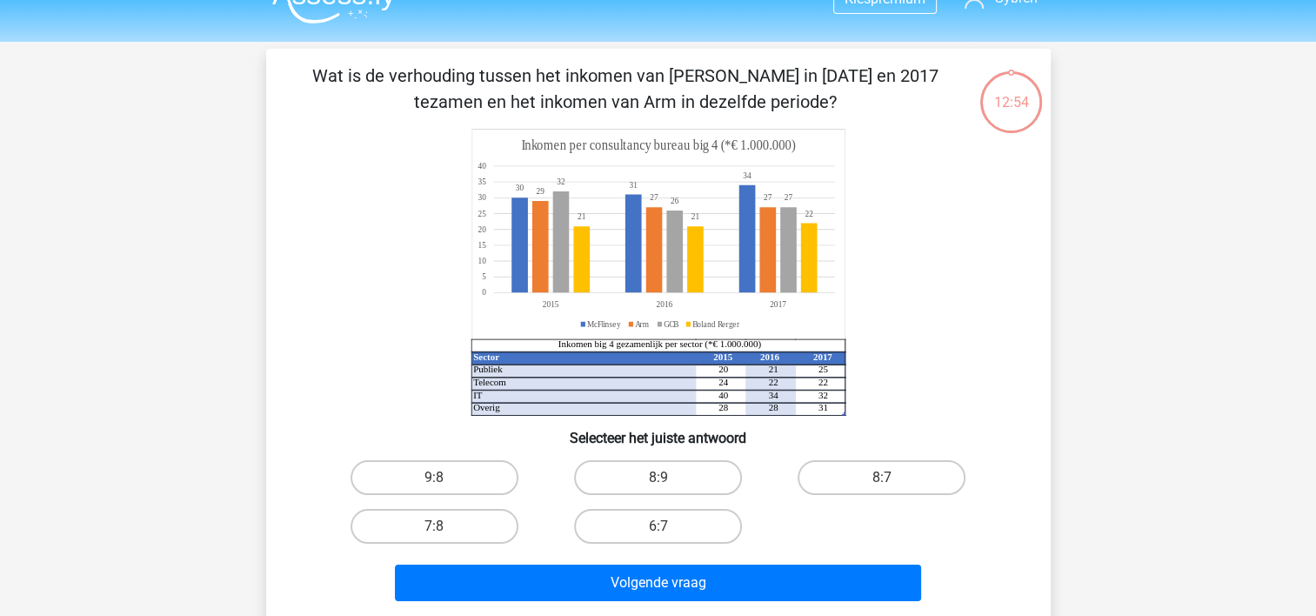
scroll to position [87, 0]
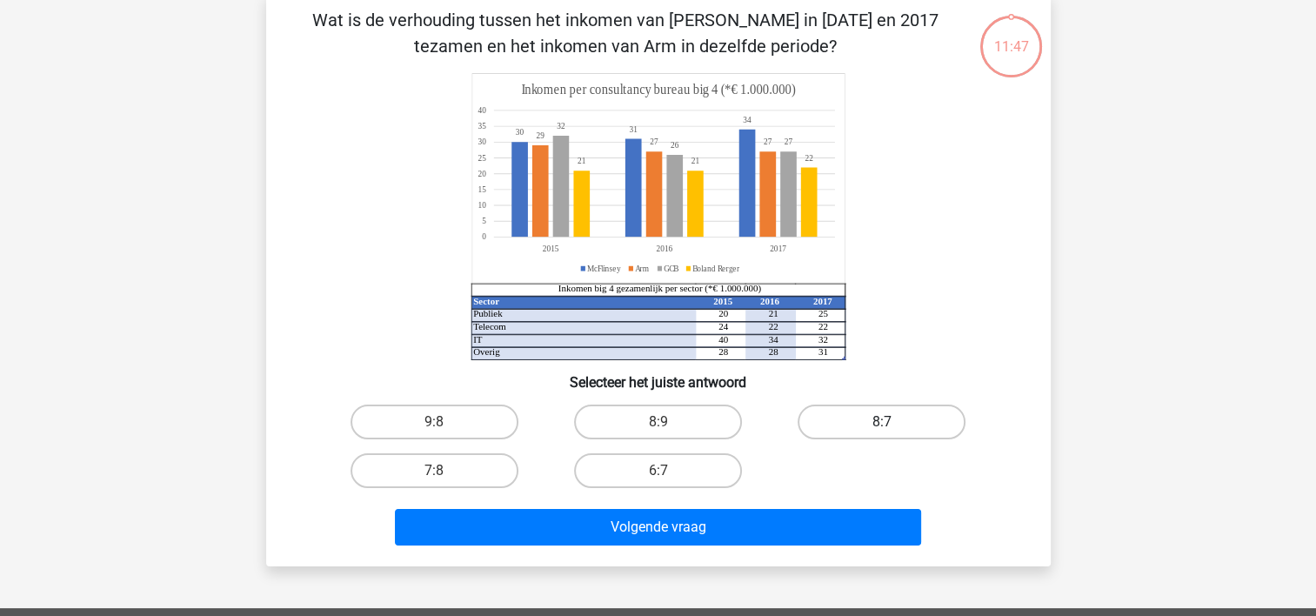
click at [834, 425] on label "8:7" at bounding box center [882, 422] width 168 height 35
click at [882, 425] on input "8:7" at bounding box center [887, 427] width 11 height 11
radio input "true"
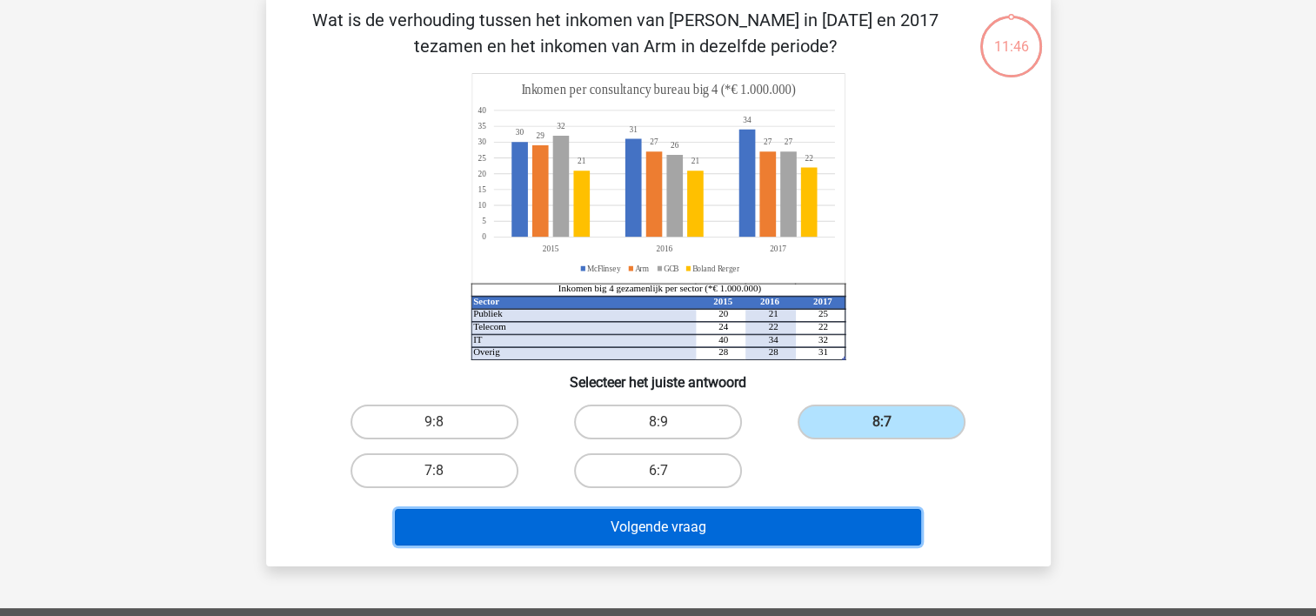
click at [664, 526] on button "Volgende vraag" at bounding box center [658, 527] width 526 height 37
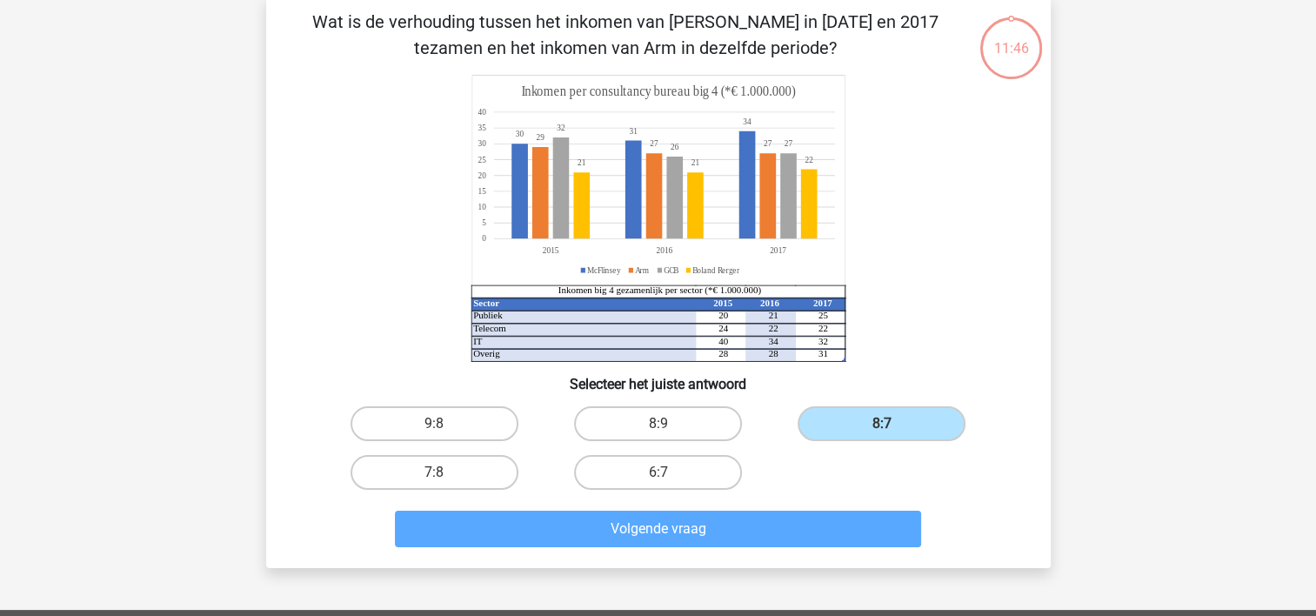
scroll to position [80, 0]
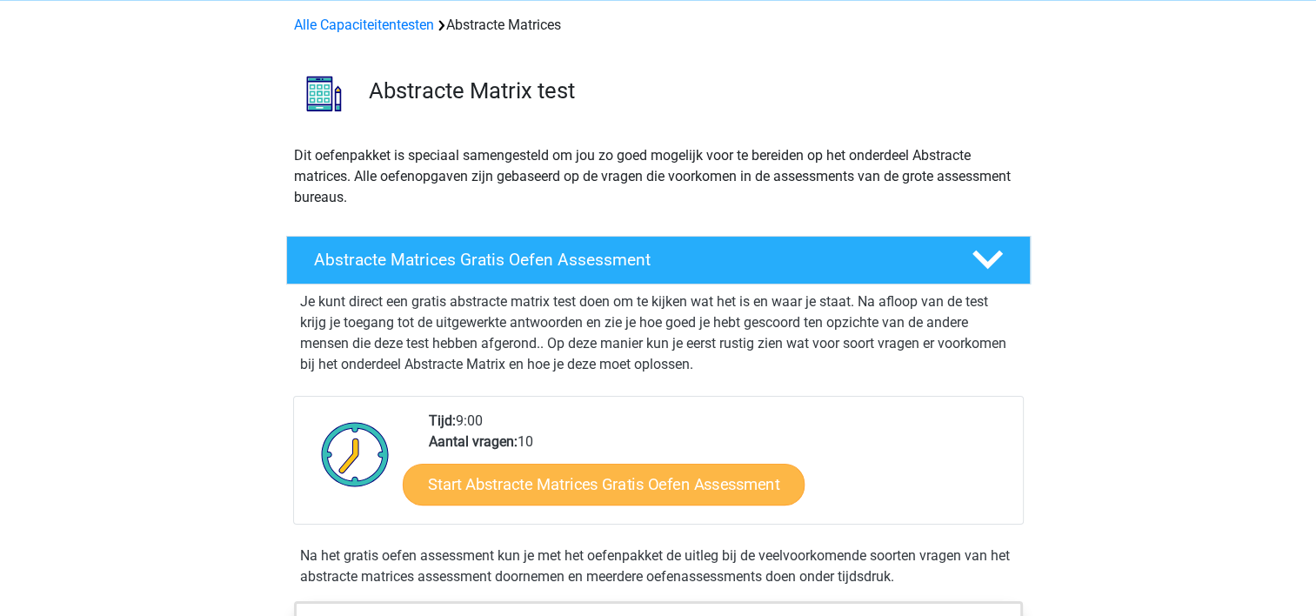
scroll to position [174, 0]
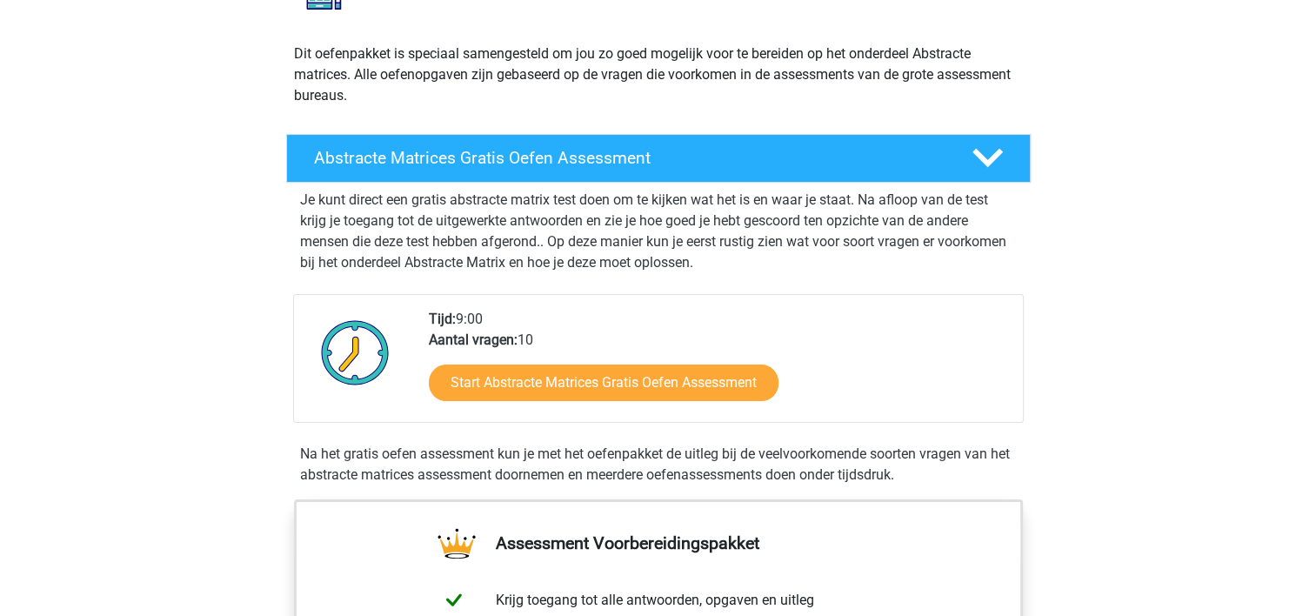
click at [628, 361] on div "Start Abstracte Matrices Gratis Oefen Assessment" at bounding box center [719, 386] width 580 height 71
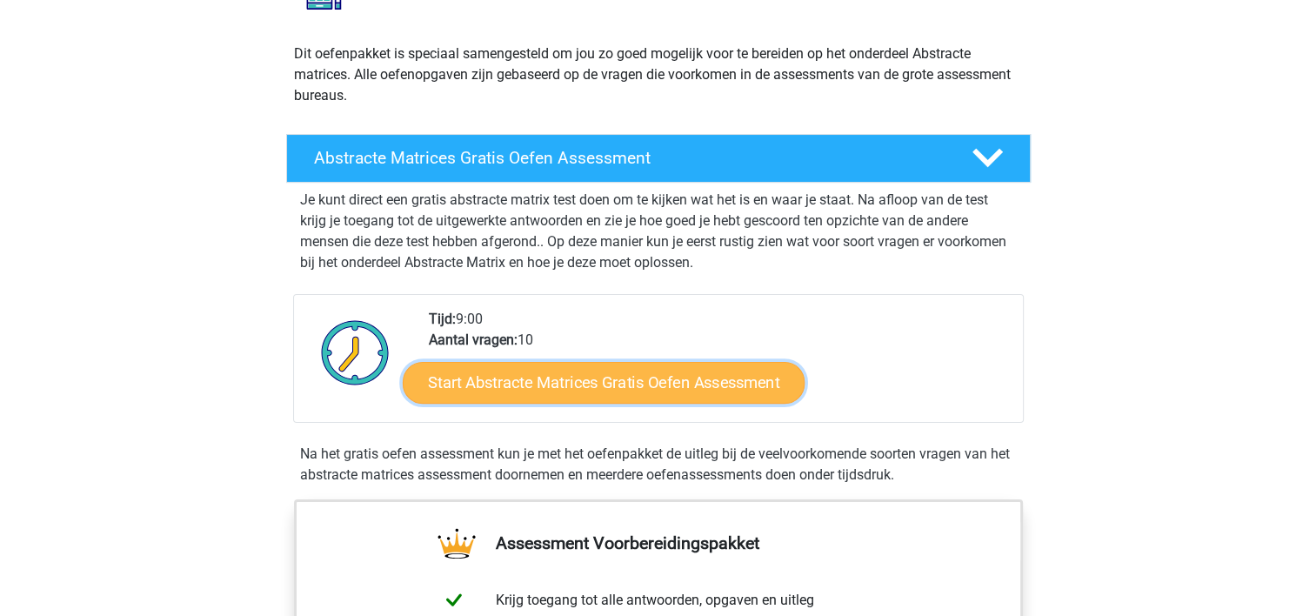
click at [624, 386] on link "Start Abstracte Matrices Gratis Oefen Assessment" at bounding box center [604, 382] width 402 height 42
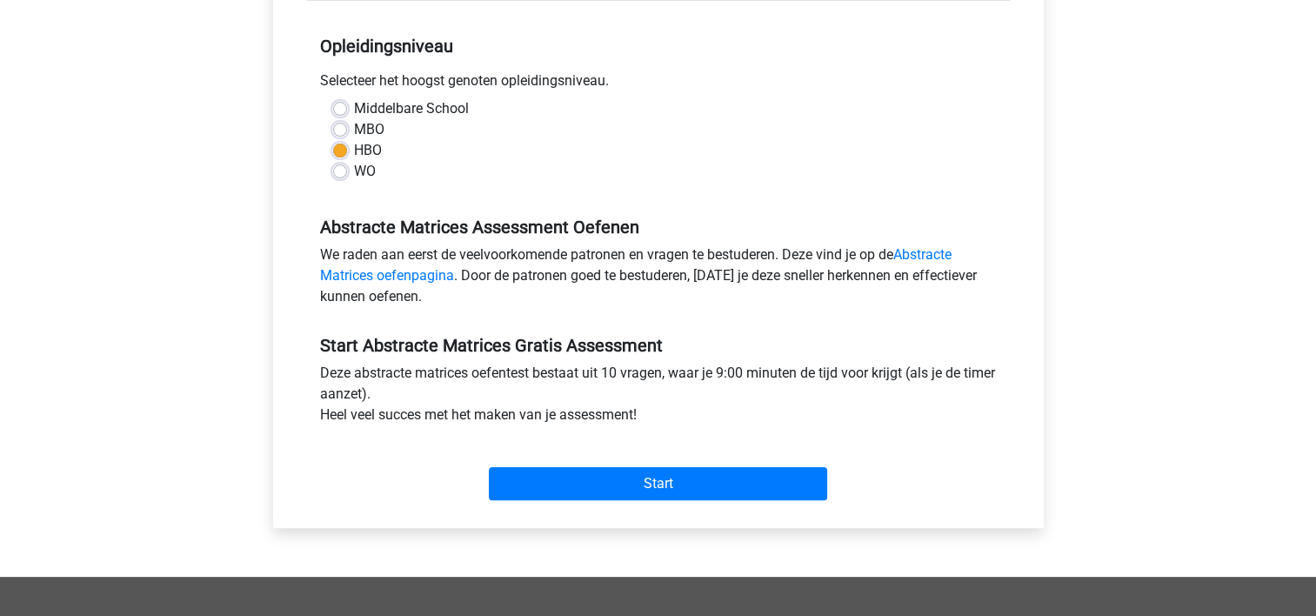
scroll to position [348, 0]
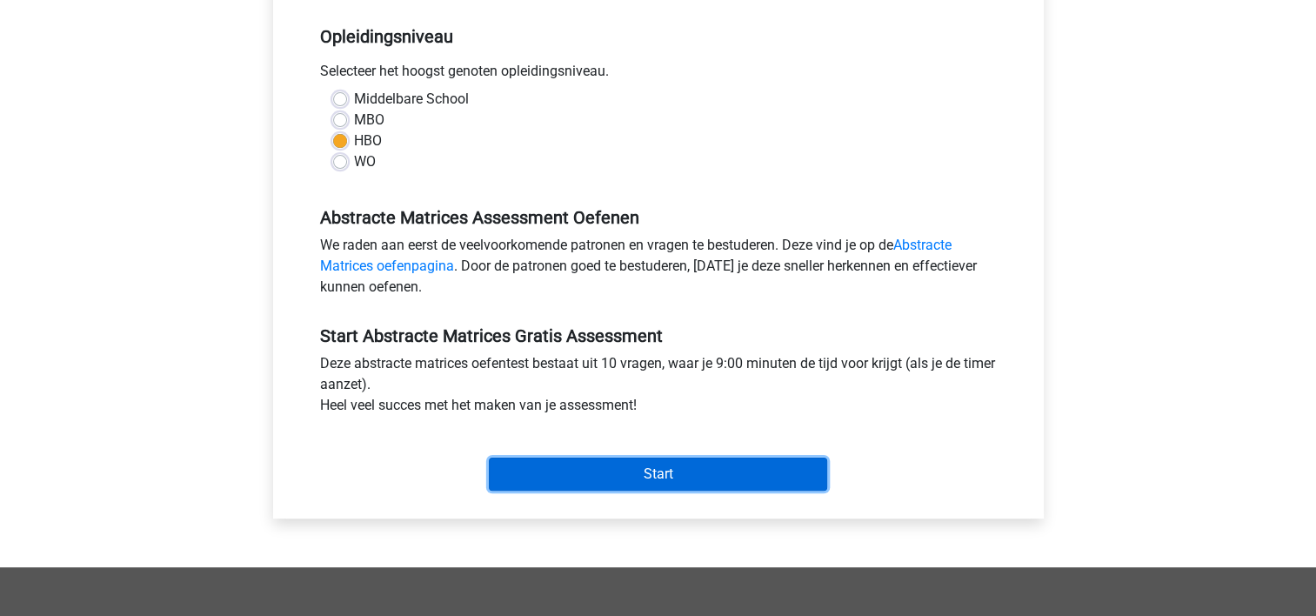
click at [541, 471] on input "Start" at bounding box center [658, 474] width 338 height 33
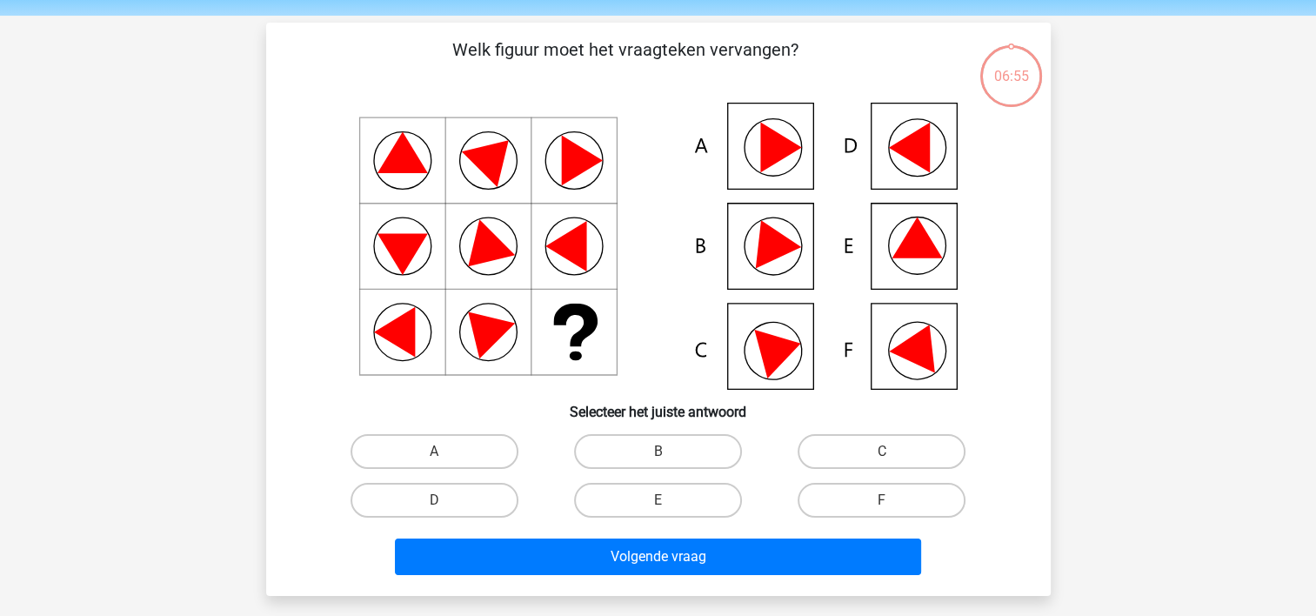
scroll to position [87, 0]
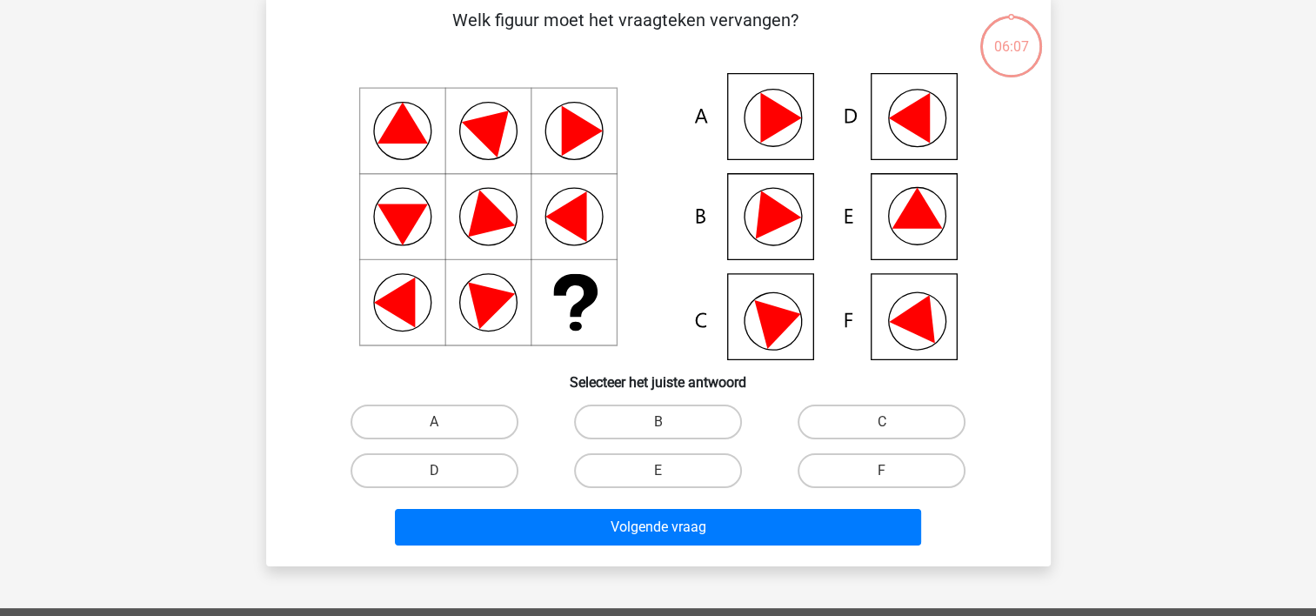
drag, startPoint x: 485, startPoint y: 249, endPoint x: 490, endPoint y: 281, distance: 32.5
click at [490, 281] on icon at bounding box center [658, 216] width 701 height 287
click at [893, 305] on icon at bounding box center [917, 322] width 76 height 76
click at [868, 474] on label "F" at bounding box center [882, 470] width 168 height 35
click at [882, 474] on input "F" at bounding box center [887, 476] width 11 height 11
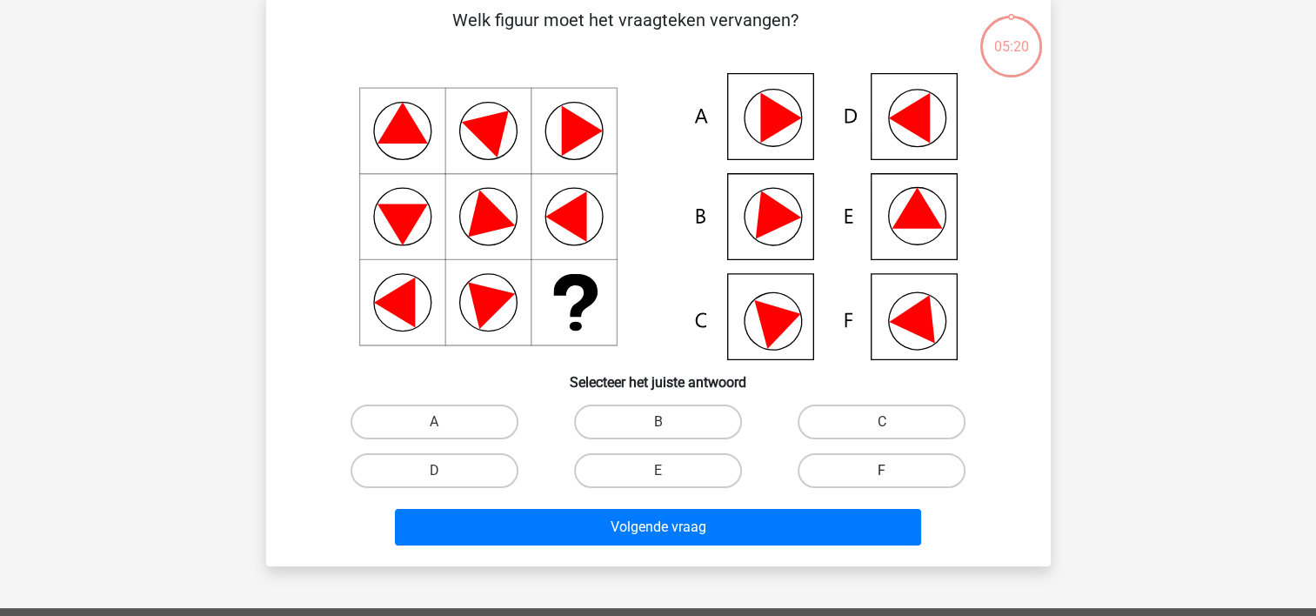
radio input "true"
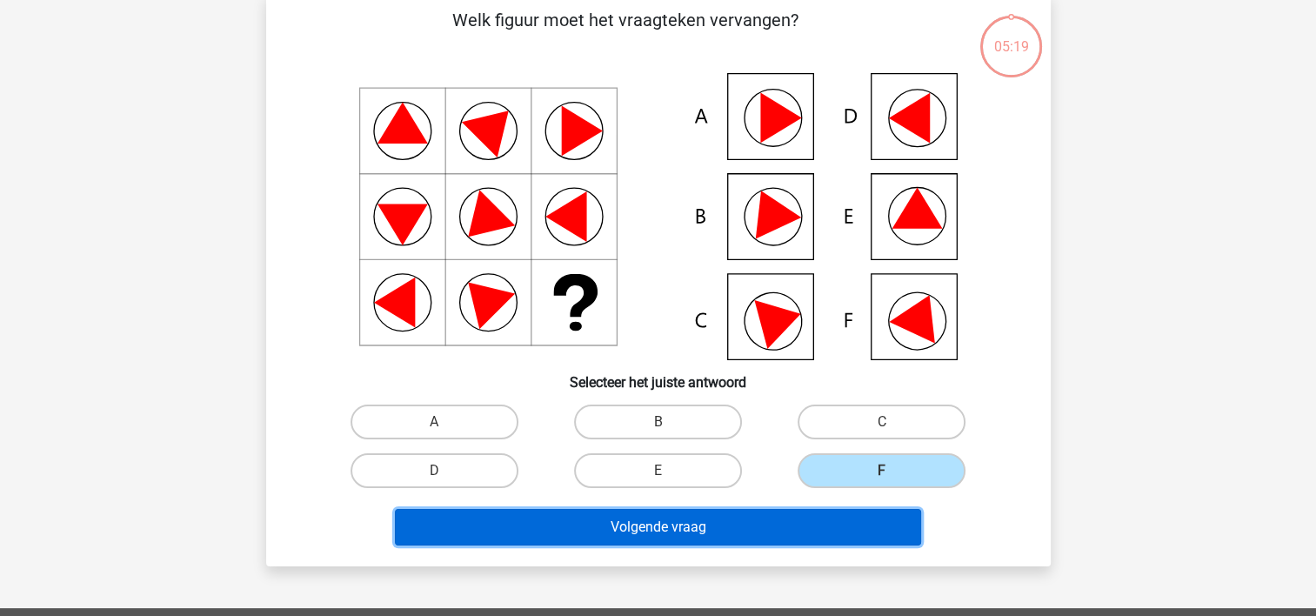
click at [734, 528] on button "Volgende vraag" at bounding box center [658, 527] width 526 height 37
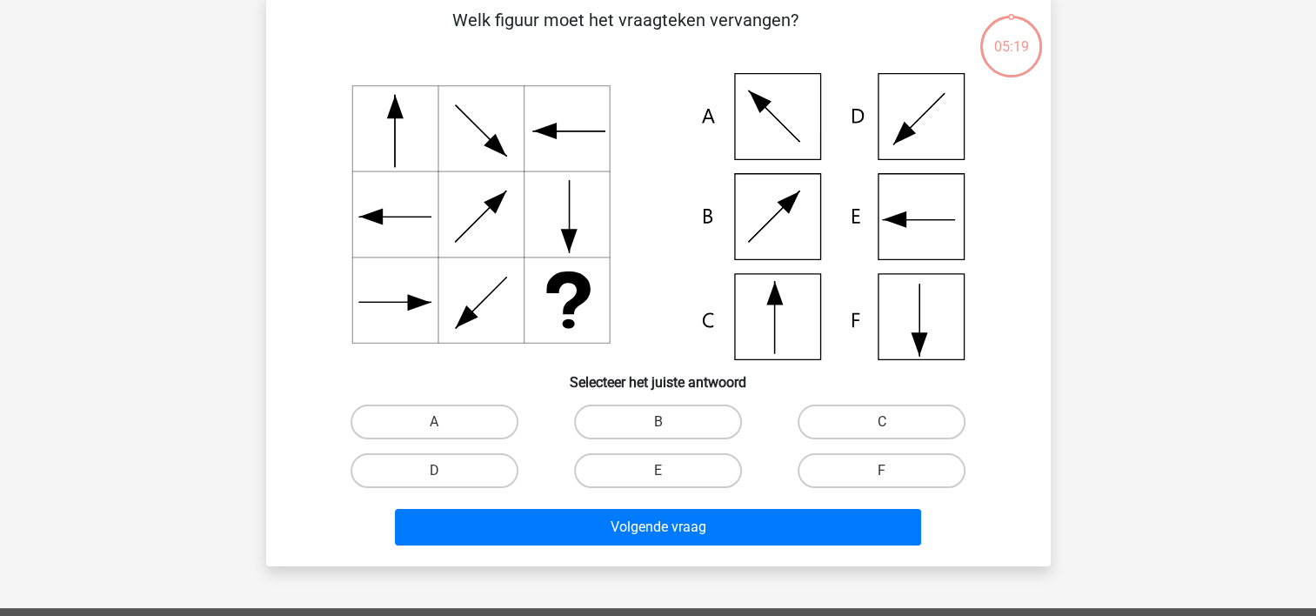
scroll to position [80, 0]
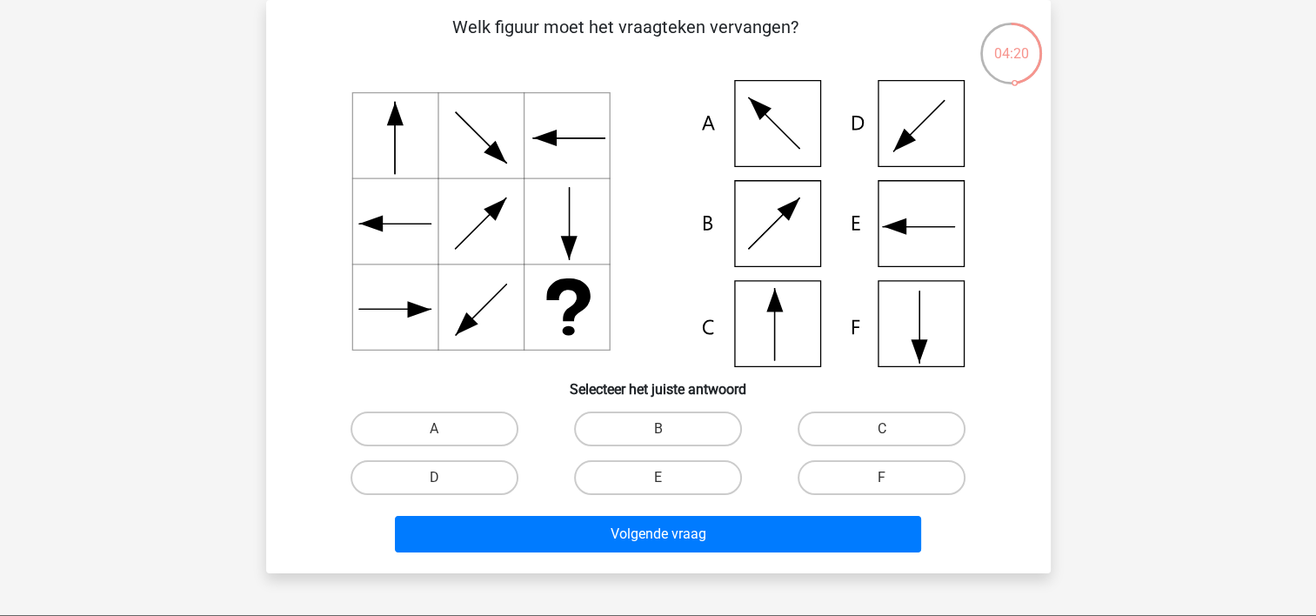
click at [724, 313] on icon at bounding box center [658, 223] width 701 height 287
click at [865, 435] on label "C" at bounding box center [882, 429] width 168 height 35
click at [882, 435] on input "C" at bounding box center [887, 434] width 11 height 11
radio input "true"
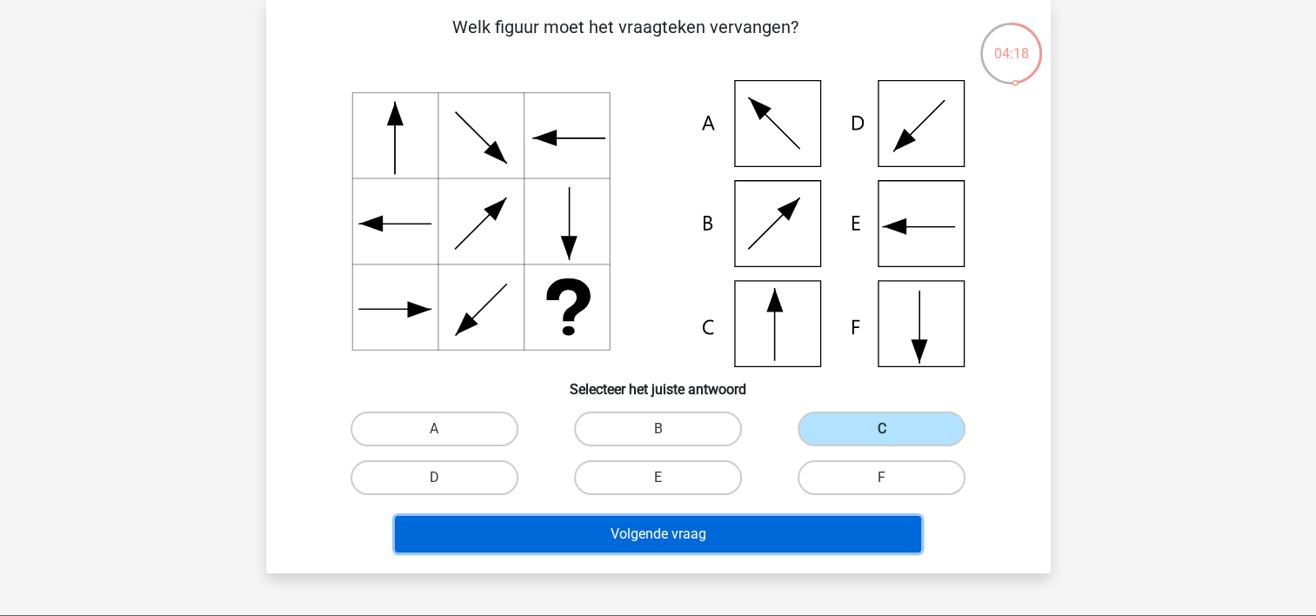
click at [783, 539] on button "Volgende vraag" at bounding box center [658, 534] width 526 height 37
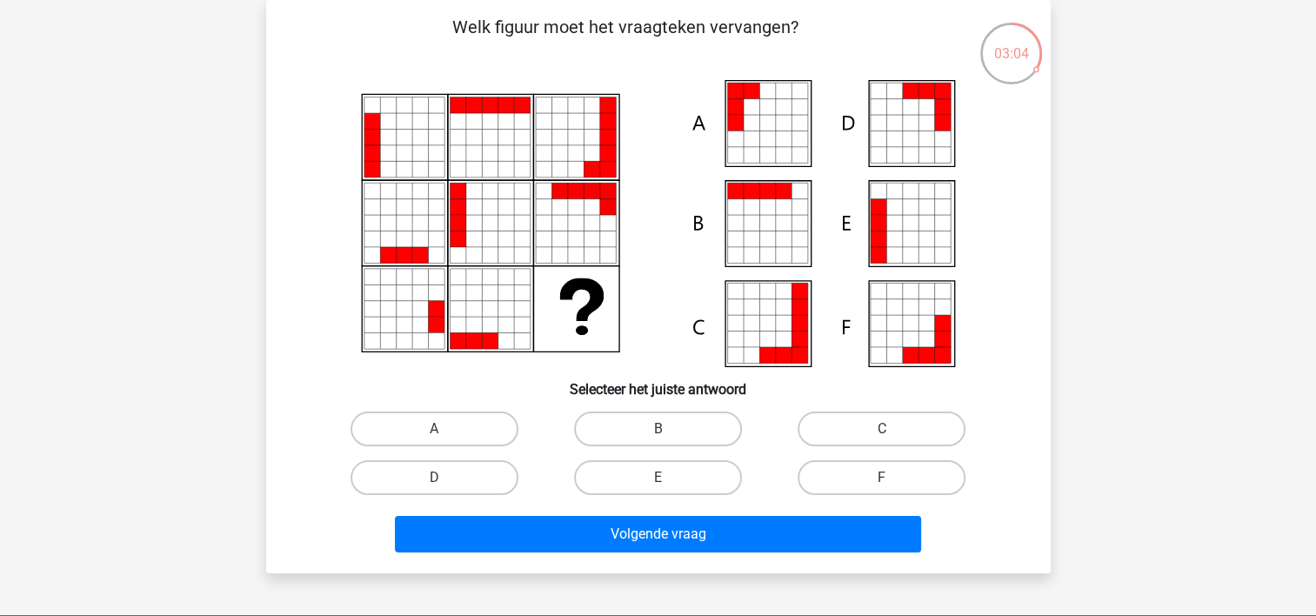
click at [747, 129] on icon at bounding box center [752, 123] width 16 height 16
click at [488, 432] on label "A" at bounding box center [435, 429] width 168 height 35
click at [445, 432] on input "A" at bounding box center [439, 434] width 11 height 11
radio input "true"
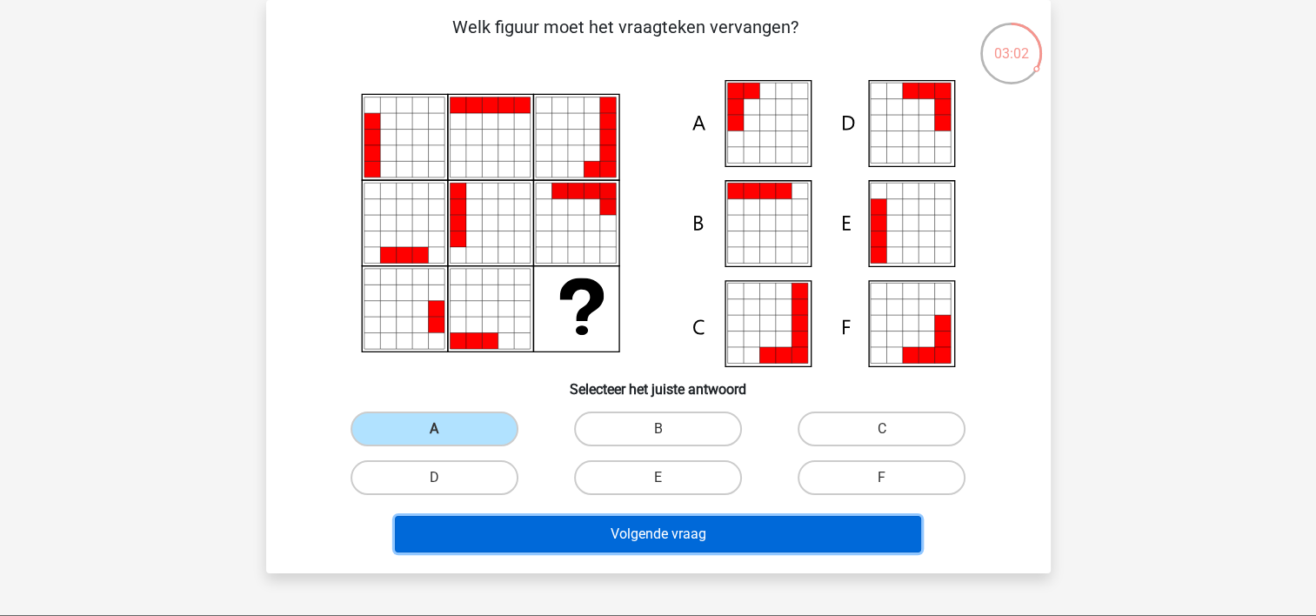
click at [554, 533] on button "Volgende vraag" at bounding box center [658, 534] width 526 height 37
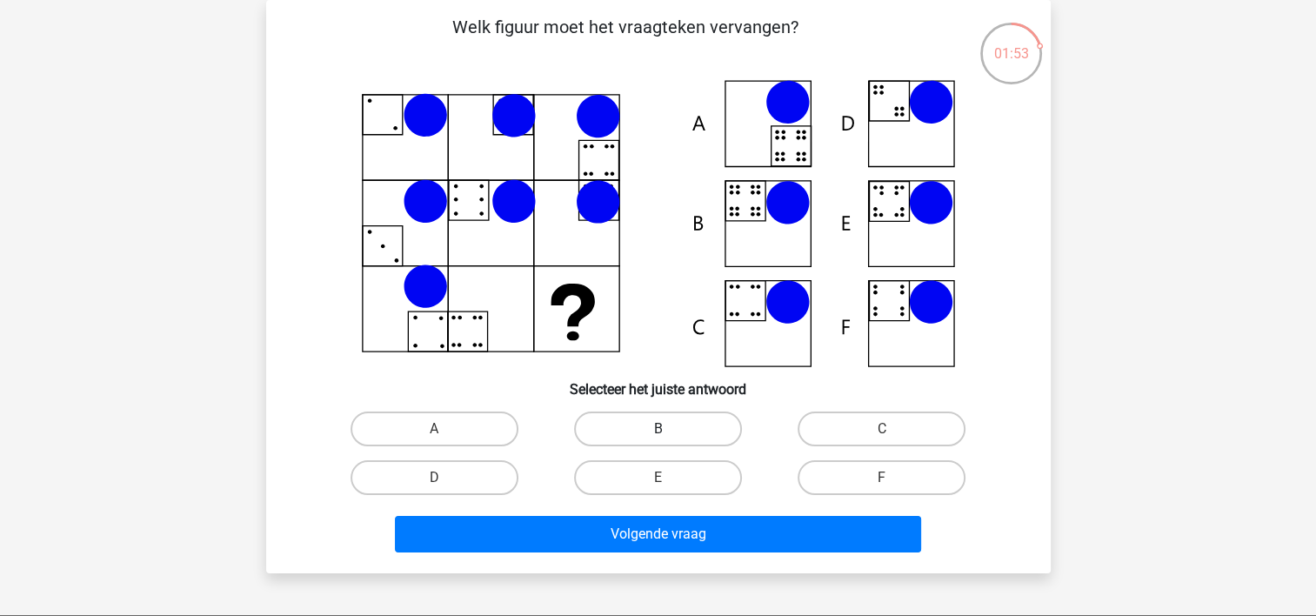
click at [679, 432] on label "B" at bounding box center [658, 429] width 168 height 35
click at [669, 432] on input "B" at bounding box center [663, 434] width 11 height 11
radio input "true"
click at [479, 428] on label "A" at bounding box center [435, 429] width 168 height 35
click at [445, 429] on input "A" at bounding box center [439, 434] width 11 height 11
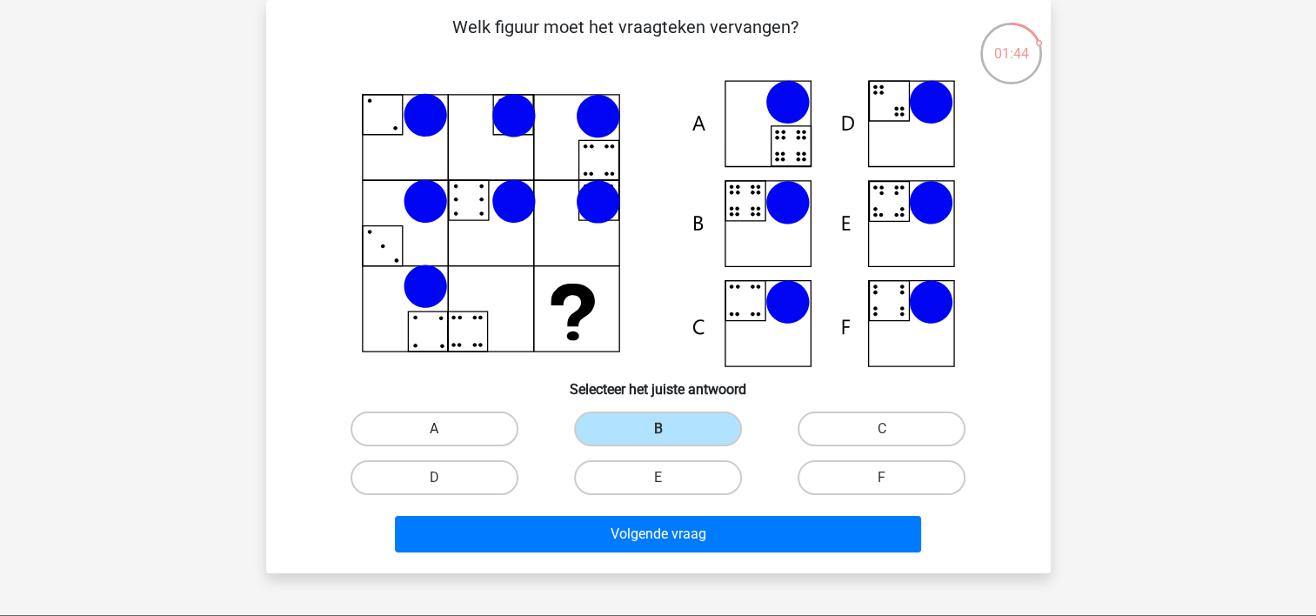
radio input "true"
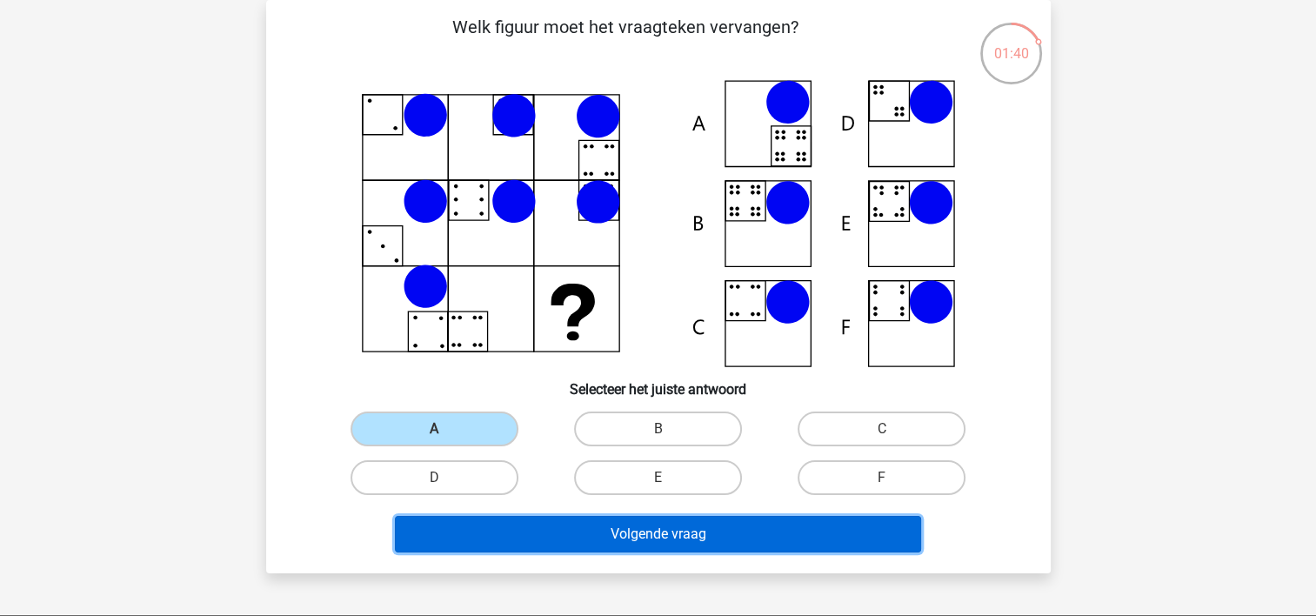
click at [662, 532] on button "Volgende vraag" at bounding box center [658, 534] width 526 height 37
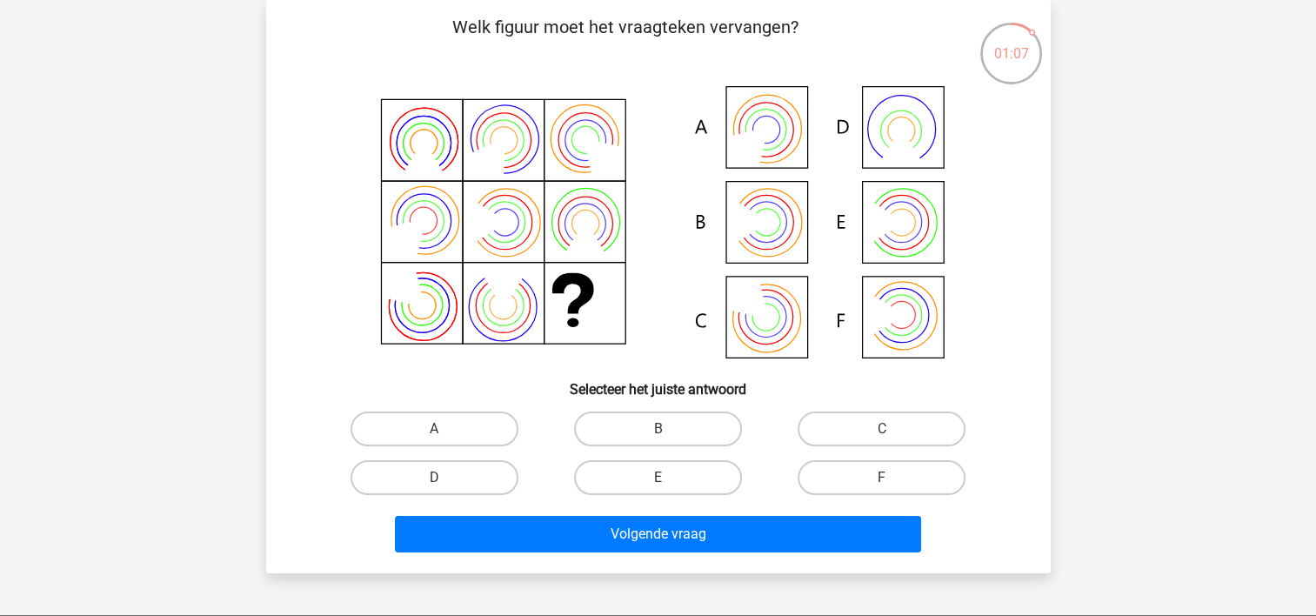
click at [922, 238] on icon at bounding box center [658, 223] width 701 height 287
click at [703, 467] on label "E" at bounding box center [658, 477] width 168 height 35
click at [669, 478] on input "E" at bounding box center [663, 483] width 11 height 11
radio input "true"
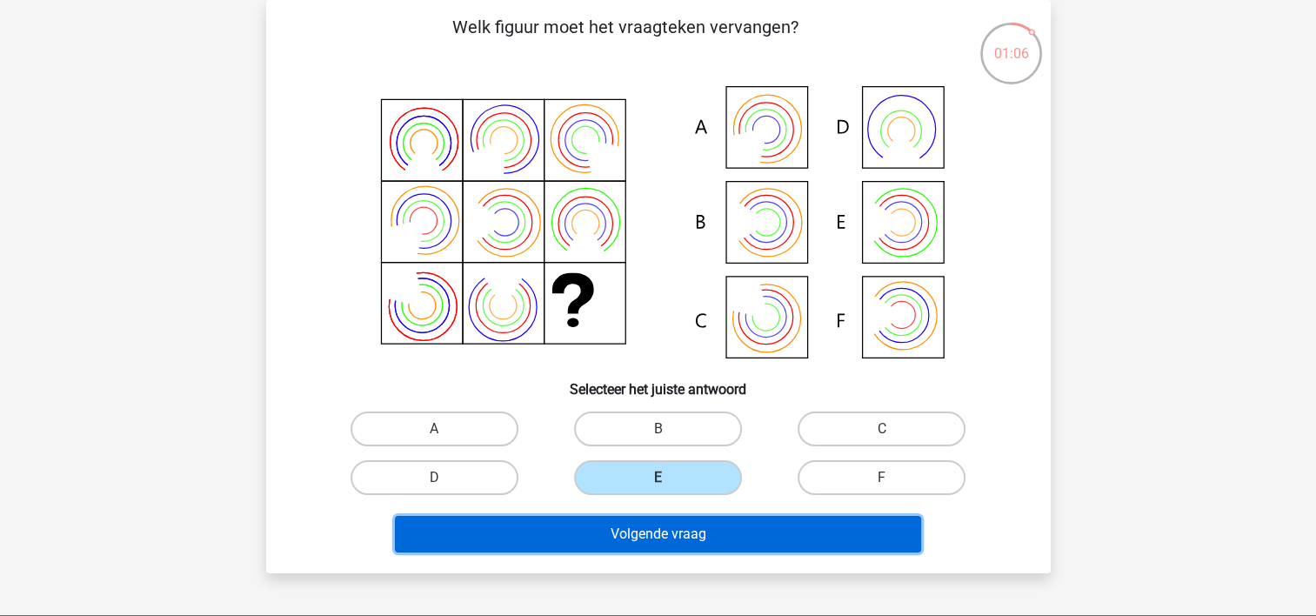
click at [706, 523] on button "Volgende vraag" at bounding box center [658, 534] width 526 height 37
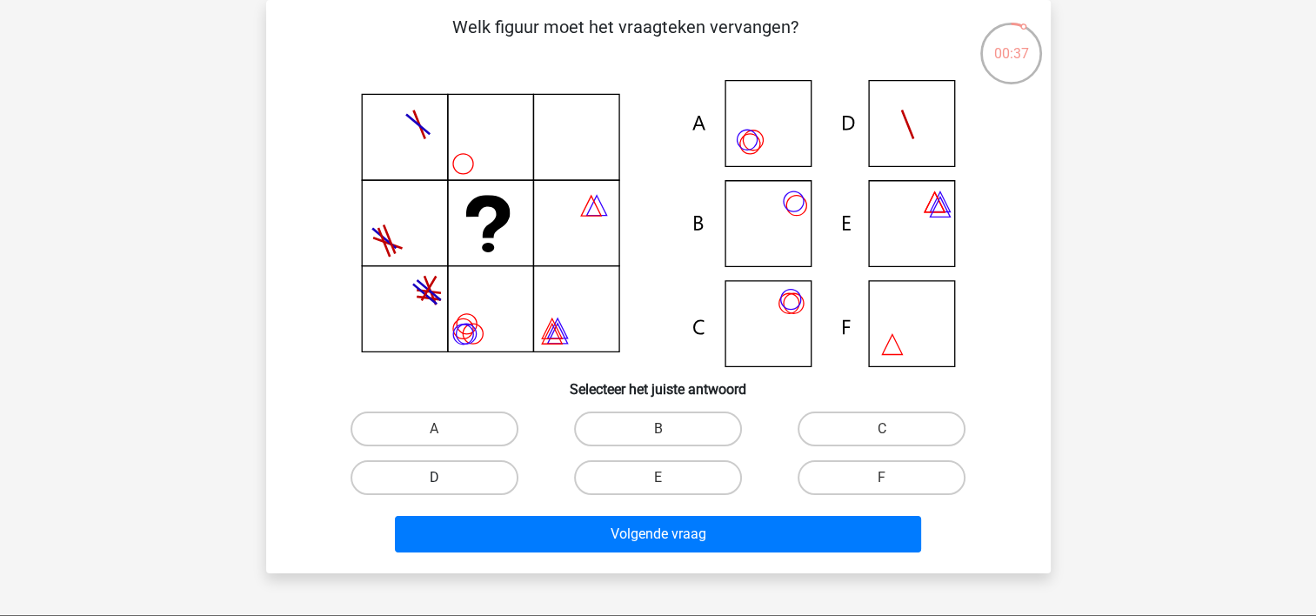
click at [450, 484] on label "D" at bounding box center [435, 477] width 168 height 35
click at [445, 484] on input "D" at bounding box center [439, 483] width 11 height 11
radio input "true"
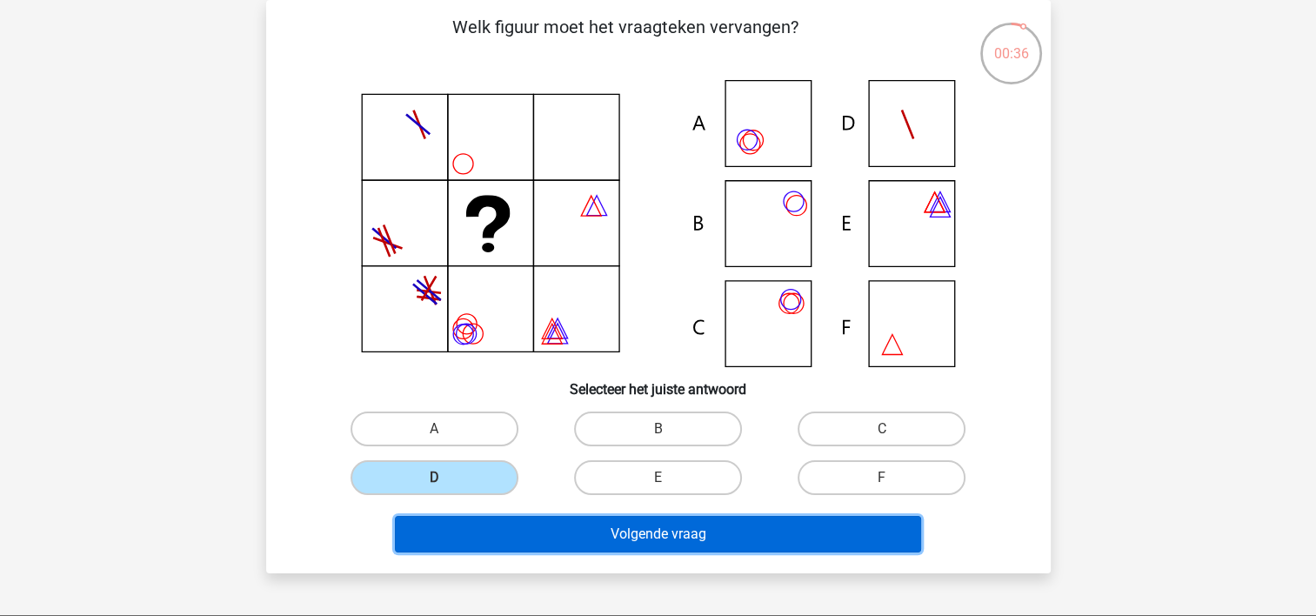
click at [505, 520] on button "Volgende vraag" at bounding box center [658, 534] width 526 height 37
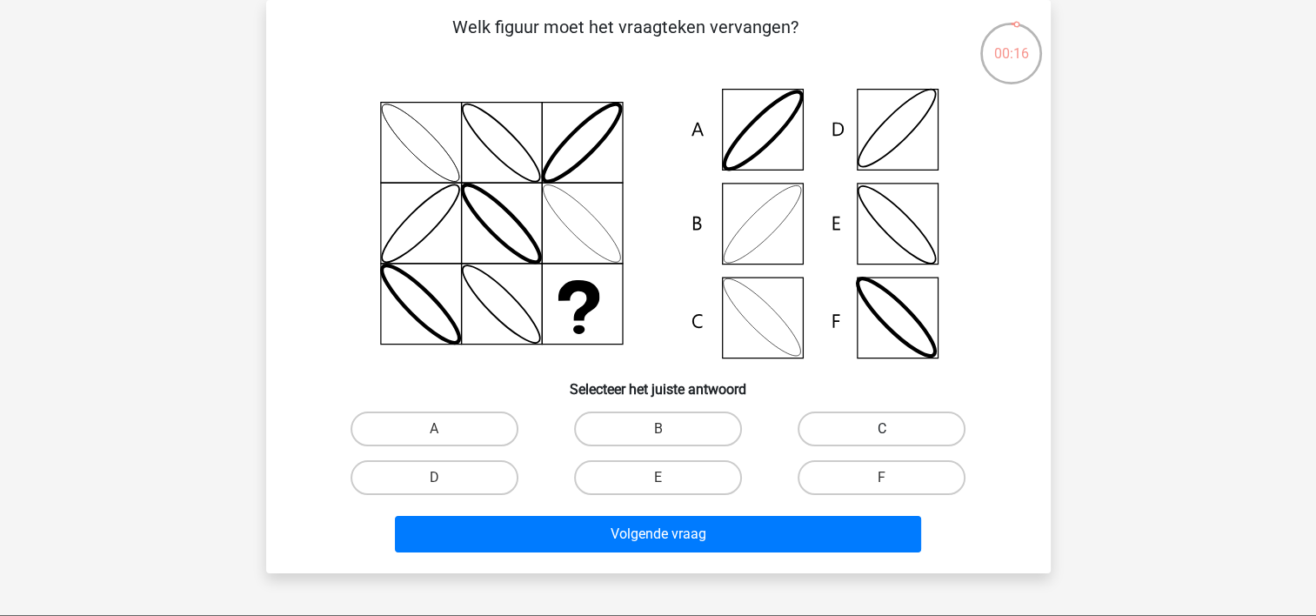
click at [853, 430] on label "C" at bounding box center [882, 429] width 168 height 35
click at [882, 430] on input "C" at bounding box center [887, 434] width 11 height 11
radio input "true"
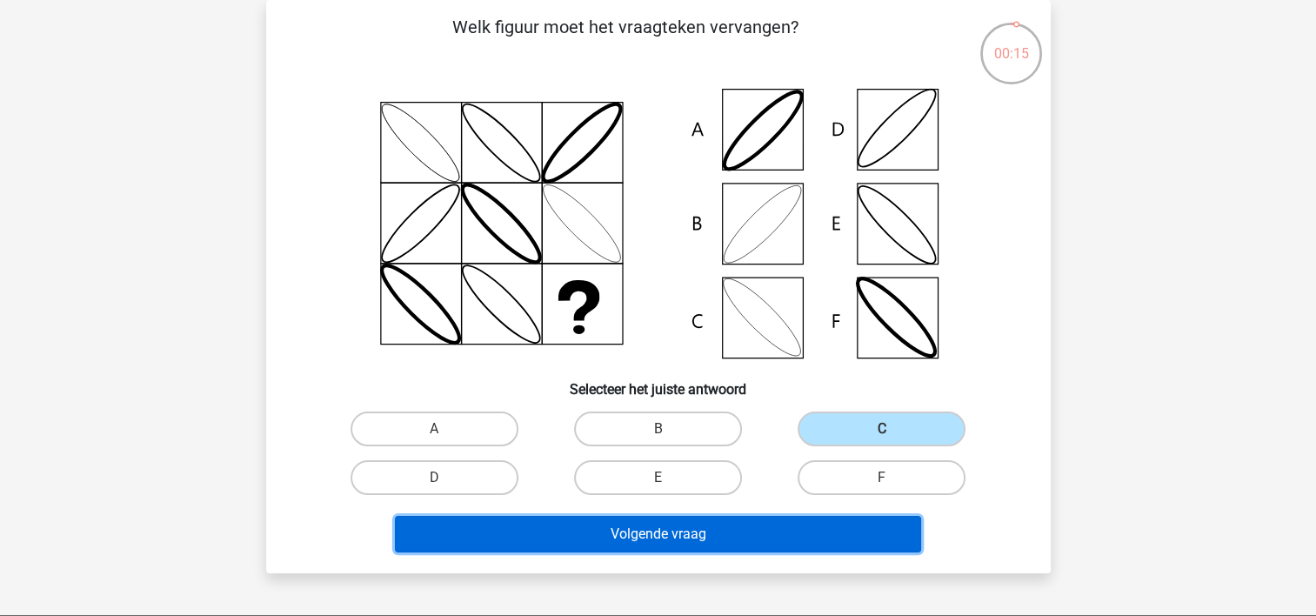
click at [742, 528] on button "Volgende vraag" at bounding box center [658, 534] width 526 height 37
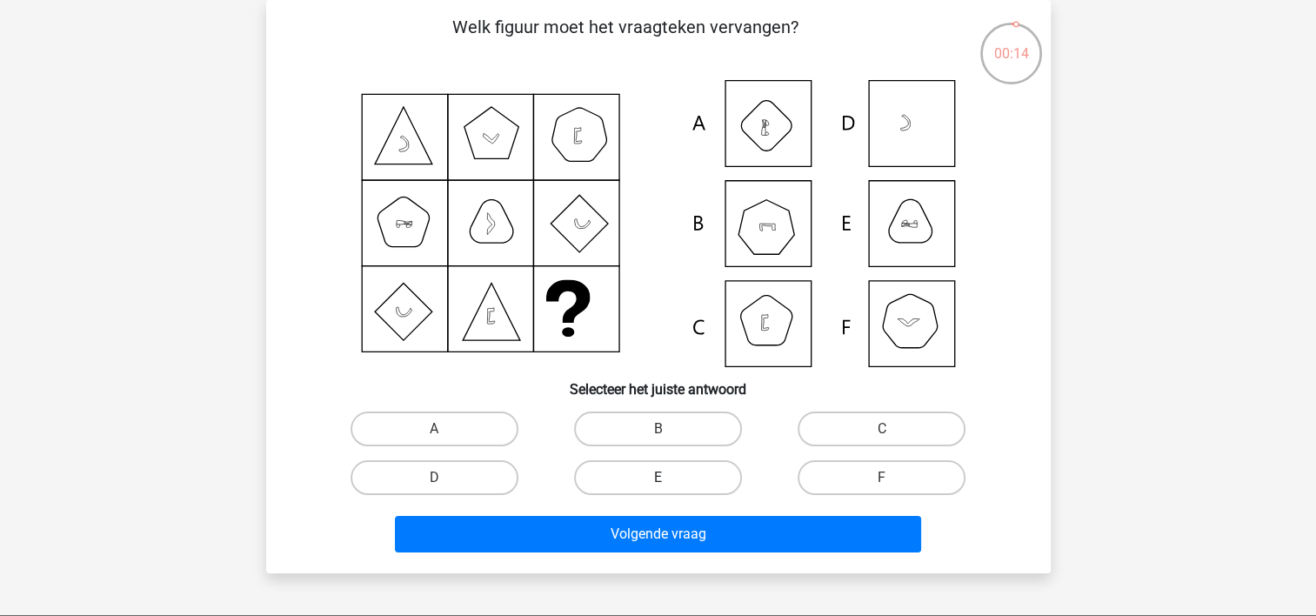
click at [673, 479] on label "E" at bounding box center [658, 477] width 168 height 35
click at [669, 479] on input "E" at bounding box center [663, 483] width 11 height 11
radio input "true"
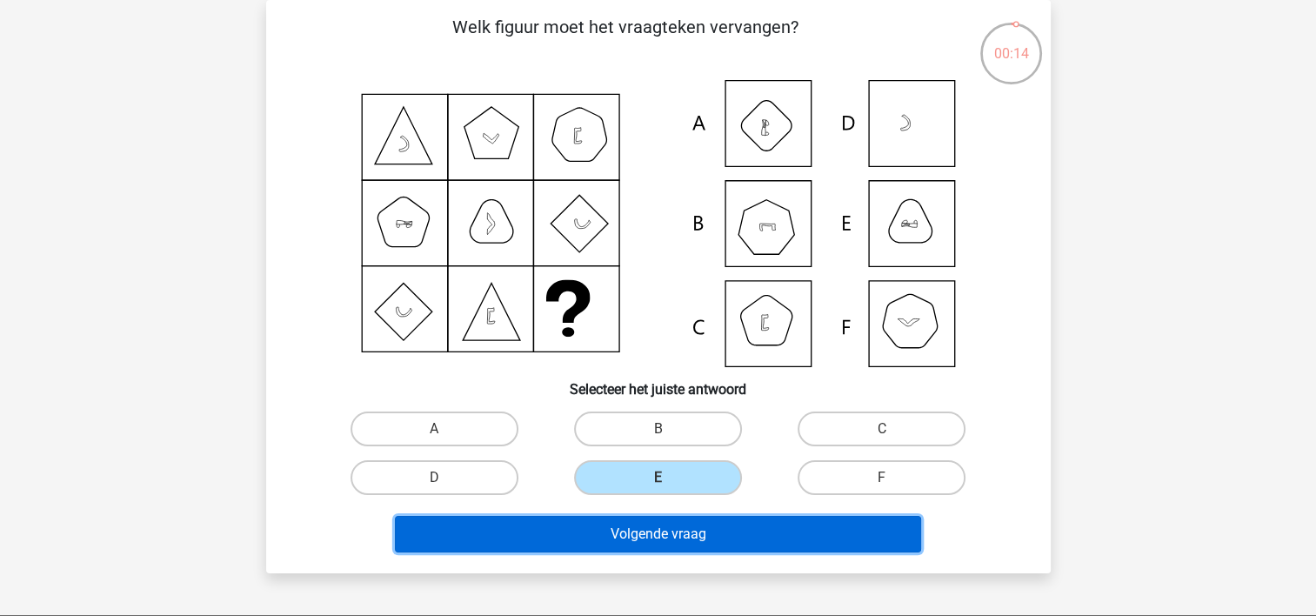
click at [661, 530] on button "Volgende vraag" at bounding box center [658, 534] width 526 height 37
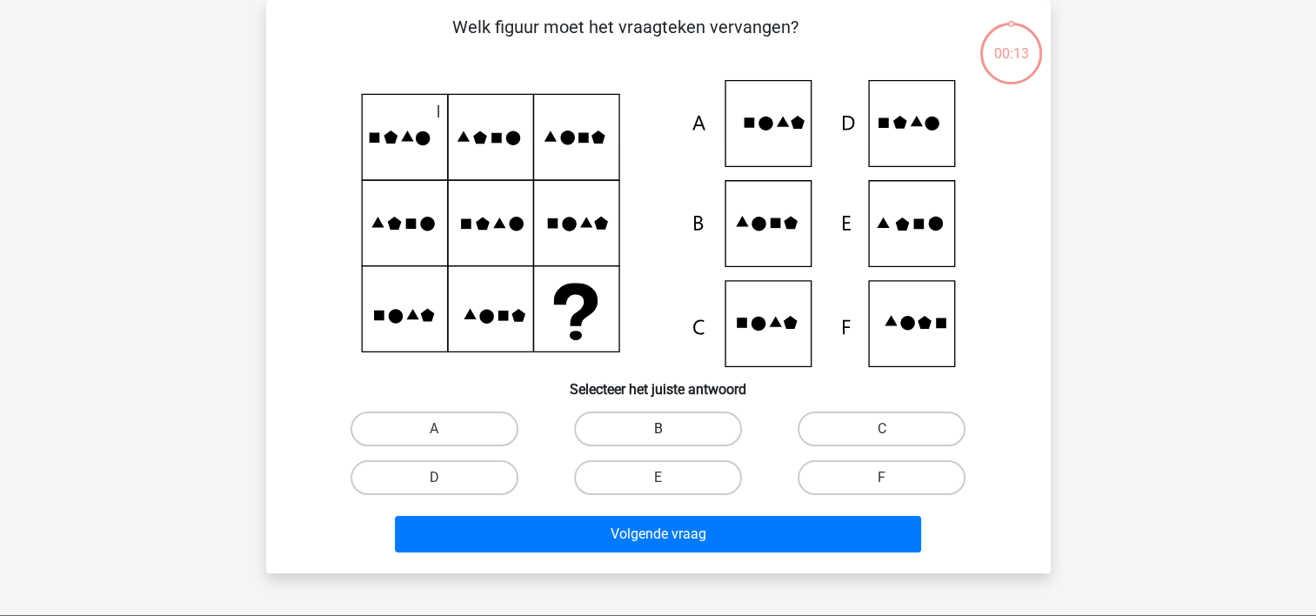
click at [685, 425] on label "B" at bounding box center [658, 429] width 168 height 35
click at [669, 429] on input "B" at bounding box center [663, 434] width 11 height 11
radio input "true"
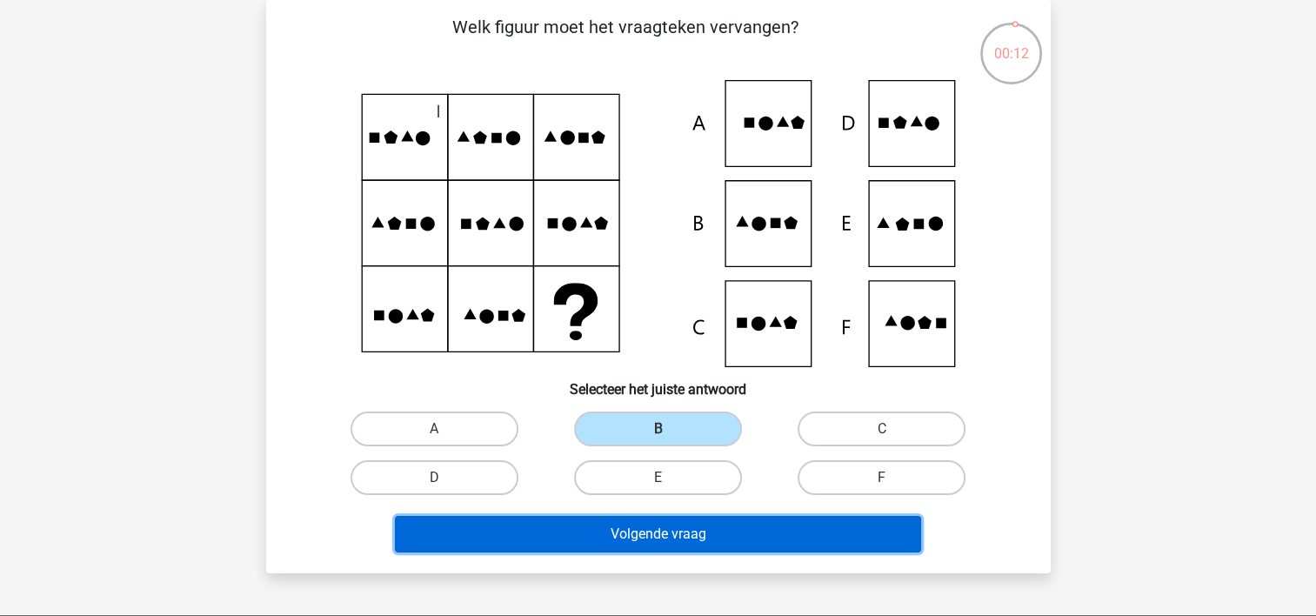
click at [691, 543] on button "Volgende vraag" at bounding box center [658, 534] width 526 height 37
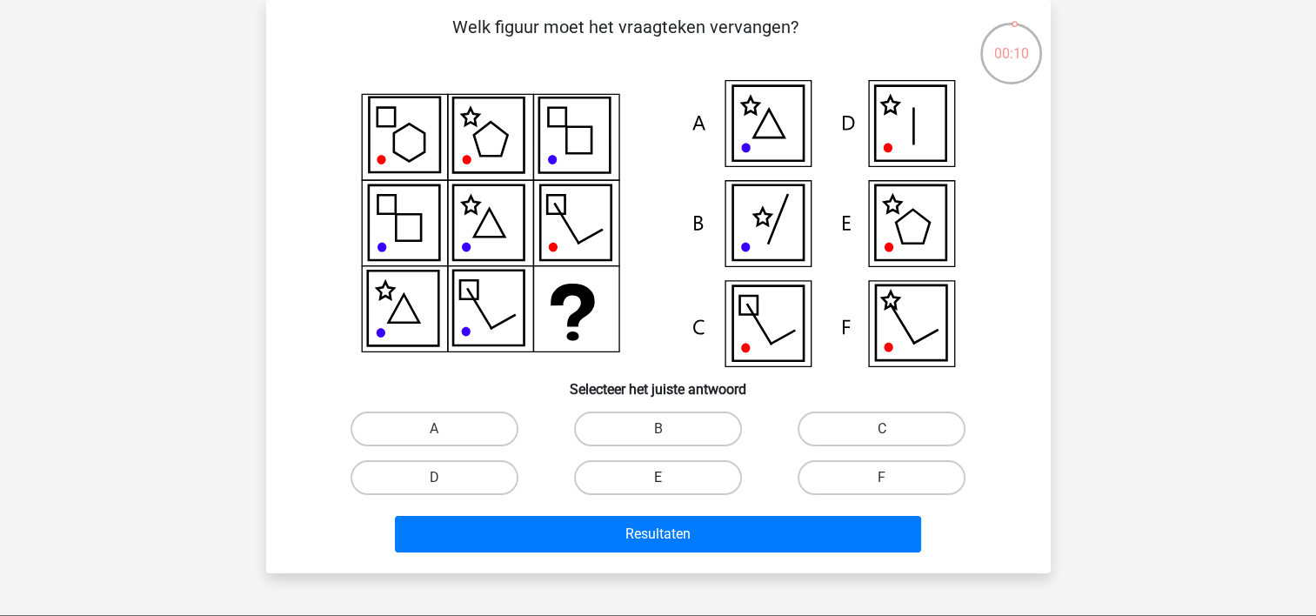
click at [679, 492] on label "E" at bounding box center [658, 477] width 168 height 35
click at [669, 489] on input "E" at bounding box center [663, 483] width 11 height 11
radio input "true"
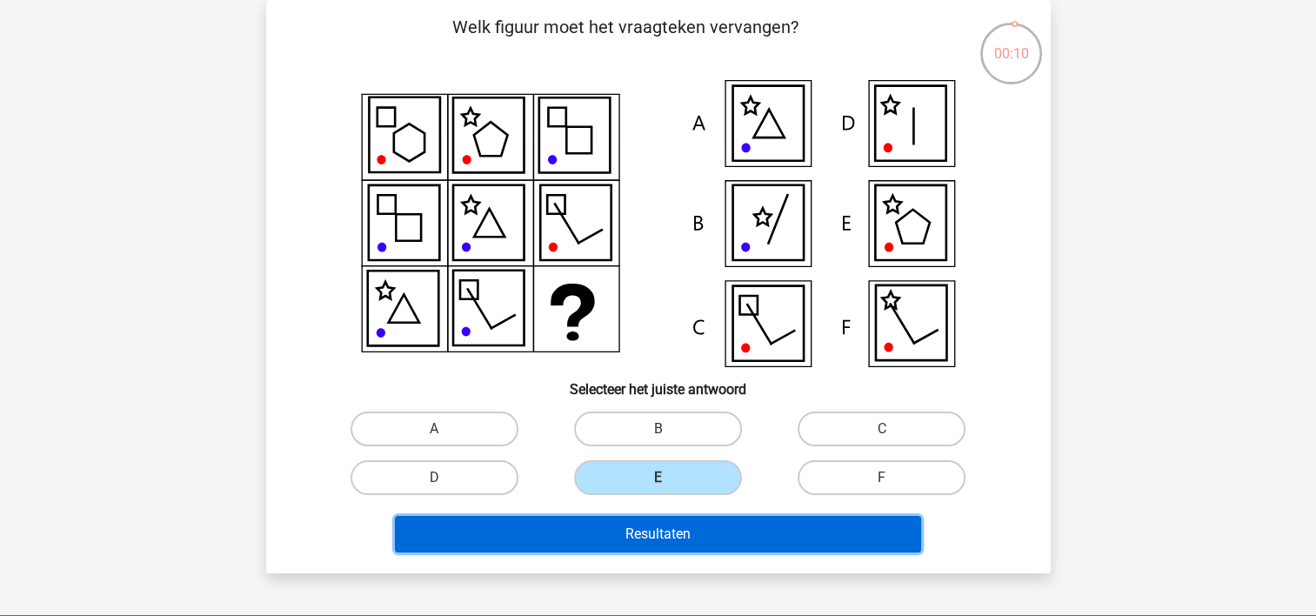
click at [692, 546] on button "Resultaten" at bounding box center [658, 534] width 526 height 37
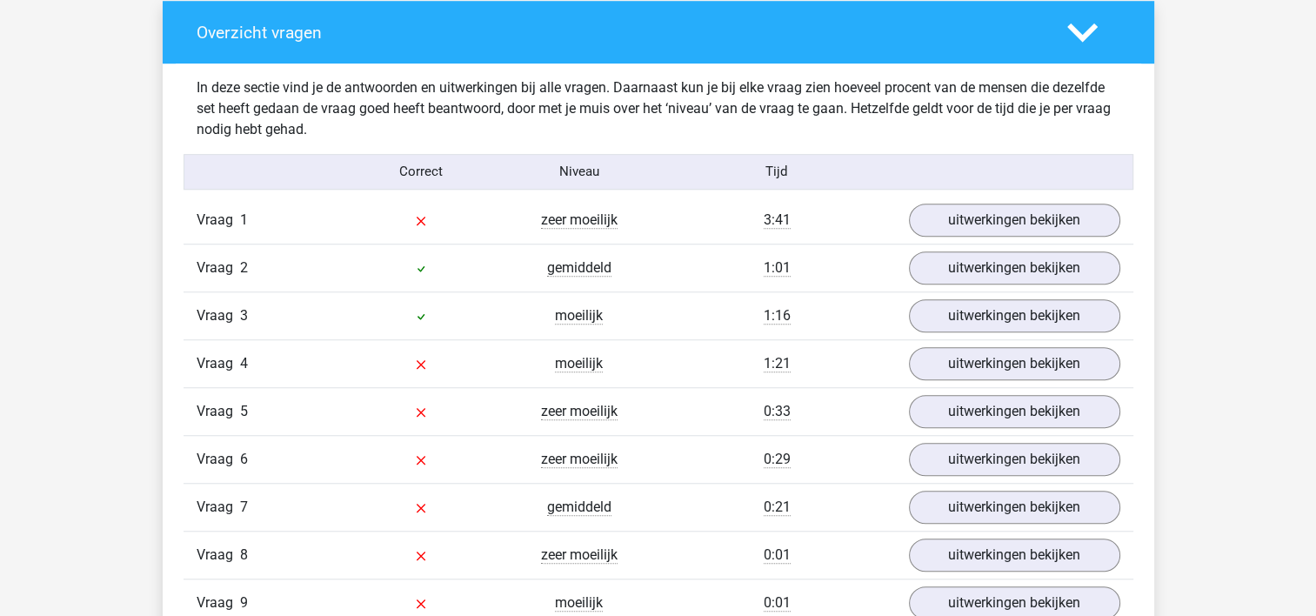
scroll to position [1392, 0]
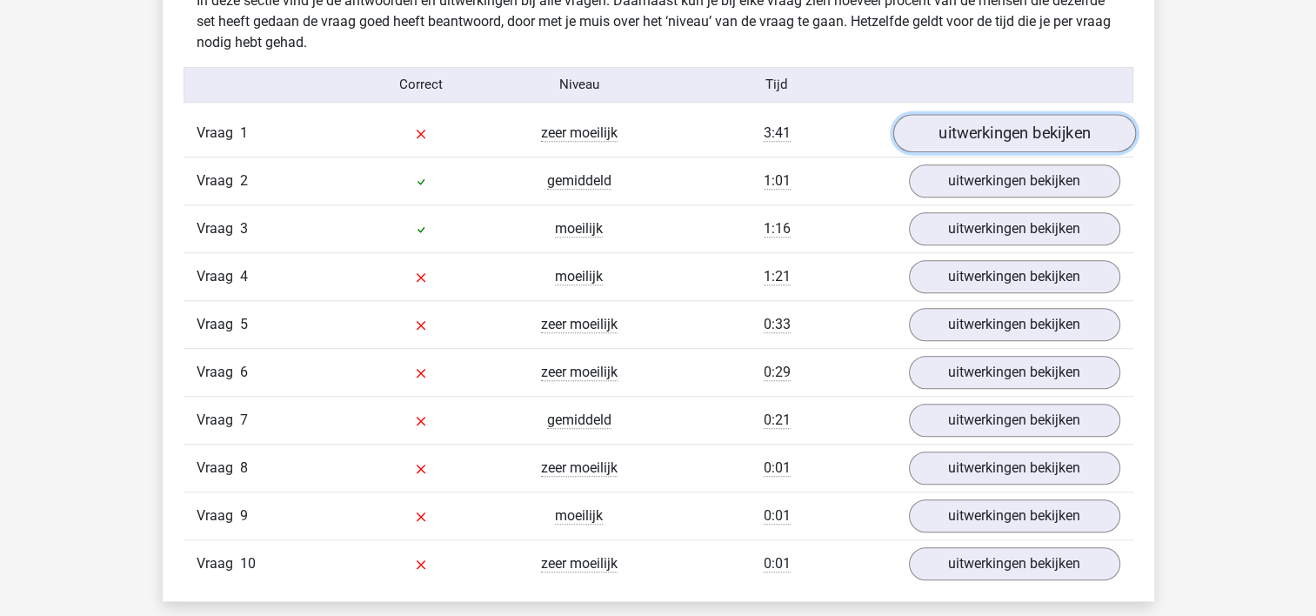
click at [1013, 137] on link "uitwerkingen bekijken" at bounding box center [1014, 133] width 243 height 38
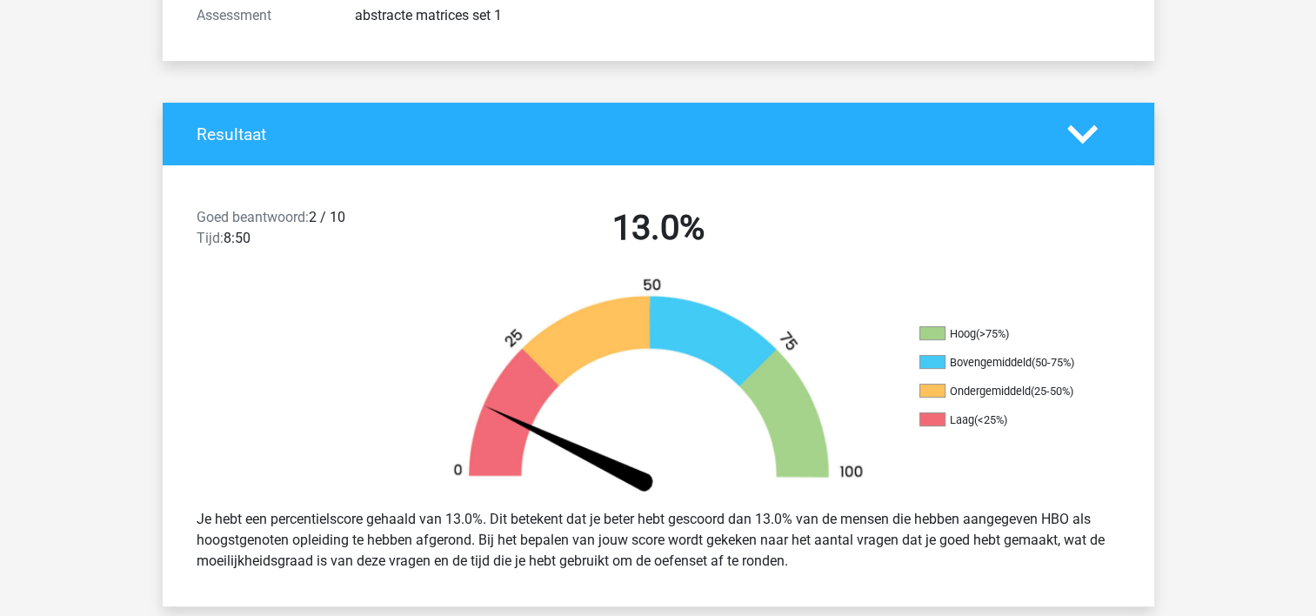
scroll to position [261, 0]
